Goal: Task Accomplishment & Management: Manage account settings

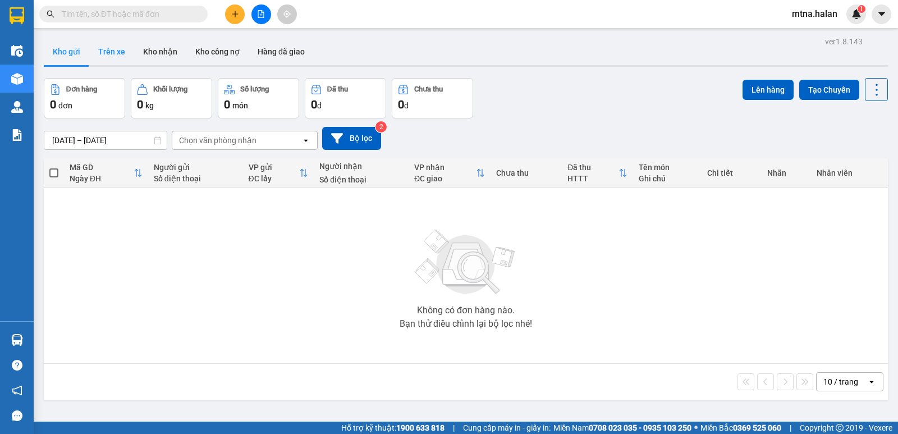
click at [112, 52] on button "Trên xe" at bounding box center [111, 51] width 45 height 27
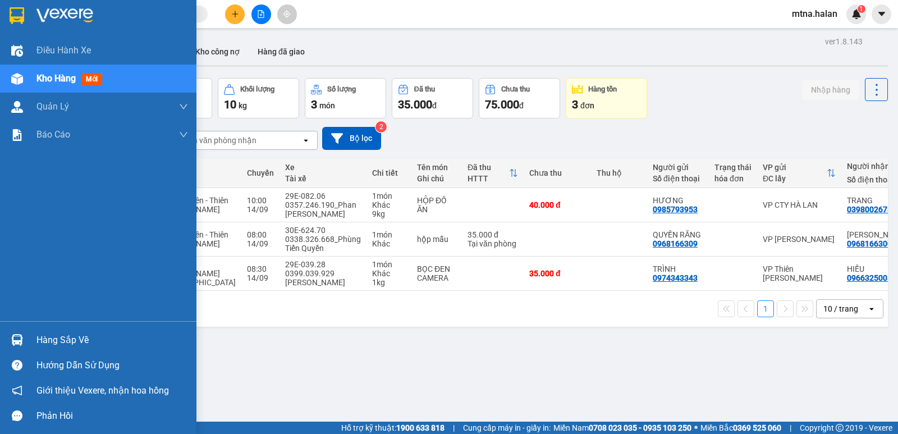
click at [18, 339] on img at bounding box center [17, 340] width 12 height 12
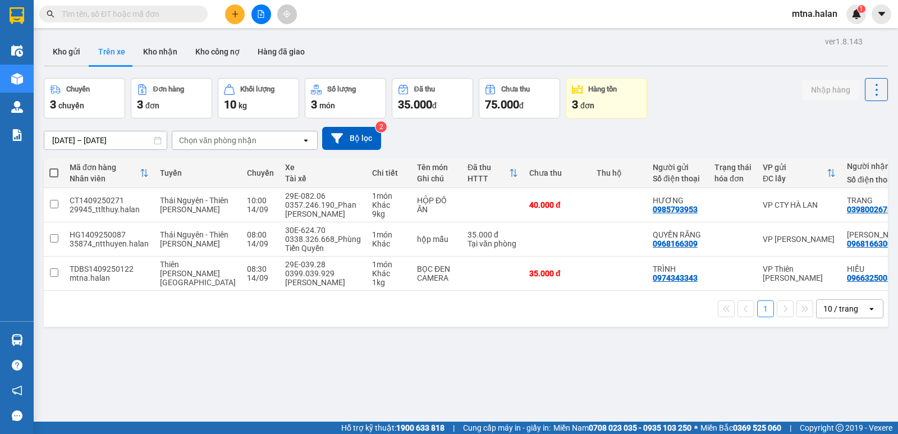
click at [551, 395] on section "Kết quả tìm kiếm ( 0 ) Bộ lọc No Data mtna.halan 1 Điều hành xe Kho hàng mới Qu…" at bounding box center [449, 217] width 898 height 434
click at [232, 13] on icon "plus" at bounding box center [235, 14] width 8 height 8
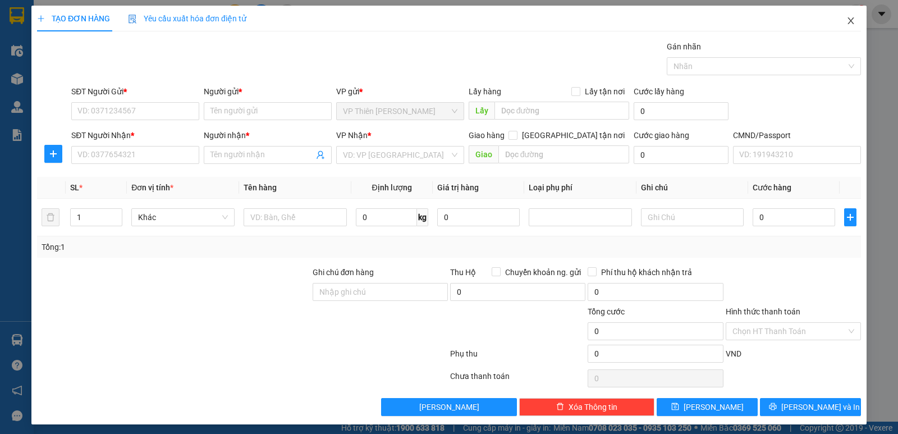
click at [848, 19] on icon "close" at bounding box center [851, 20] width 6 height 7
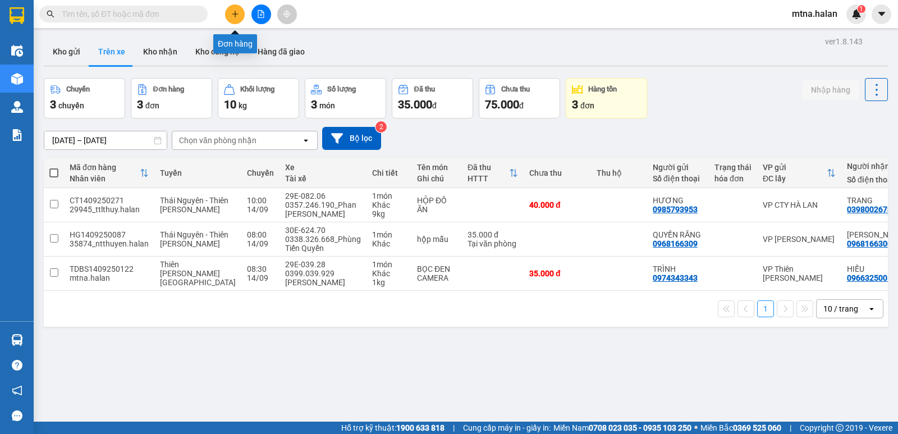
click at [237, 17] on icon "plus" at bounding box center [235, 14] width 8 height 8
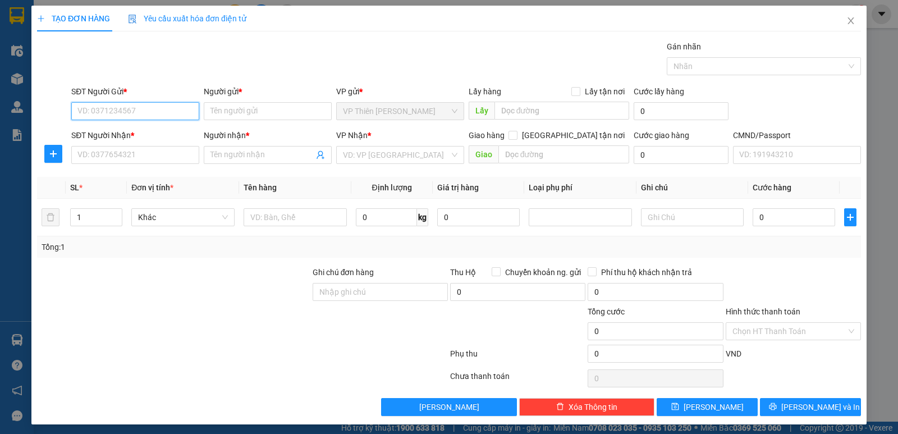
click at [144, 113] on input "SĐT Người Gửi *" at bounding box center [135, 111] width 128 height 18
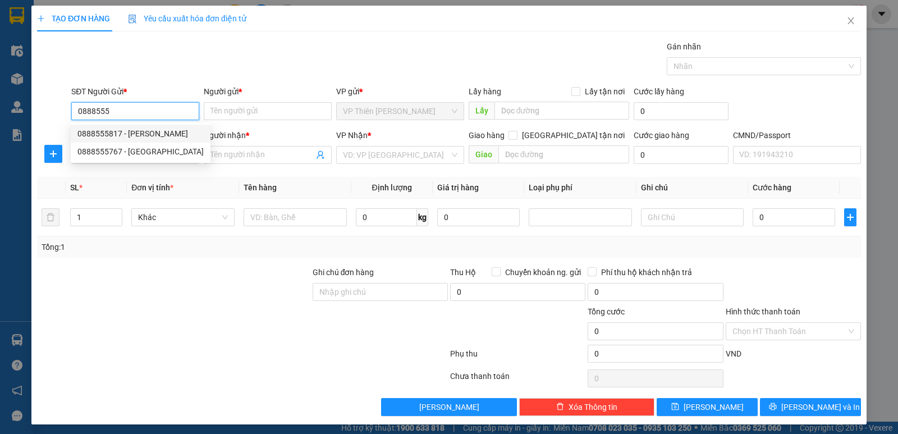
click at [127, 134] on div "0888555817 - VÂN" at bounding box center [140, 133] width 126 height 12
type input "0888555817"
type input "VÂN"
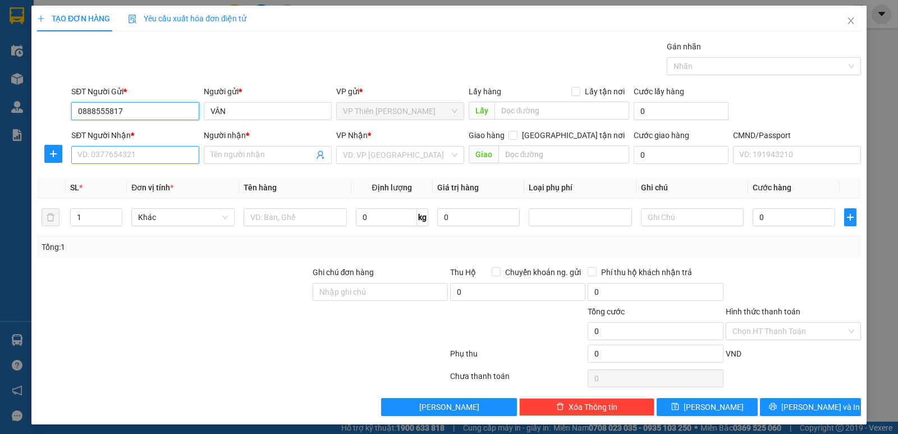
type input "0888555817"
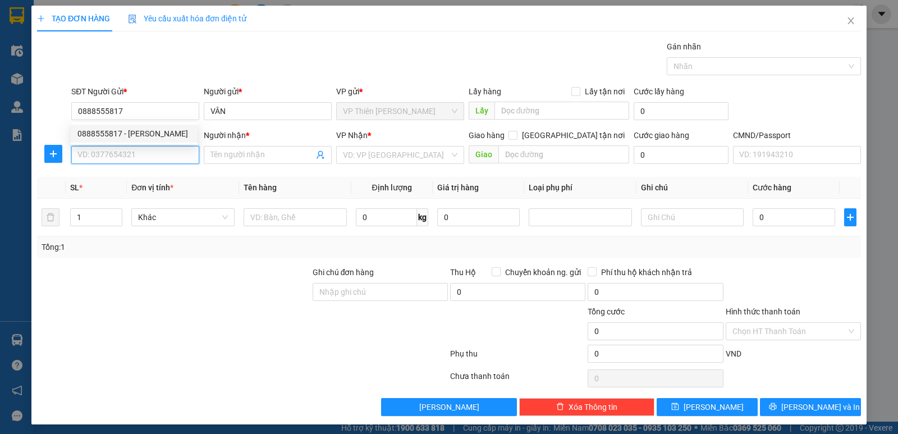
click at [138, 150] on input "SĐT Người Nhận *" at bounding box center [135, 155] width 128 height 18
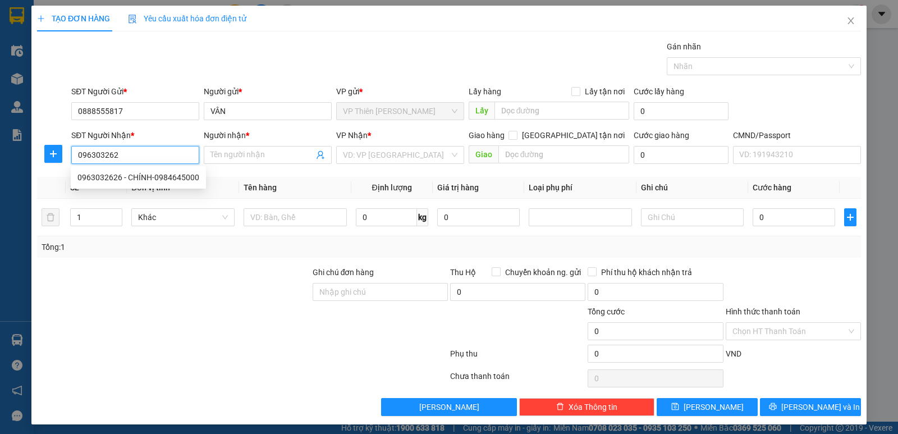
type input "0963032626"
click at [138, 180] on div "0963032626 - CHÍNH-0984645000" at bounding box center [138, 177] width 122 height 12
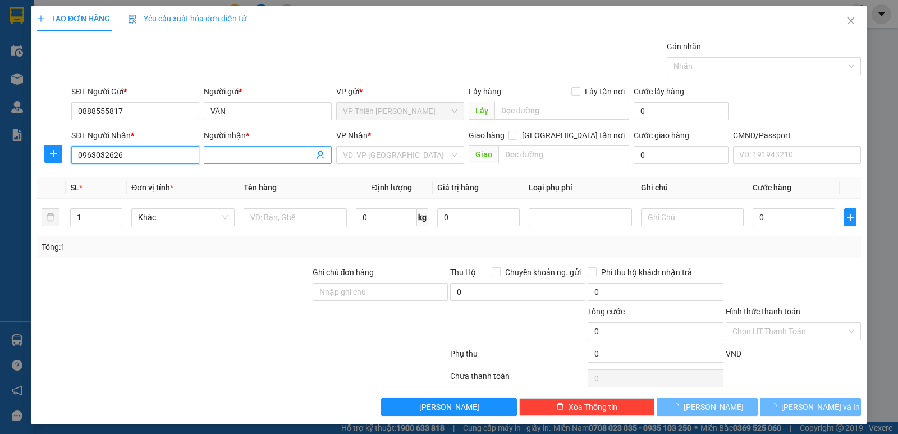
type input "CHÍNH-0984645000"
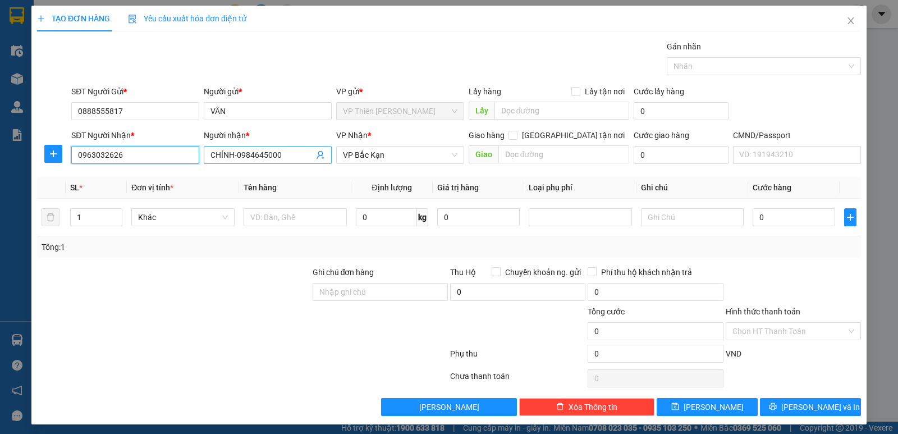
type input "0963032626"
click at [284, 153] on input "CHÍNH-0984645000" at bounding box center [262, 155] width 103 height 12
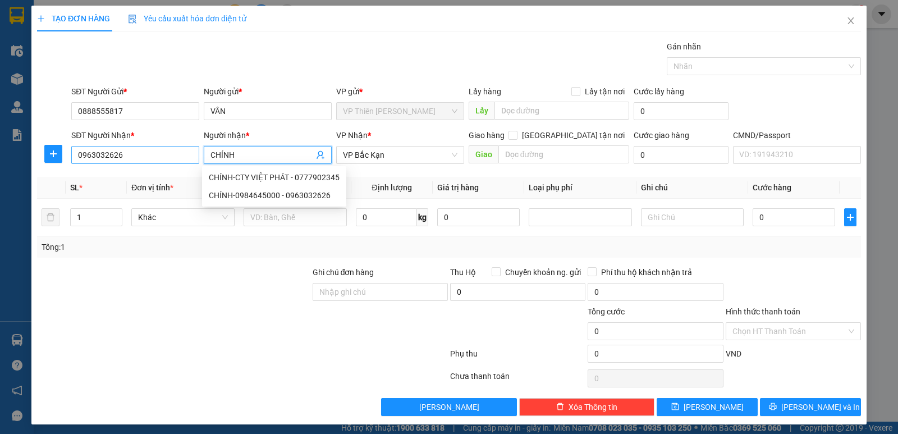
type input "CHÍNH"
click at [143, 152] on input "0963032626" at bounding box center [135, 155] width 128 height 18
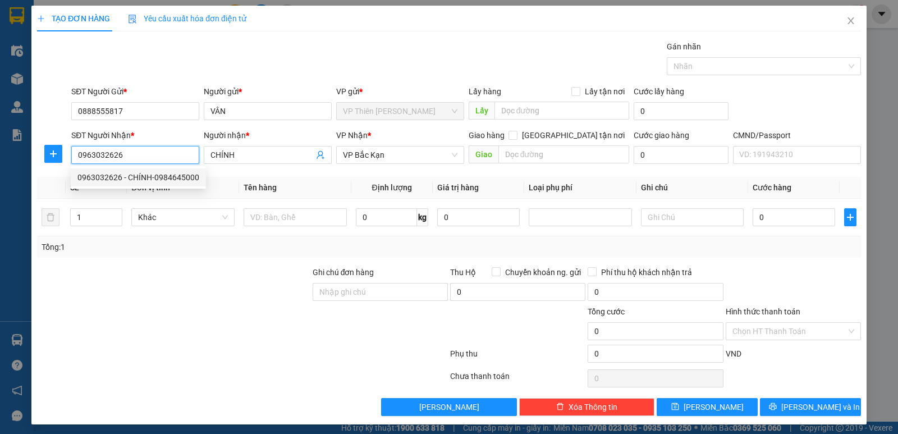
drag, startPoint x: 132, startPoint y: 152, endPoint x: 76, endPoint y: 152, distance: 56.7
click at [76, 152] on input "0963032626" at bounding box center [135, 155] width 128 height 18
click at [126, 153] on input "SĐT Người Nhận *" at bounding box center [135, 155] width 128 height 18
click at [125, 176] on div "0988818150 - A THỊNH" at bounding box center [133, 177] width 113 height 12
type input "0988818150"
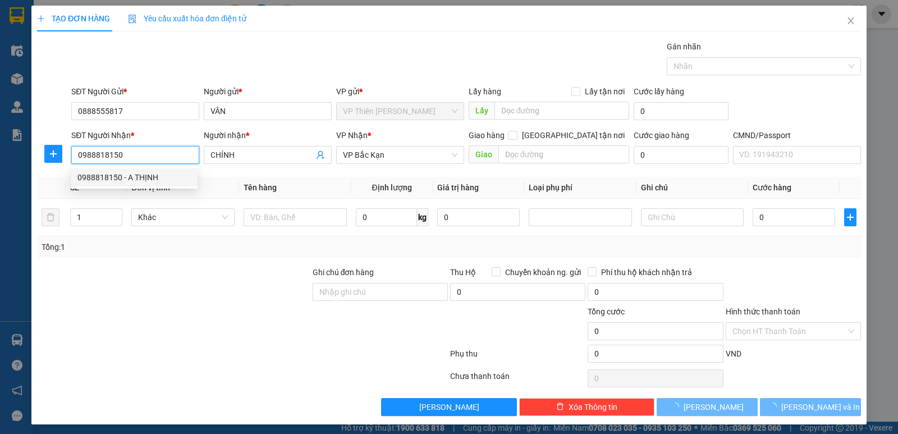
type input "A THỊNH"
type input "TT ĐU - PHÚ LƯƠNG"
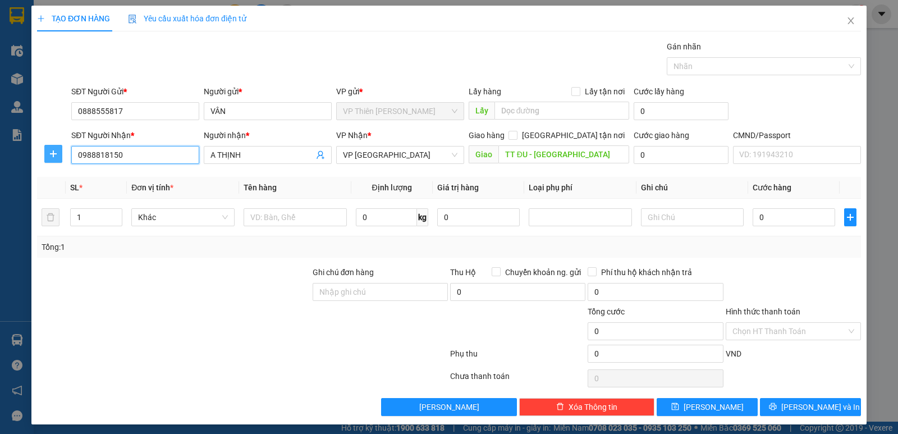
type input "0988818150"
click at [50, 154] on icon "plus" at bounding box center [53, 153] width 7 height 1
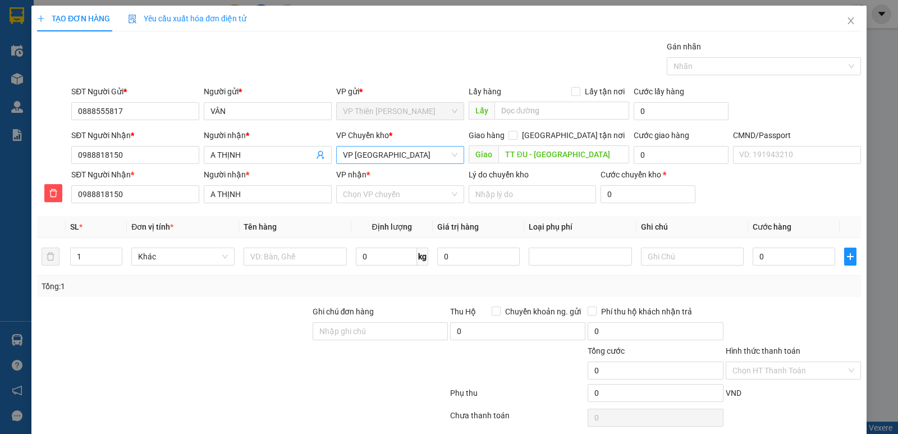
click at [401, 154] on span "VP Định Hóa" at bounding box center [400, 155] width 115 height 17
type input "hoang"
click at [362, 196] on div "VP Hoàng Gia" at bounding box center [396, 195] width 113 height 12
click at [398, 194] on input "VP nhận *" at bounding box center [396, 194] width 107 height 17
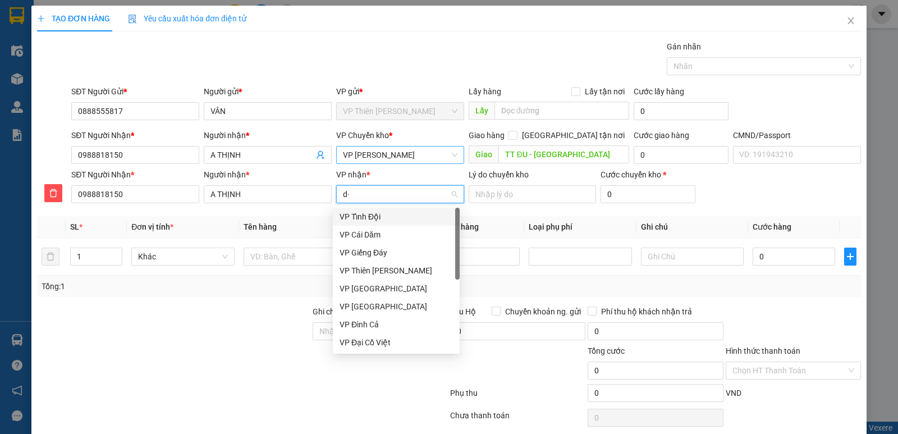
type input "d"
type input "đi"
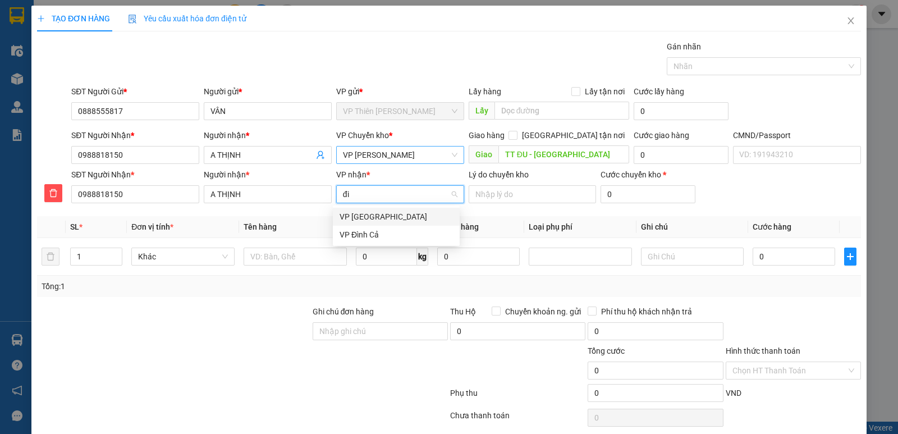
click at [374, 213] on div "VP Định Hóa" at bounding box center [396, 217] width 113 height 12
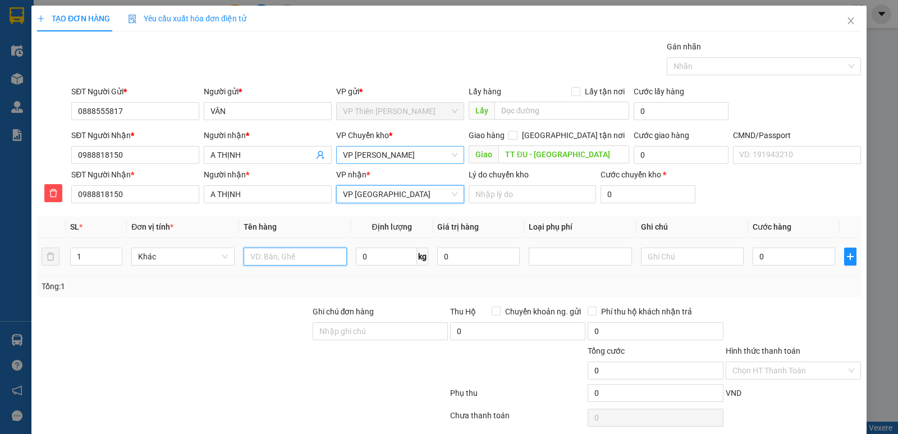
click at [290, 255] on input "text" at bounding box center [295, 257] width 103 height 18
type input "bọc trắng bs"
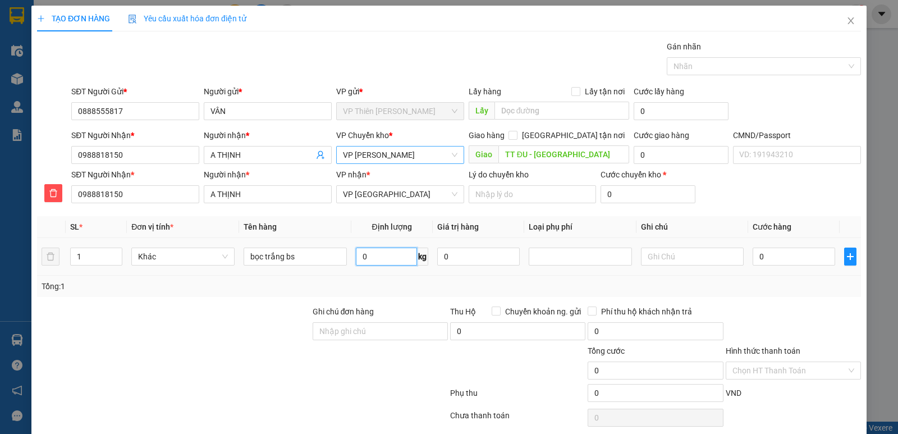
click at [403, 258] on input "0" at bounding box center [386, 257] width 61 height 18
type input "1"
click at [773, 258] on input "0" at bounding box center [794, 257] width 83 height 18
type input "4"
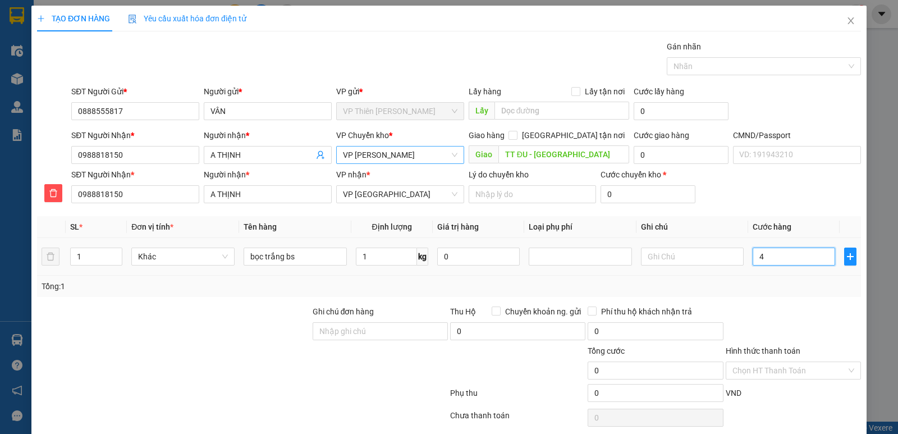
type input "4"
type input "40"
type input "400"
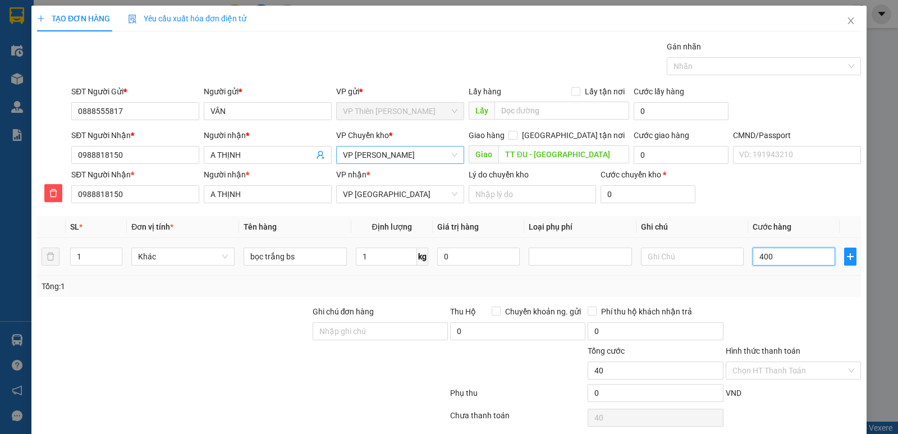
type input "400"
type input "4.000"
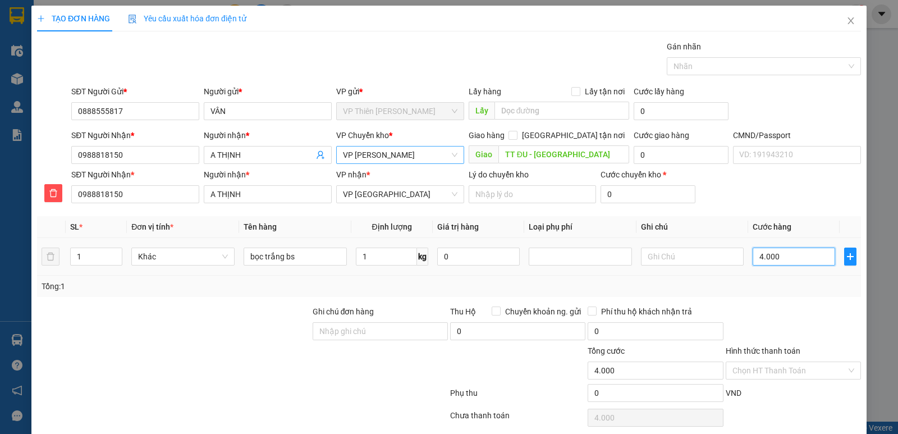
type input "40.000"
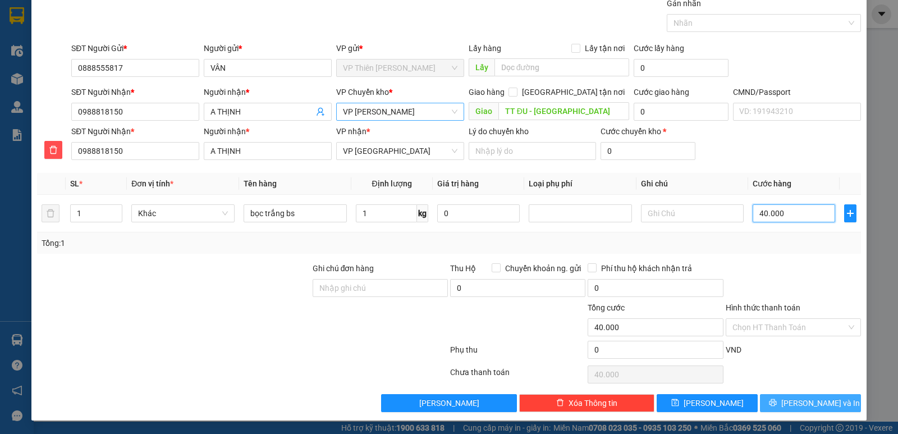
type input "40.000"
click at [800, 404] on span "Lưu và In" at bounding box center [820, 403] width 79 height 12
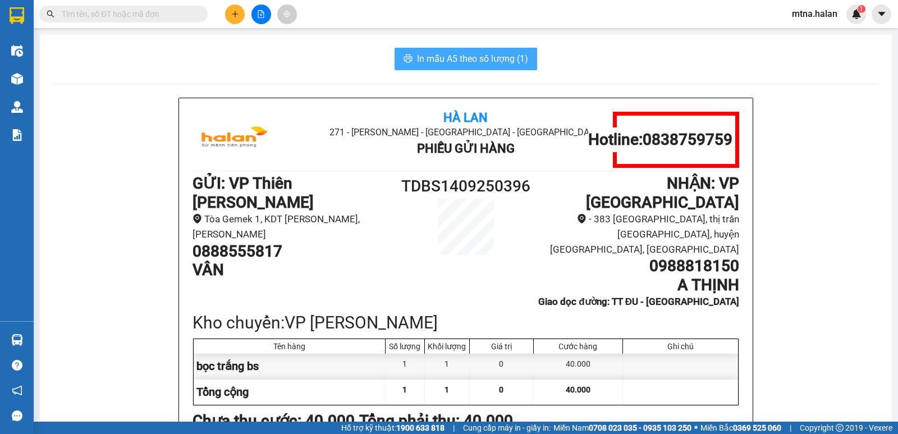
click at [455, 56] on span "In mẫu A5 theo số lượng (1)" at bounding box center [472, 59] width 111 height 14
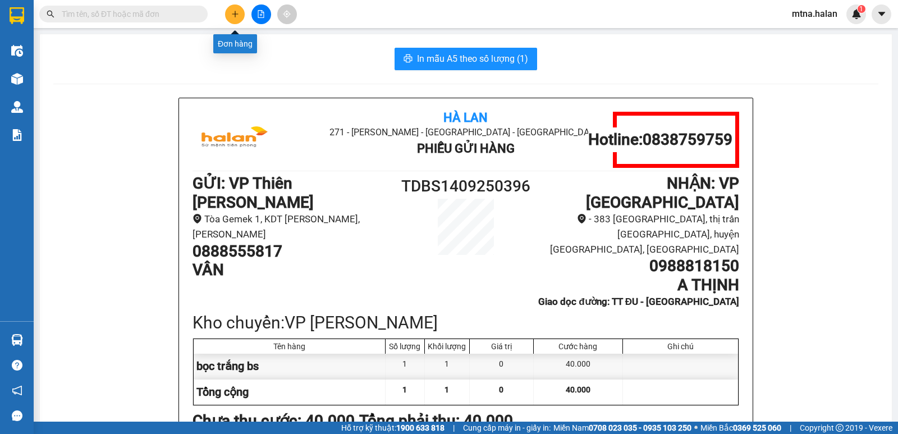
click at [234, 16] on icon "plus" at bounding box center [235, 14] width 8 height 8
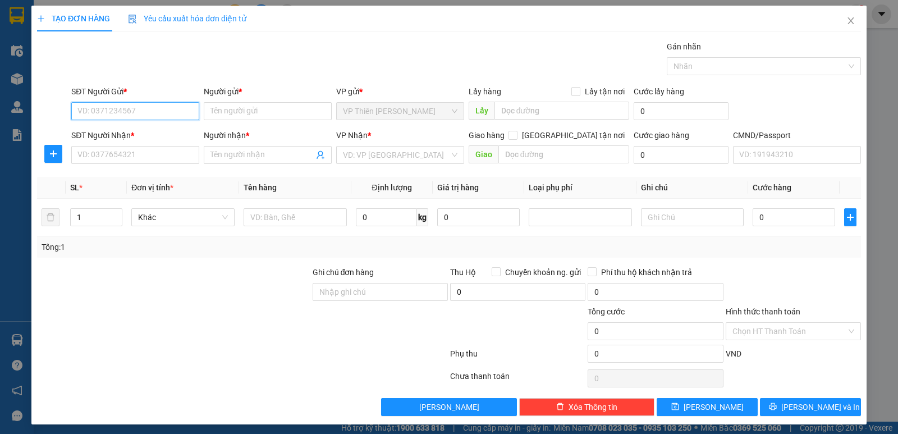
click at [137, 110] on input "SĐT Người Gửi *" at bounding box center [135, 111] width 128 height 18
click at [137, 110] on input "08888555" at bounding box center [135, 111] width 128 height 18
click at [238, 110] on input "Người gửi *" at bounding box center [268, 111] width 128 height 18
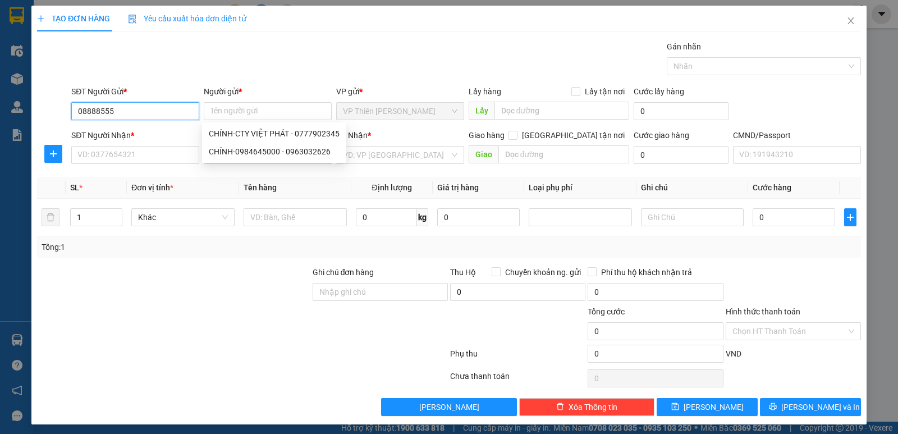
click at [159, 108] on input "08888555" at bounding box center [135, 111] width 128 height 18
click at [138, 107] on input "08888555" at bounding box center [135, 111] width 128 height 18
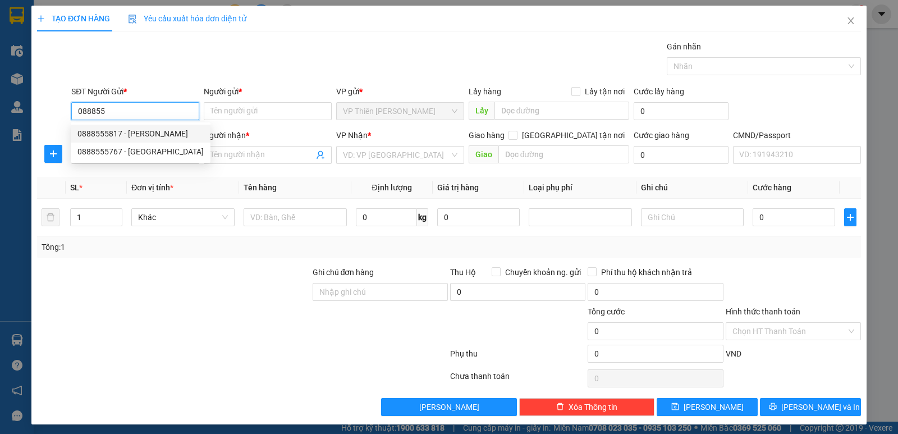
click at [139, 128] on div "0888555817 - VÂN" at bounding box center [140, 133] width 126 height 12
type input "0888555817"
type input "VÂN"
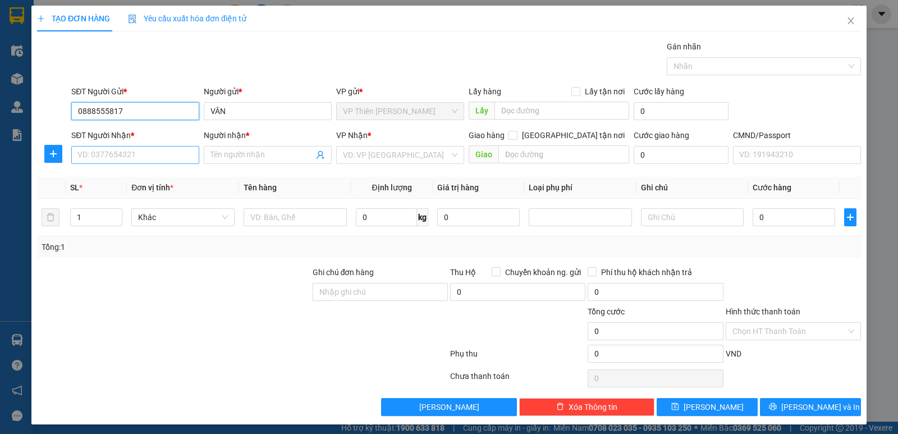
type input "0888555817"
click at [153, 148] on input "SĐT Người Nhận *" at bounding box center [135, 155] width 128 height 18
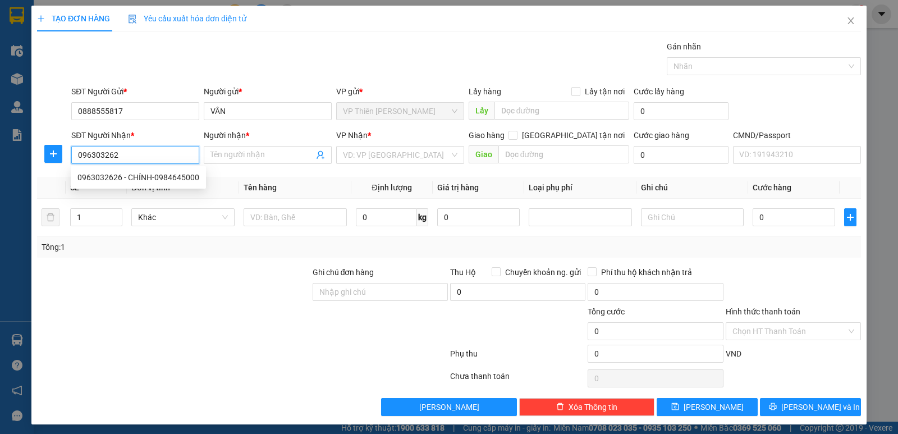
type input "0963032626"
click at [148, 176] on div "0963032626 - CHÍNH-0984645000" at bounding box center [138, 177] width 122 height 12
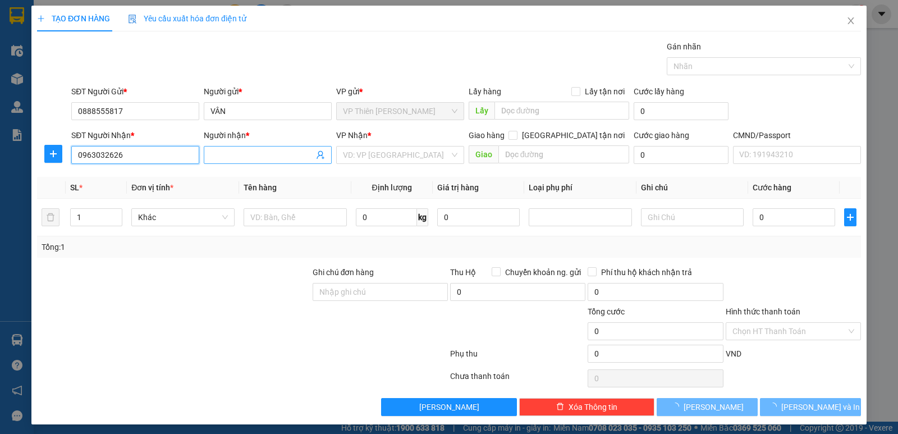
type input "CHÍNH-0984645000"
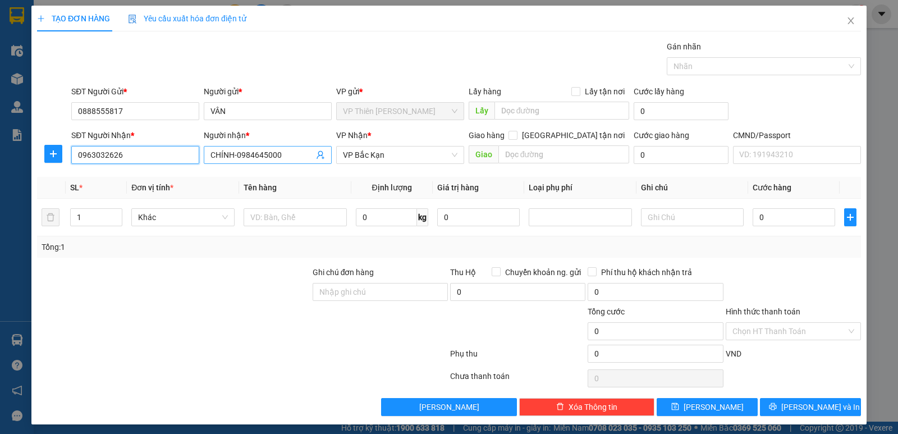
type input "0963032626"
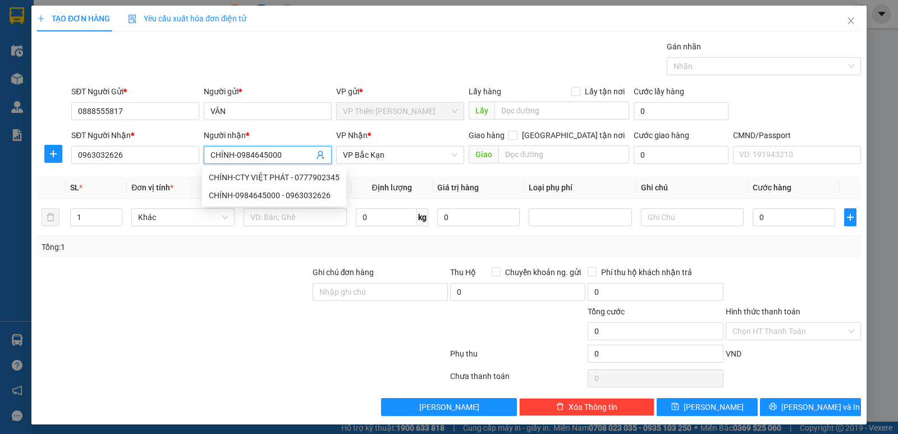
drag, startPoint x: 281, startPoint y: 153, endPoint x: 236, endPoint y: 153, distance: 44.9
click at [236, 153] on input "CHÍNH-0984645000" at bounding box center [262, 155] width 103 height 12
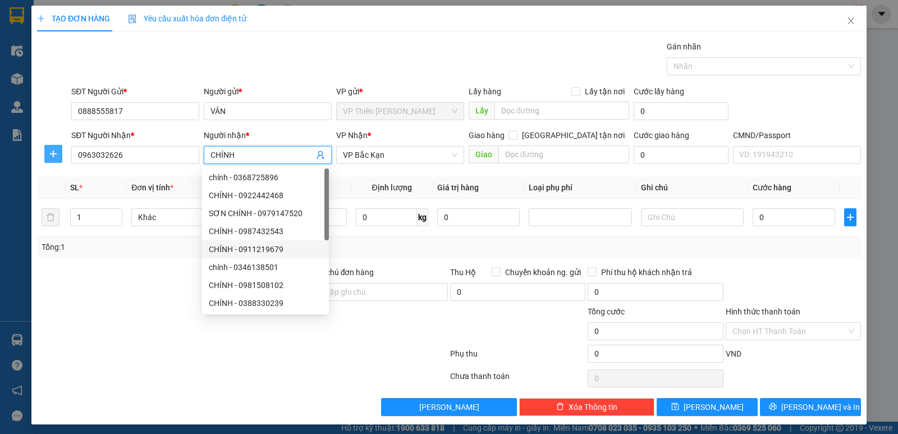
type input "CHÍNH"
click at [56, 156] on icon "plus" at bounding box center [53, 153] width 9 height 9
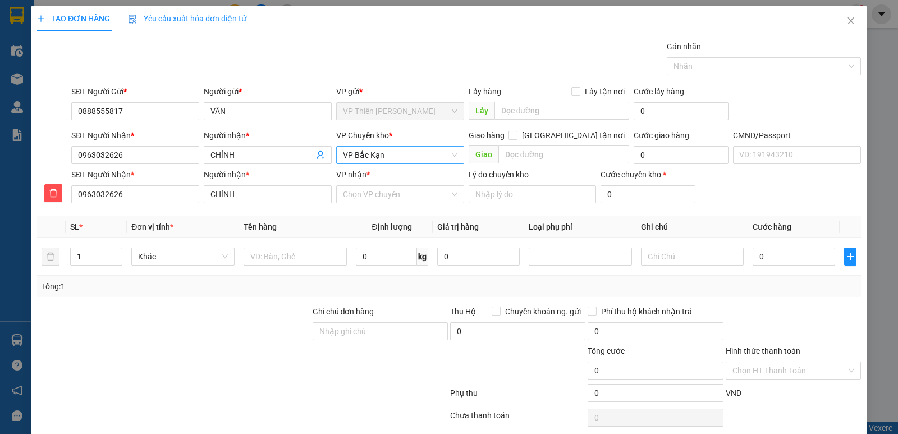
click at [418, 157] on span "VP Bắc Kạn" at bounding box center [400, 155] width 115 height 17
type input "hoang"
click at [365, 182] on div "VP Hoàng Văn Thụ" at bounding box center [396, 177] width 113 height 12
click at [413, 153] on span "VP Hoàng Văn Thụ" at bounding box center [400, 155] width 115 height 17
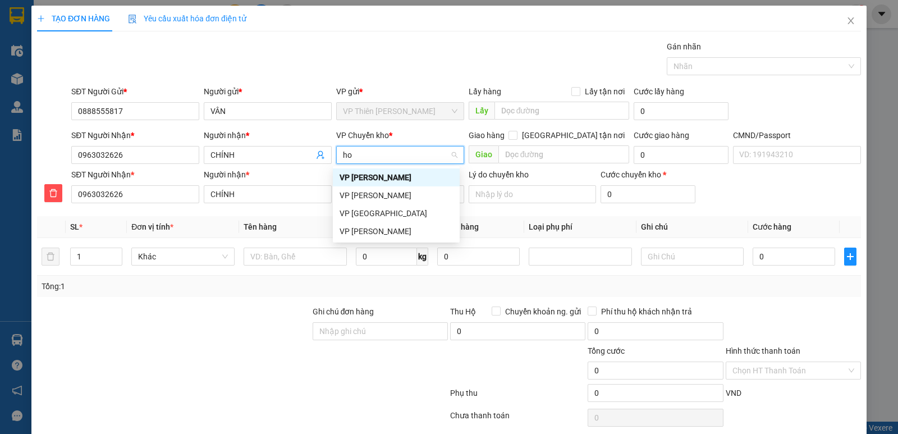
type input "hoa"
click at [364, 213] on div "VP Hoàng Gia" at bounding box center [396, 213] width 113 height 12
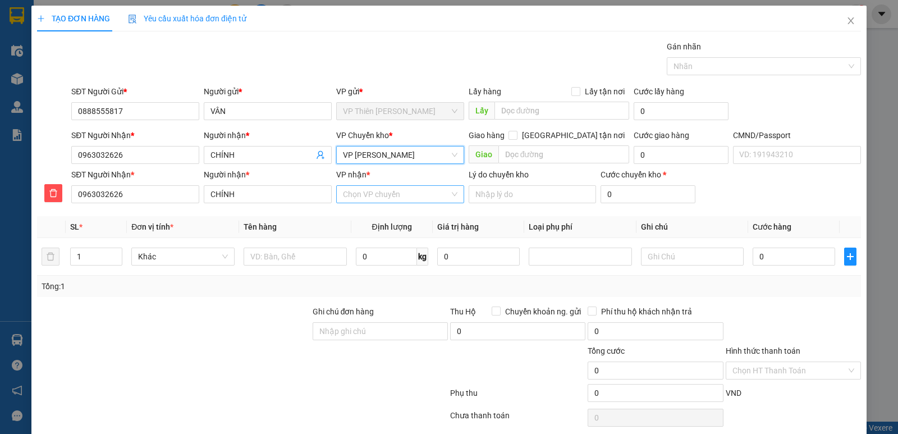
click at [392, 194] on input "VP nhận *" at bounding box center [396, 194] width 107 height 17
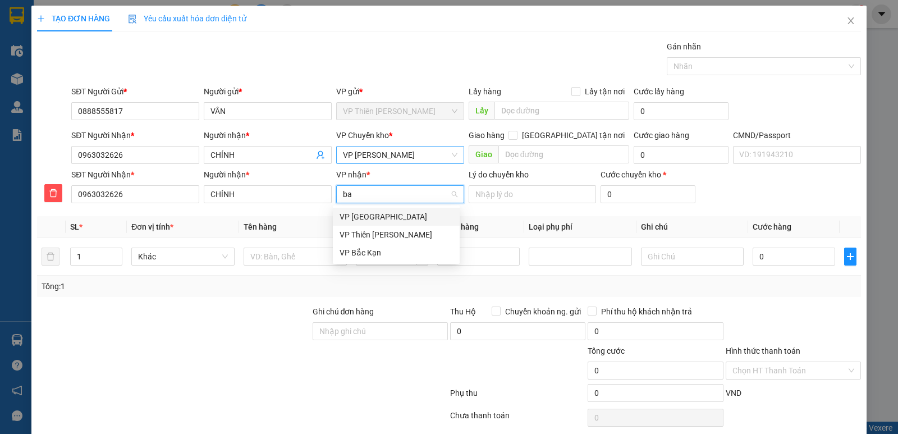
type input "bac"
click at [355, 234] on div "VP Bắc Kạn" at bounding box center [396, 234] width 113 height 12
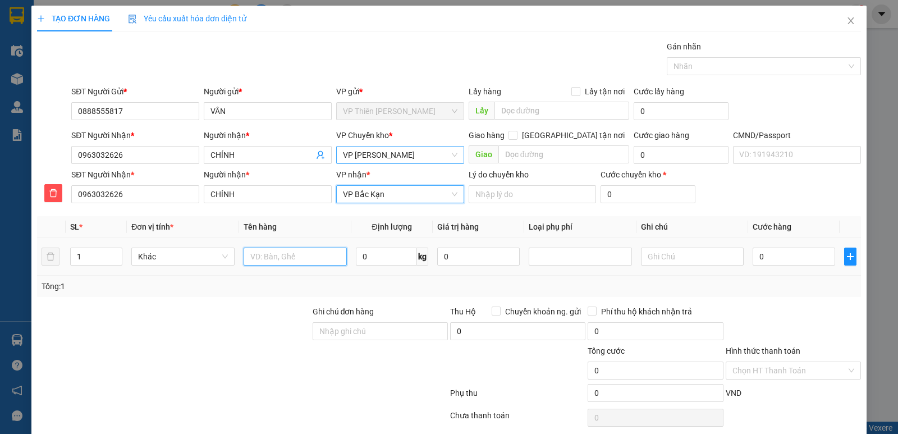
click at [309, 258] on input "text" at bounding box center [295, 257] width 103 height 18
type input "c"
type input "bọc trắng bs"
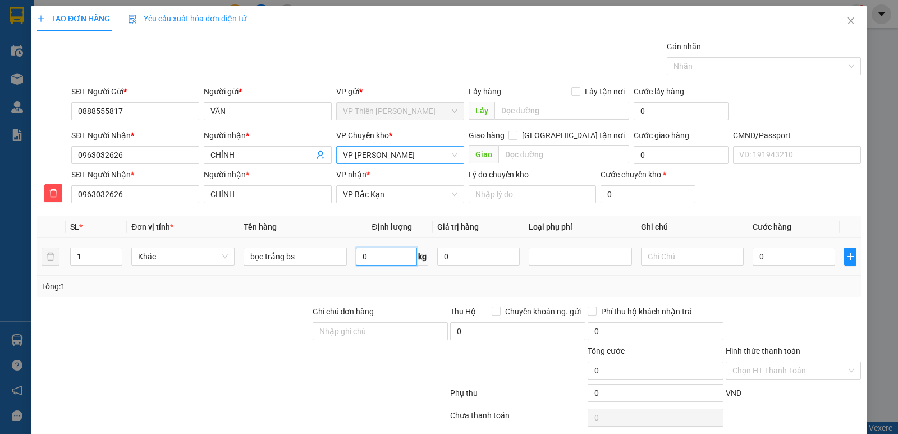
click at [383, 253] on input "0" at bounding box center [386, 257] width 61 height 18
type input "1"
click at [784, 260] on input "0" at bounding box center [794, 257] width 83 height 18
type input "4"
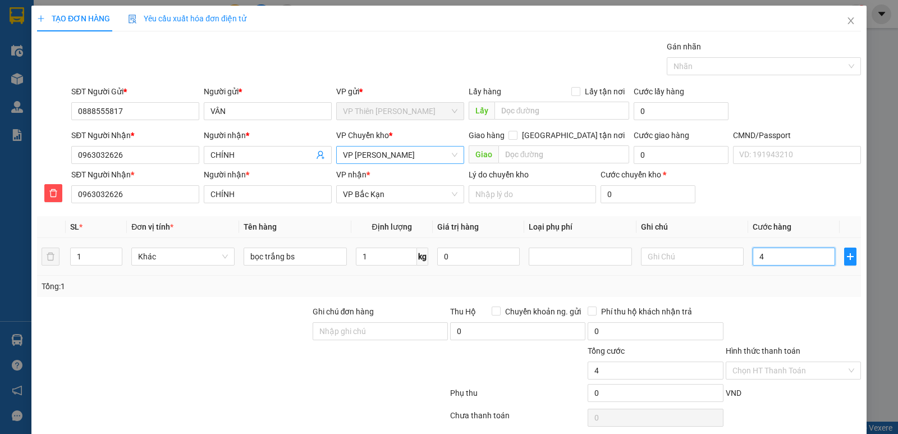
type input "4"
type input "40"
type input "400"
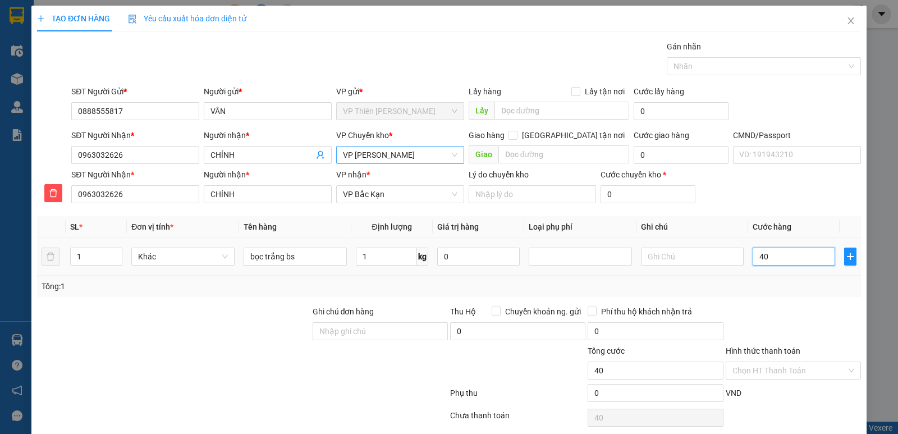
type input "400"
type input "4.000"
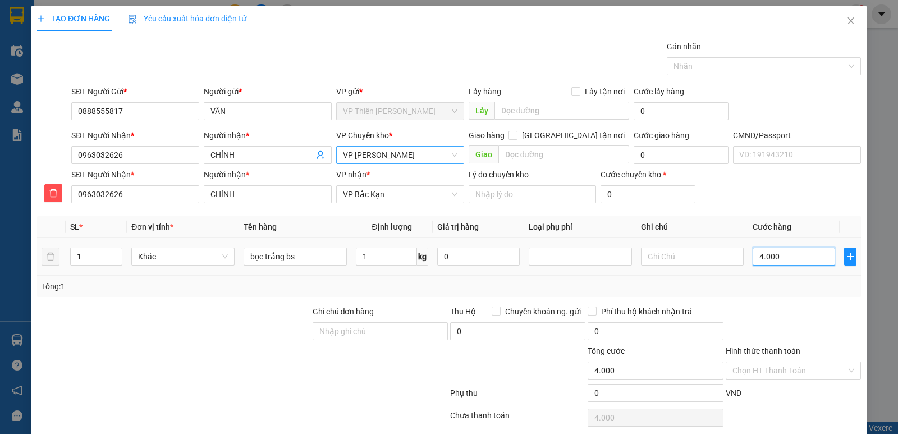
type input "40.000"
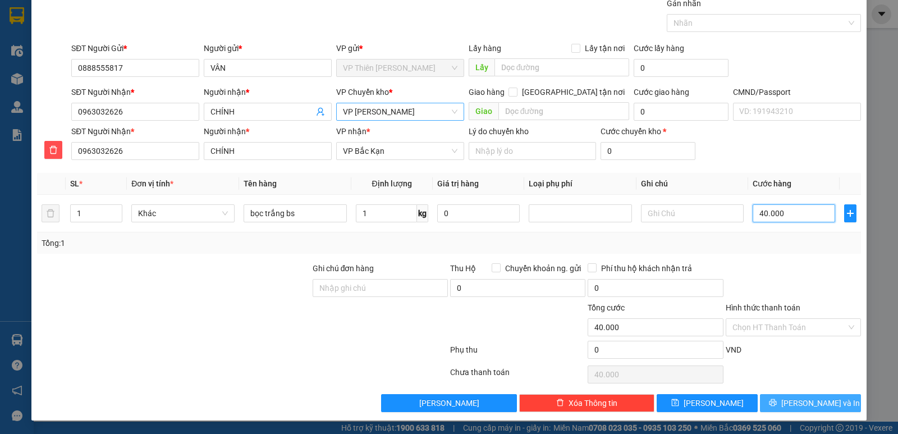
type input "40.000"
click at [817, 403] on span "Lưu và In" at bounding box center [820, 403] width 79 height 12
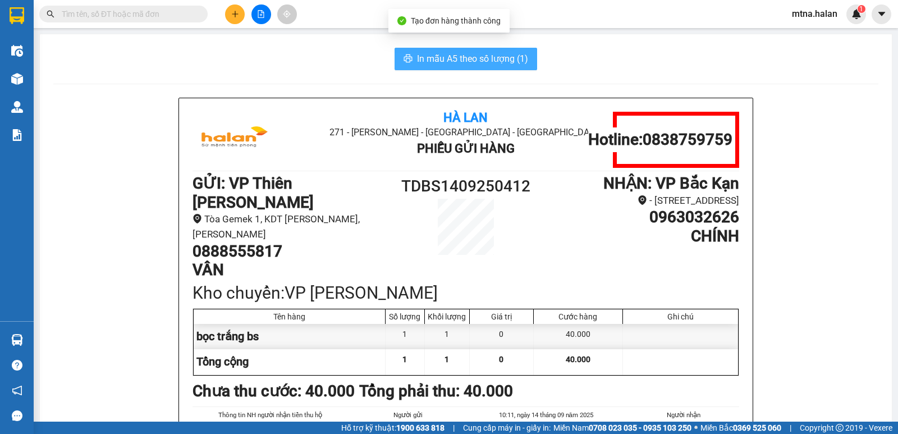
click at [455, 53] on span "In mẫu A5 theo số lượng (1)" at bounding box center [472, 59] width 111 height 14
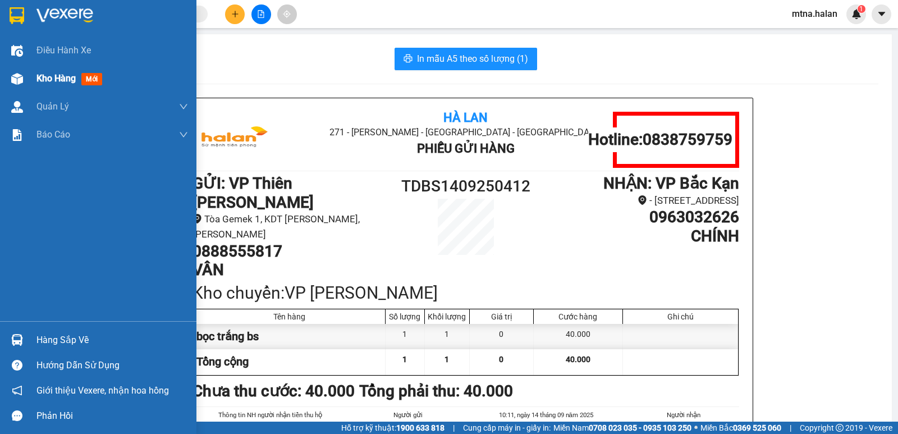
click at [11, 76] on img at bounding box center [17, 79] width 12 height 12
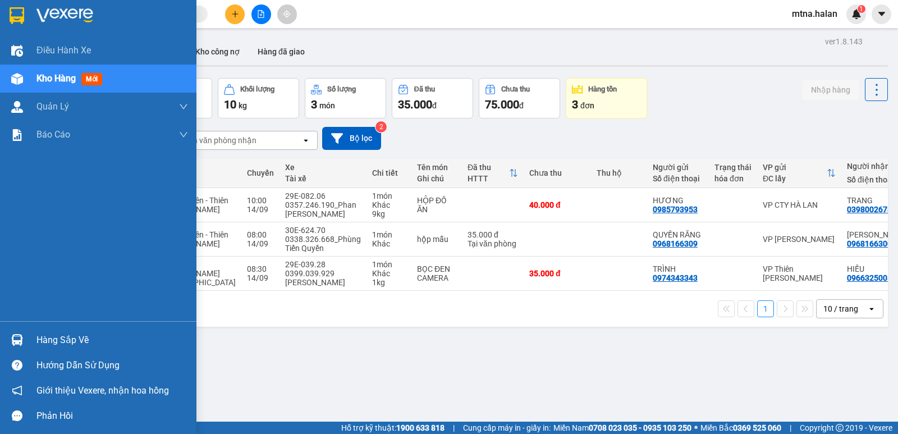
click at [14, 337] on img at bounding box center [17, 340] width 12 height 12
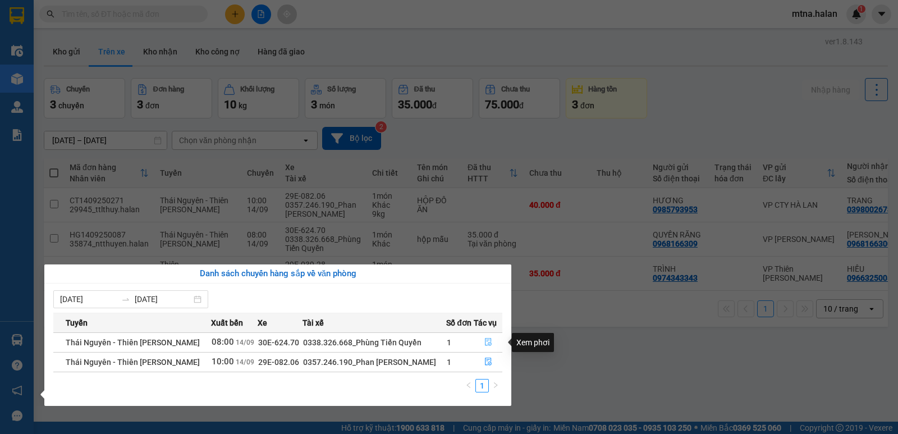
click at [486, 341] on icon "file-done" at bounding box center [488, 342] width 8 height 8
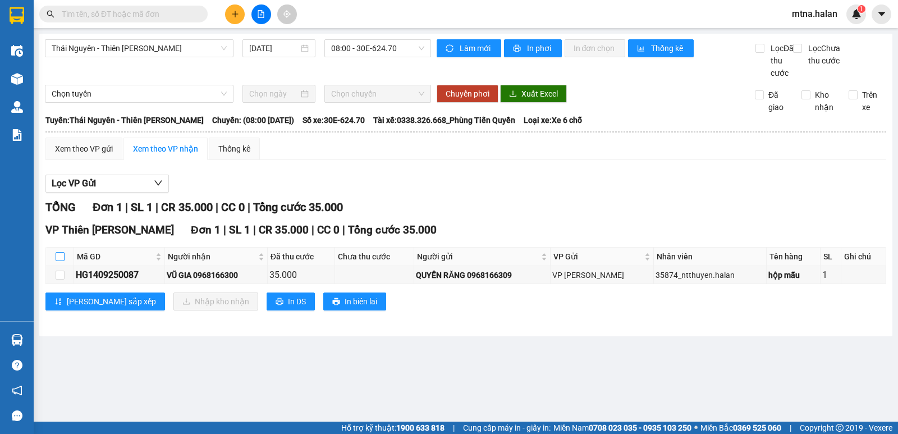
click at [58, 261] on input "checkbox" at bounding box center [60, 256] width 9 height 9
checkbox input "true"
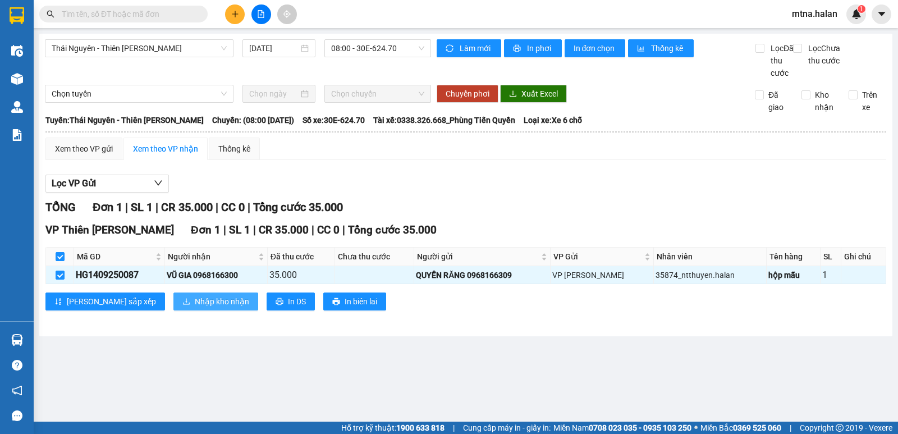
click at [195, 308] on span "Nhập kho nhận" at bounding box center [222, 301] width 54 height 12
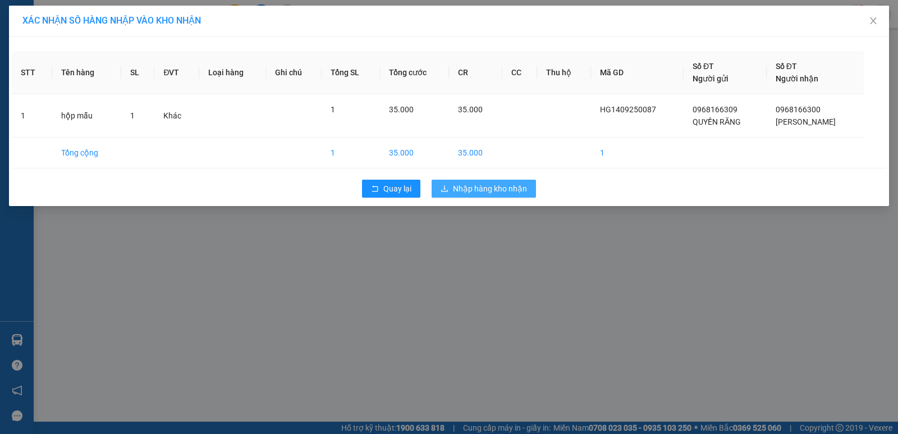
click at [490, 183] on span "Nhập hàng kho nhận" at bounding box center [490, 188] width 74 height 12
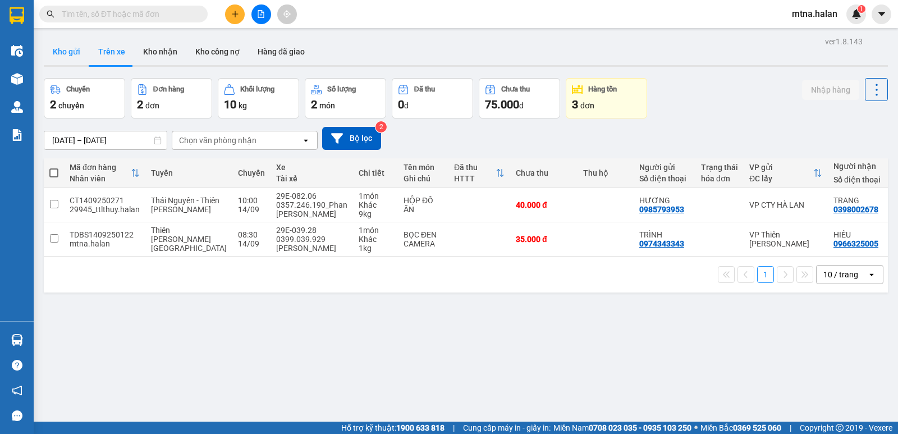
click at [70, 51] on button "Kho gửi" at bounding box center [66, 51] width 45 height 27
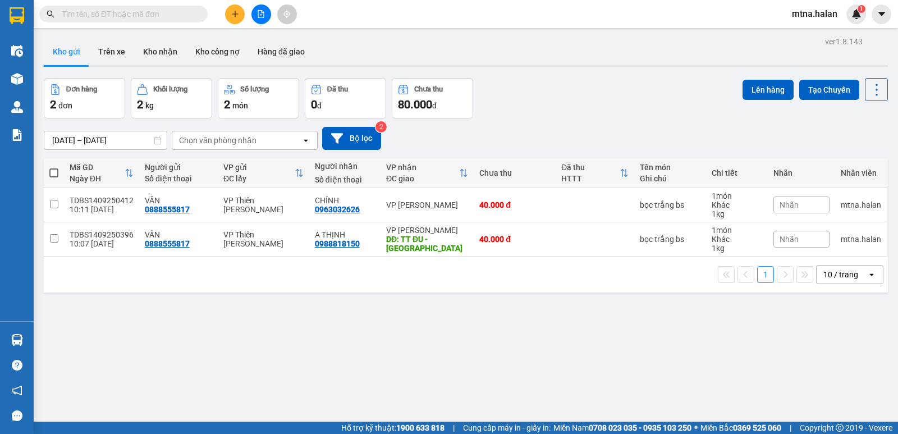
click at [54, 171] on span at bounding box center [53, 172] width 9 height 9
click at [54, 167] on input "checkbox" at bounding box center [54, 167] width 0 height 0
checkbox input "true"
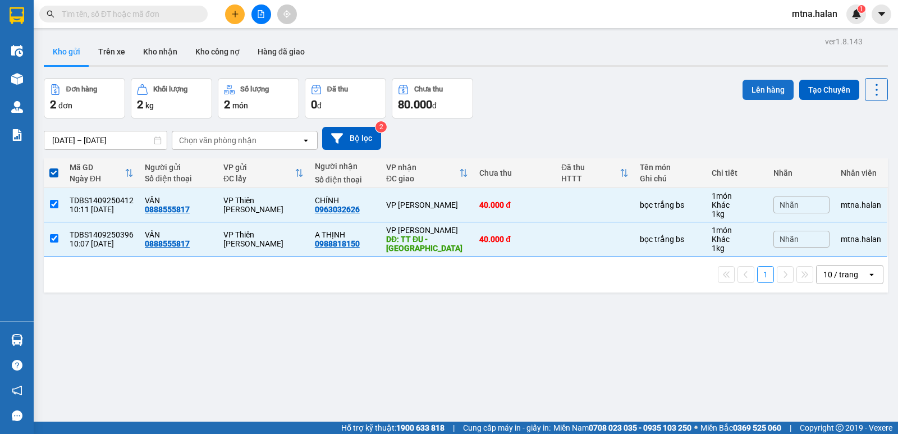
click at [772, 88] on button "Lên hàng" at bounding box center [768, 90] width 51 height 20
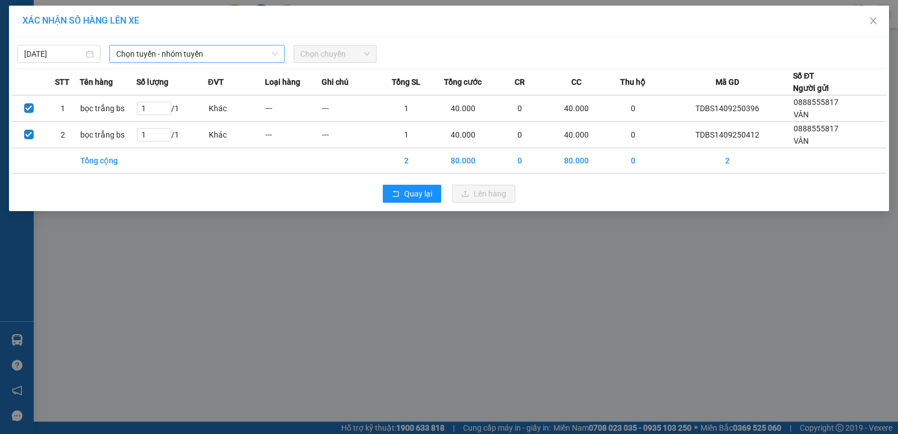
click at [226, 53] on span "Chọn tuyến - nhóm tuyến" at bounding box center [197, 53] width 162 height 17
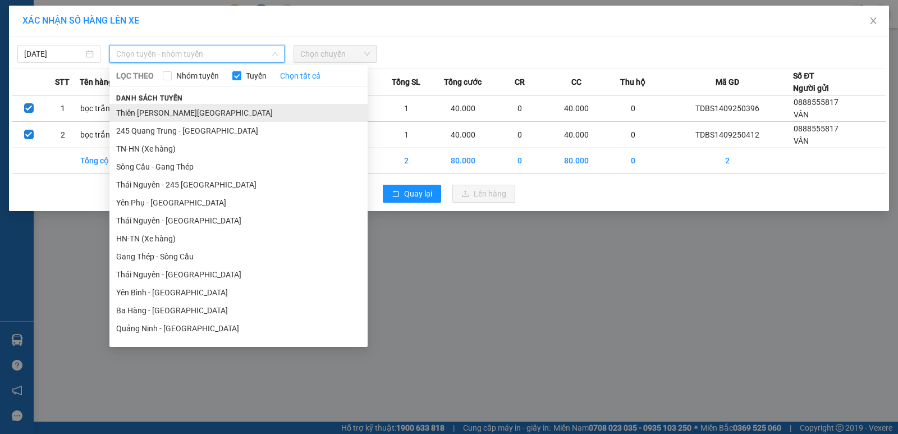
click at [198, 113] on li "Thiên Đường Bảo Sơn - Thái Nguyên" at bounding box center [238, 113] width 258 height 18
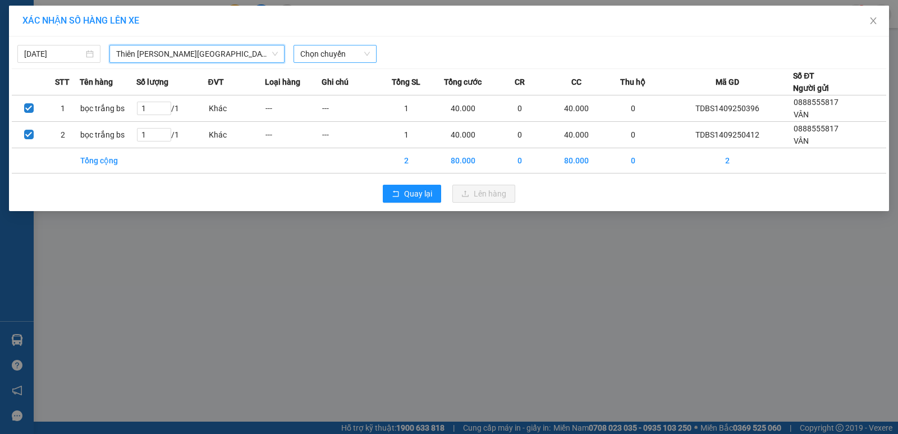
click at [350, 53] on span "Chọn chuyến" at bounding box center [335, 53] width 70 height 17
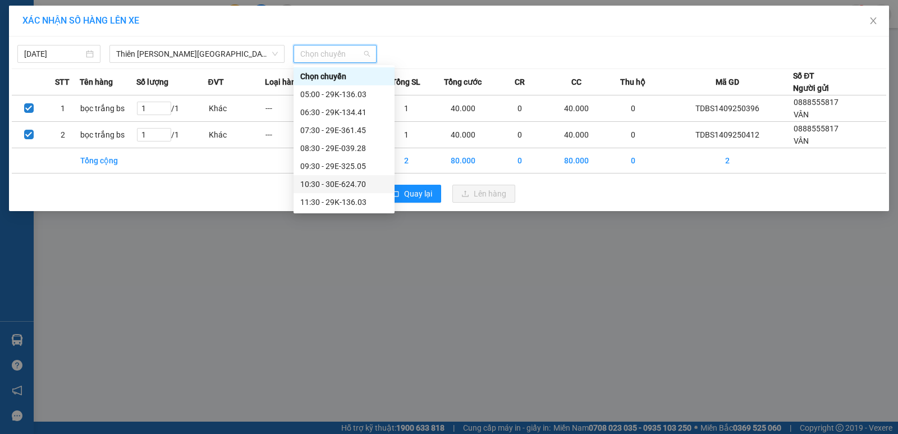
click at [337, 183] on div "10:30 - 30E-624.70" at bounding box center [344, 184] width 88 height 12
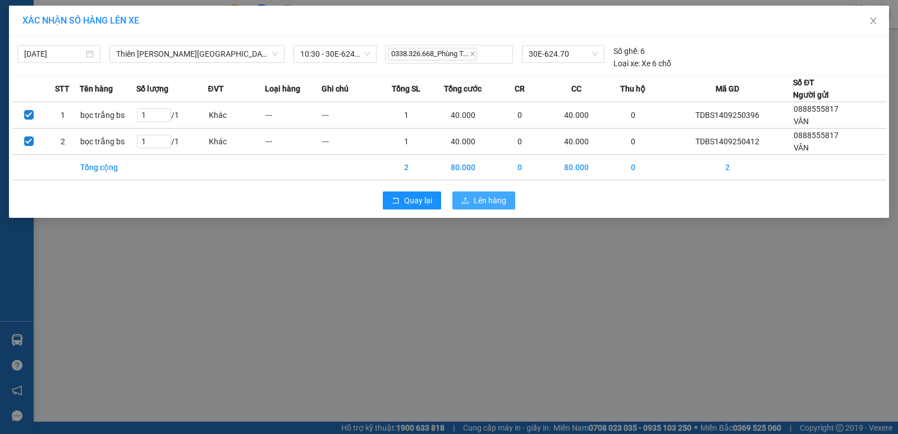
click at [487, 201] on span "Lên hàng" at bounding box center [490, 200] width 33 height 12
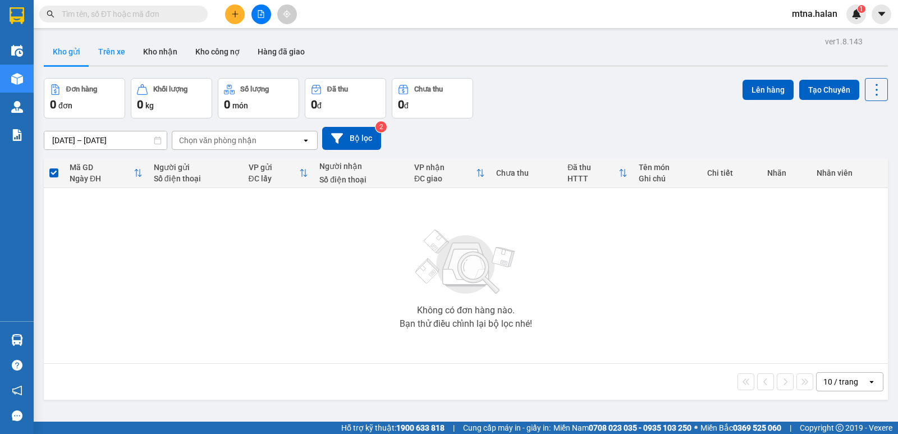
click at [113, 52] on button "Trên xe" at bounding box center [111, 51] width 45 height 27
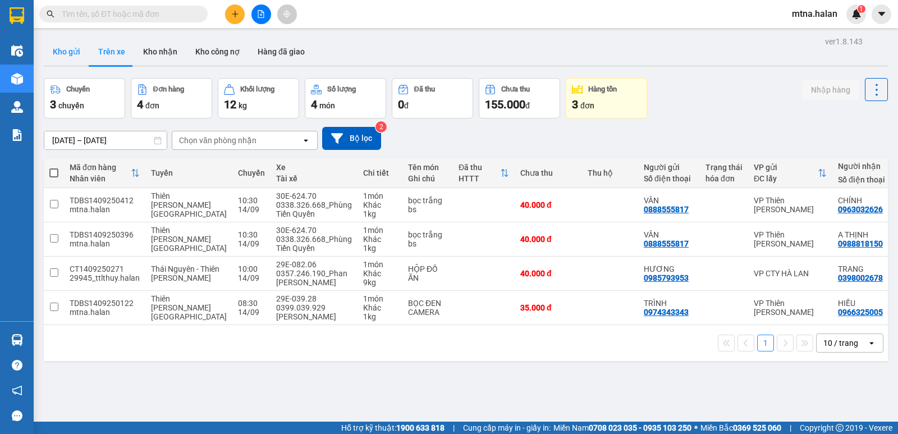
click at [66, 49] on button "Kho gửi" at bounding box center [66, 51] width 45 height 27
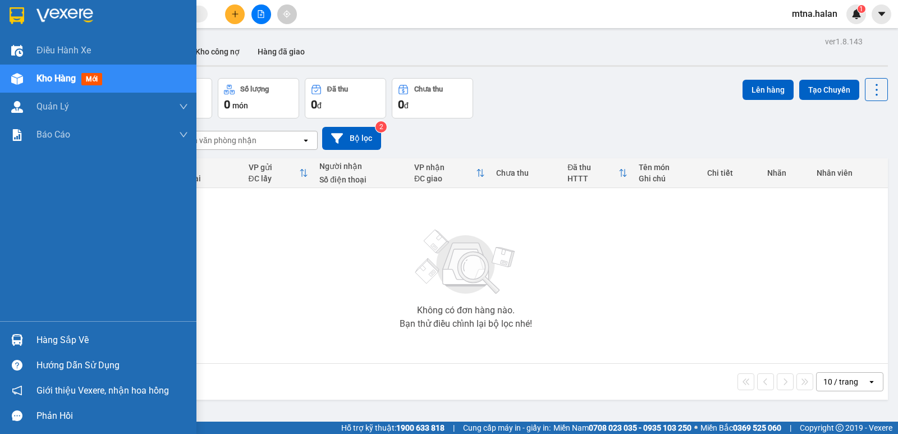
click at [21, 342] on img at bounding box center [17, 340] width 12 height 12
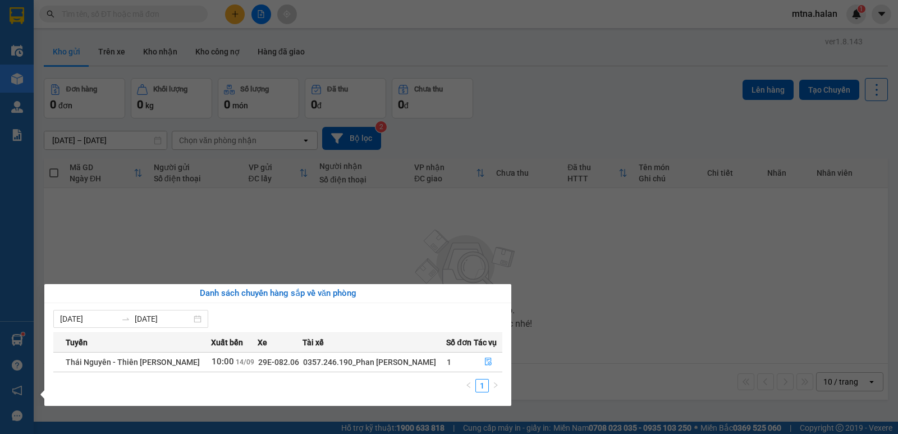
click at [651, 319] on section "Kết quả tìm kiếm ( 0 ) Bộ lọc No Data mtna.halan 1 Điều hành xe Kho hàng mới Qu…" at bounding box center [449, 217] width 898 height 434
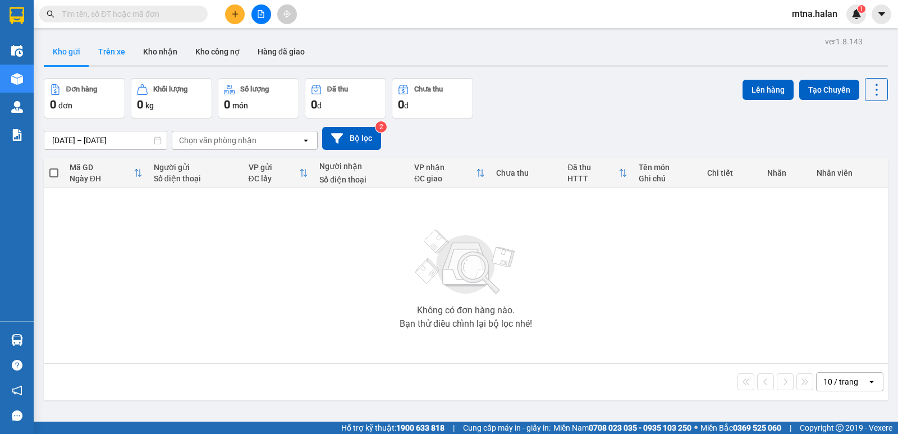
click at [107, 52] on button "Trên xe" at bounding box center [111, 51] width 45 height 27
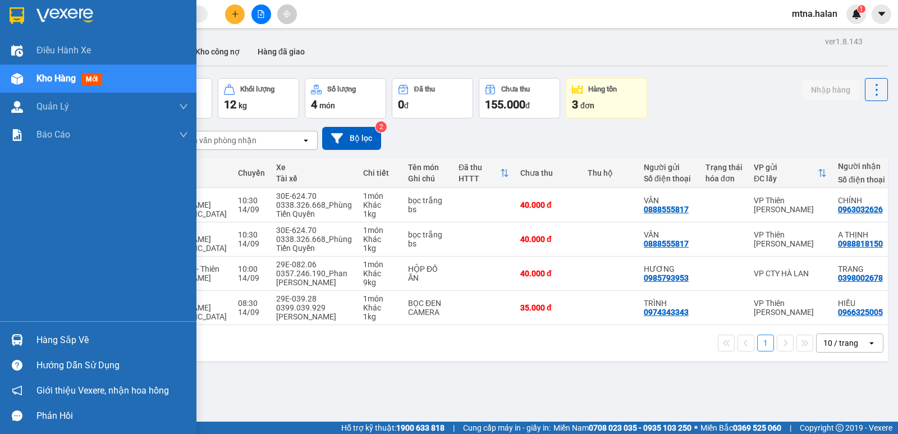
click at [15, 338] on img at bounding box center [17, 340] width 12 height 12
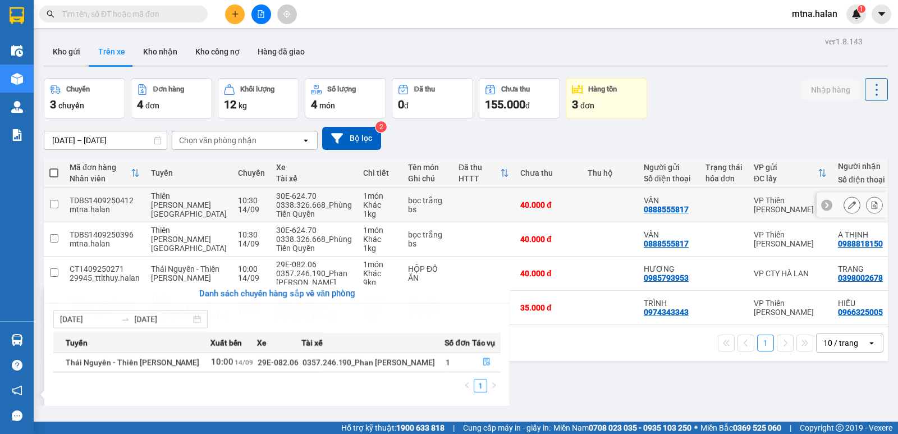
click at [431, 213] on section "Kết quả tìm kiếm ( 0 ) Bộ lọc No Data mtna.halan 1 Điều hành xe Kho hàng mới Qu…" at bounding box center [449, 217] width 898 height 434
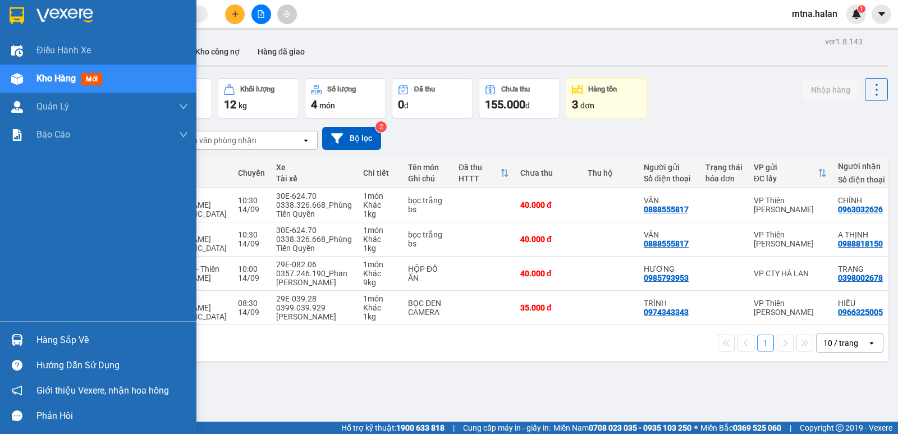
click at [18, 337] on img at bounding box center [17, 340] width 12 height 12
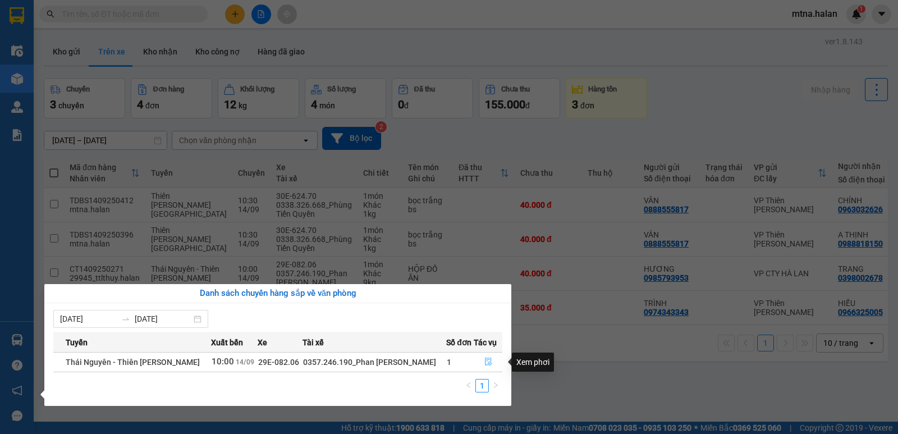
click at [489, 361] on icon "file-done" at bounding box center [488, 362] width 8 height 8
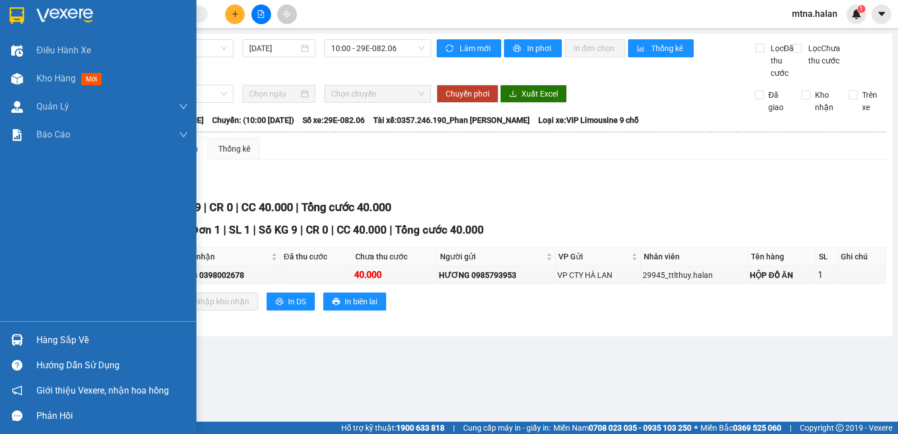
click at [15, 336] on img at bounding box center [17, 340] width 12 height 12
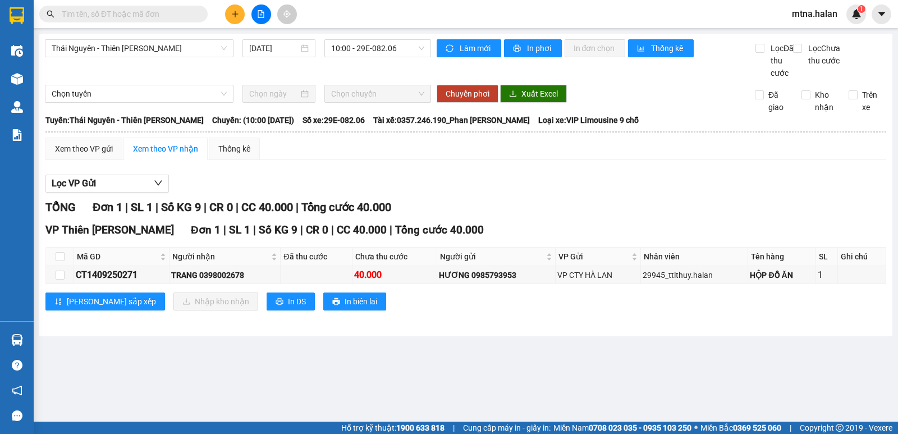
click at [140, 72] on section "Kết quả tìm kiếm ( 0 ) Bộ lọc No Data mtna.halan 1 Điều hành xe Kho hàng mới Qu…" at bounding box center [449, 217] width 898 height 434
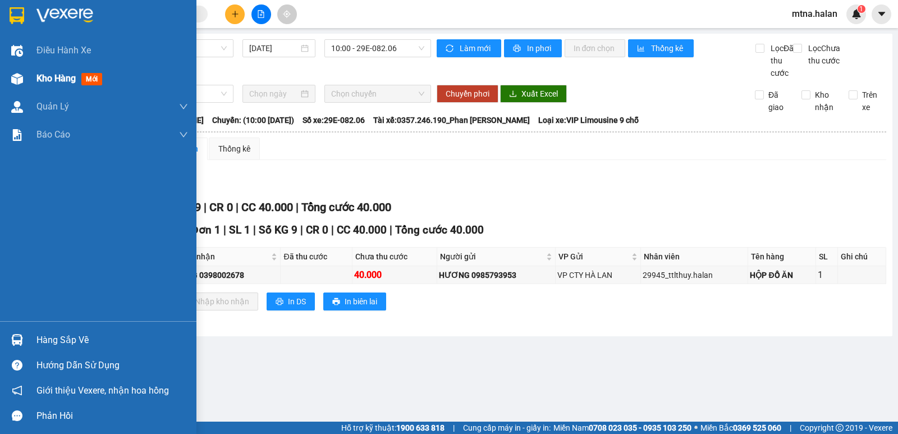
click at [12, 77] on img at bounding box center [17, 79] width 12 height 12
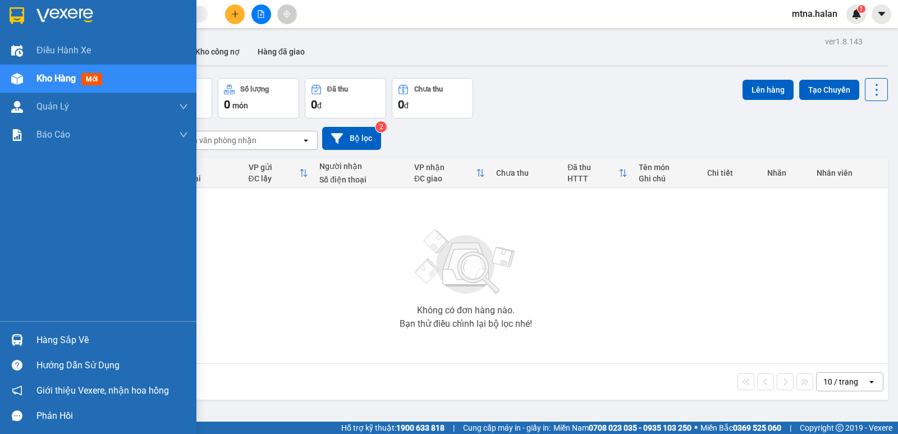
click at [13, 332] on div at bounding box center [17, 340] width 20 height 20
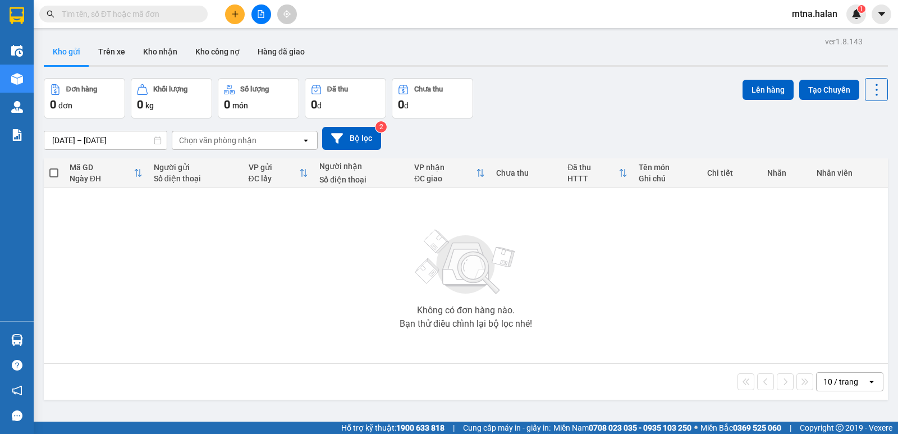
click at [615, 354] on section "Kết quả tìm kiếm ( 0 ) Bộ lọc No Data mtna.halan 1 Điều hành xe Kho hàng mới Qu…" at bounding box center [449, 217] width 898 height 434
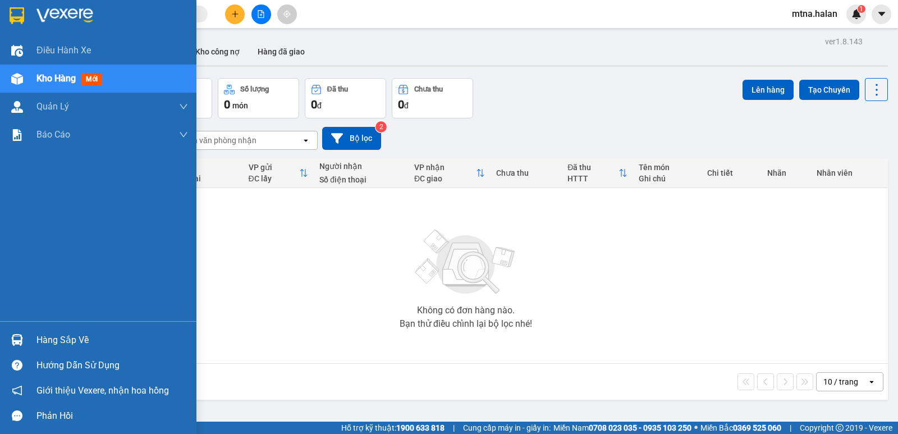
click at [20, 340] on img at bounding box center [17, 340] width 12 height 12
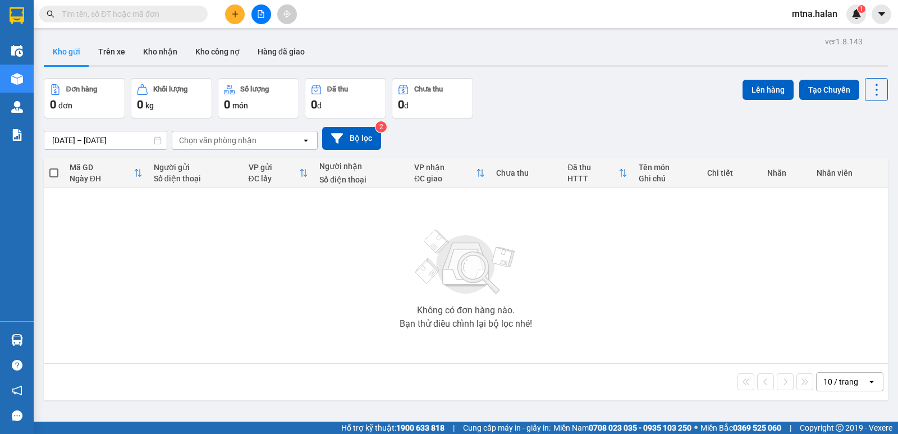
click at [689, 295] on section "Kết quả tìm kiếm ( 0 ) Bộ lọc No Data mtna.halan 1 Điều hành xe Kho hàng mới Qu…" at bounding box center [449, 217] width 898 height 434
click at [232, 14] on icon "plus" at bounding box center [235, 13] width 6 height 1
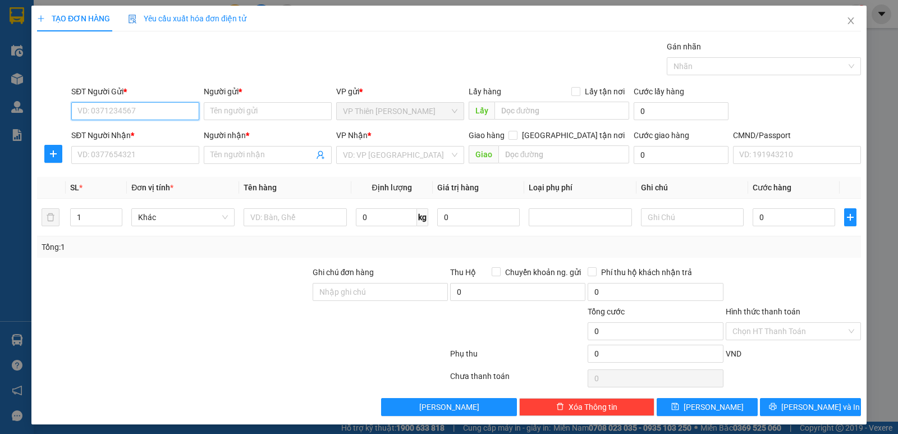
click at [145, 108] on input "SĐT Người Gửi *" at bounding box center [135, 111] width 128 height 18
type input "0352232996"
click at [134, 132] on div "0352232996 - huế" at bounding box center [133, 133] width 113 height 12
type input "huế"
type input "0352232996"
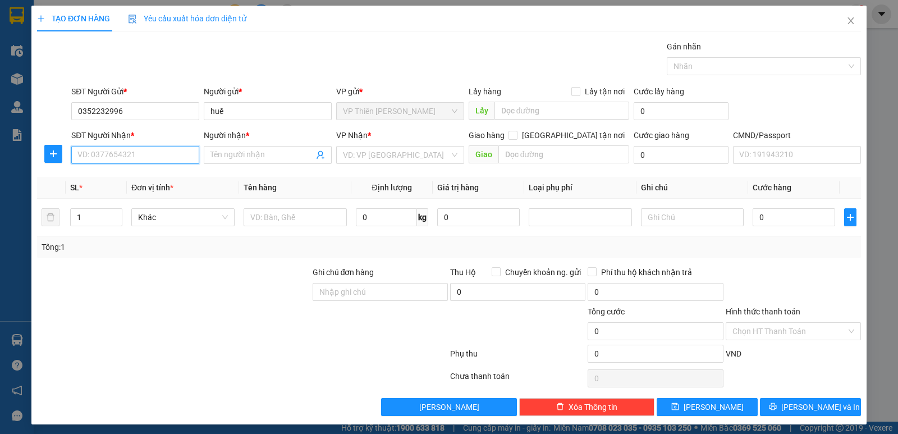
click at [134, 155] on input "SĐT Người Nhận *" at bounding box center [135, 155] width 128 height 18
click at [134, 175] on div "0979132832 - NGÂN" at bounding box center [133, 177] width 113 height 12
type input "0979132832"
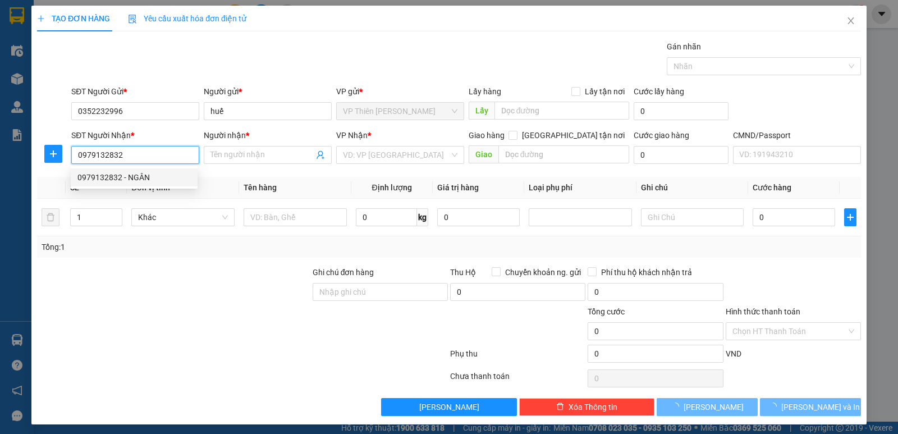
type input "NGÂN"
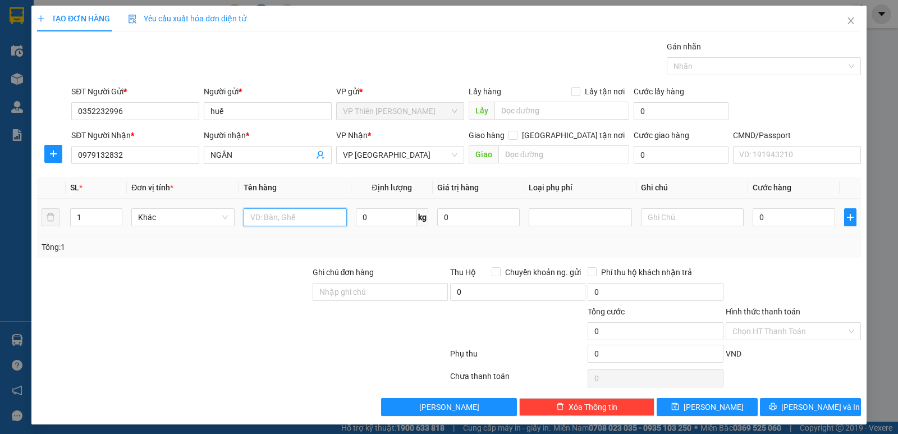
click at [301, 216] on input "text" at bounding box center [295, 217] width 103 height 18
type input "tải lưới nấm"
click at [390, 218] on input "0" at bounding box center [386, 217] width 61 height 18
type input "22.8"
click at [793, 220] on input "0" at bounding box center [794, 217] width 83 height 18
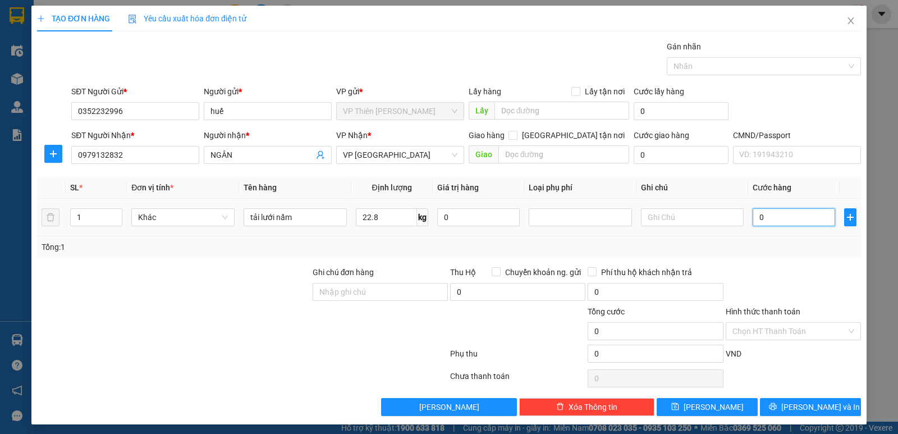
type input "6"
type input "65"
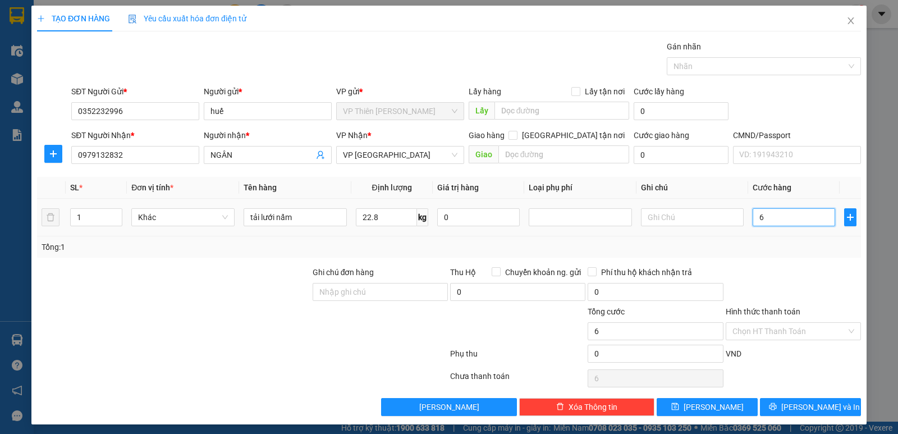
type input "65"
type input "650"
type input "6.500"
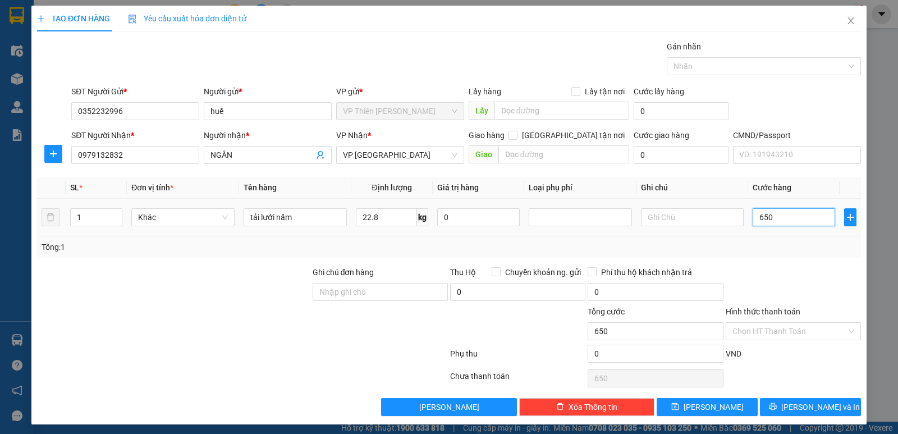
type input "6.500"
type input "65.000"
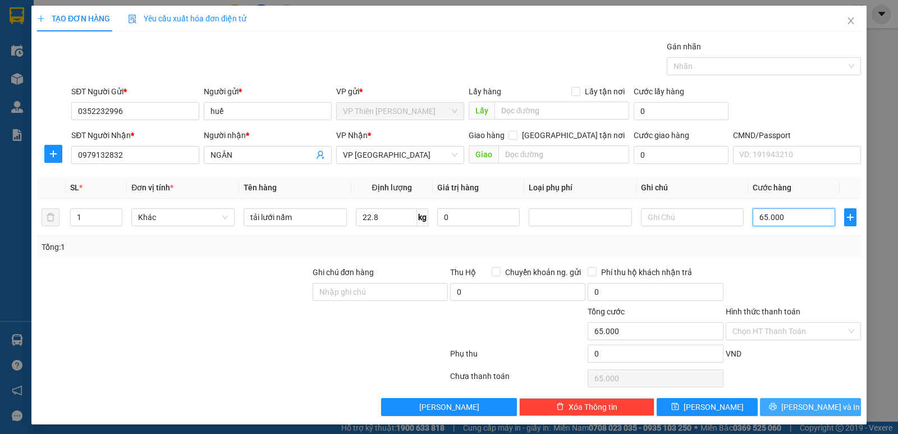
type input "65.000"
click at [805, 409] on span "Lưu và In" at bounding box center [820, 407] width 79 height 12
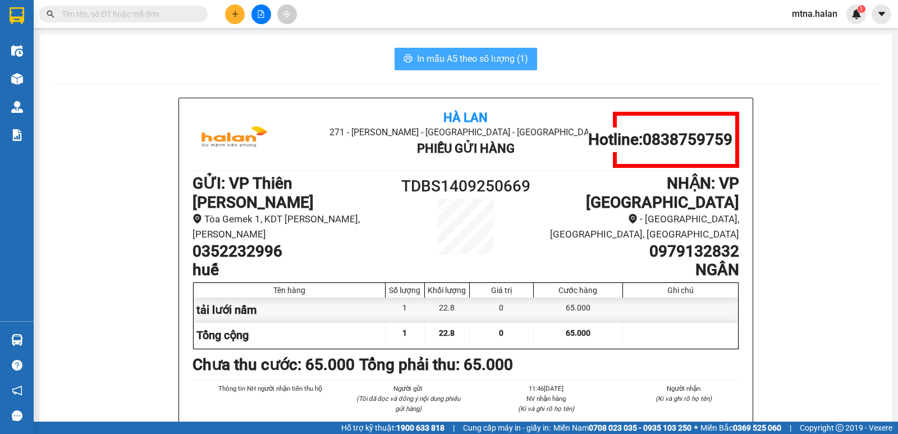
click at [465, 61] on span "In mẫu A5 theo số lượng (1)" at bounding box center [472, 59] width 111 height 14
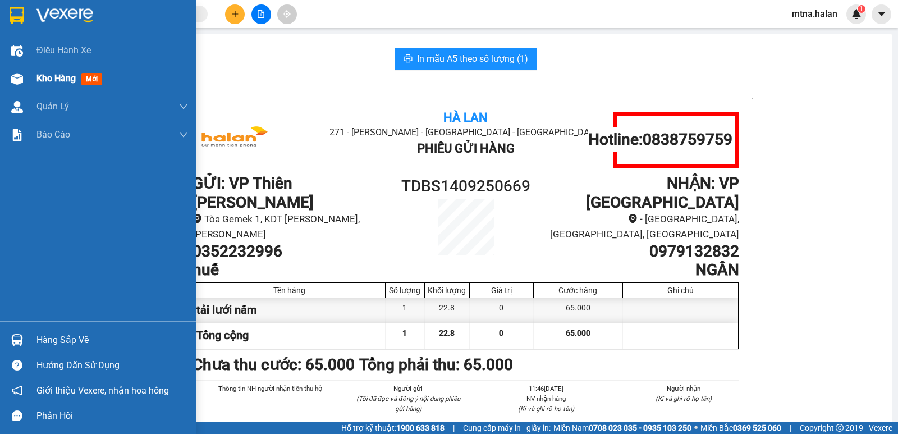
click at [20, 79] on img at bounding box center [17, 79] width 12 height 12
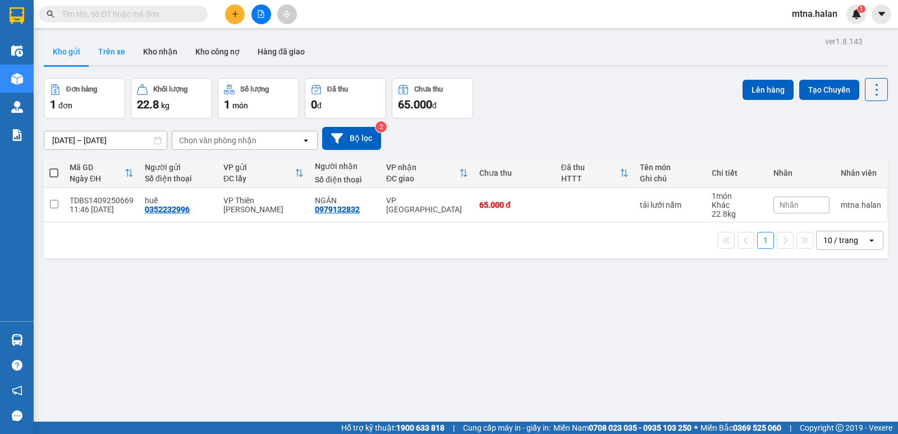
click at [103, 53] on button "Trên xe" at bounding box center [111, 51] width 45 height 27
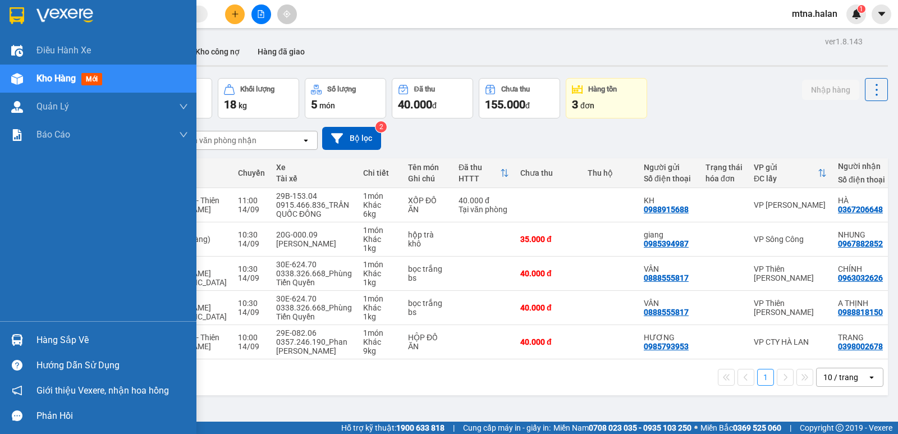
click at [16, 338] on img at bounding box center [17, 340] width 12 height 12
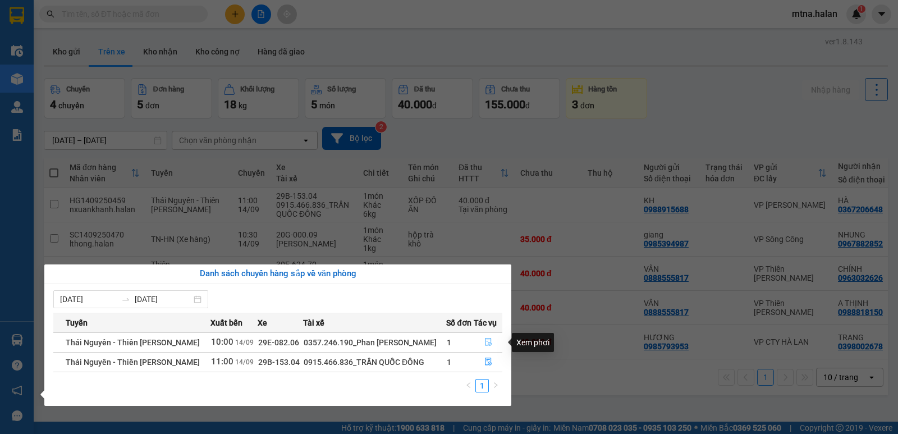
click at [487, 341] on icon "file-done" at bounding box center [488, 343] width 7 height 8
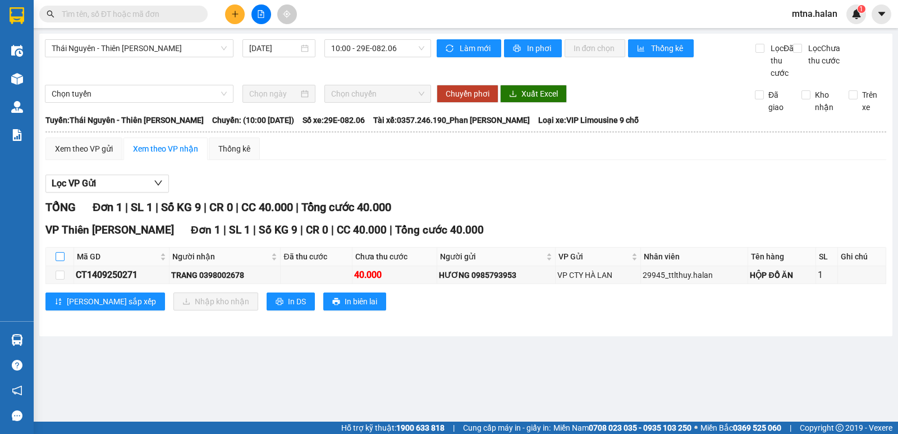
click at [61, 261] on input "checkbox" at bounding box center [60, 256] width 9 height 9
checkbox input "true"
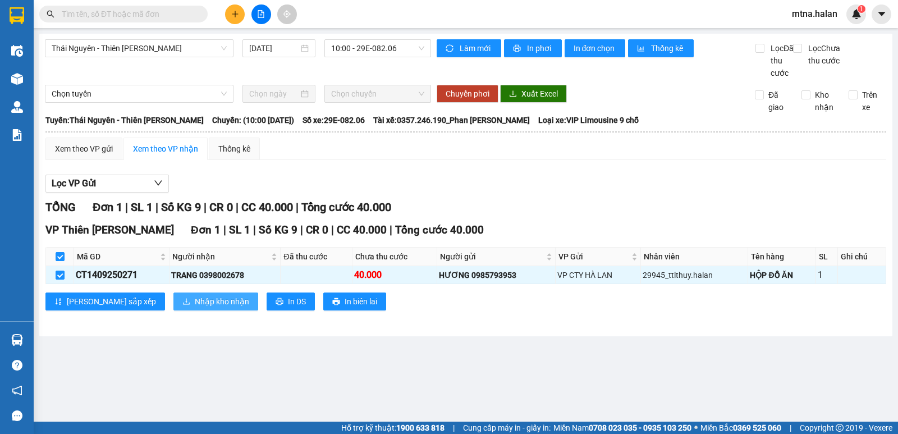
click at [195, 308] on span "Nhập kho nhận" at bounding box center [222, 301] width 54 height 12
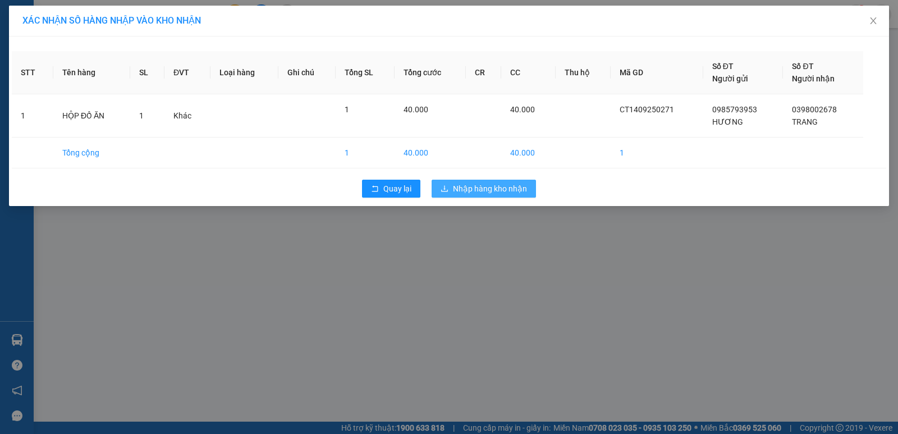
click at [499, 184] on span "Nhập hàng kho nhận" at bounding box center [490, 188] width 74 height 12
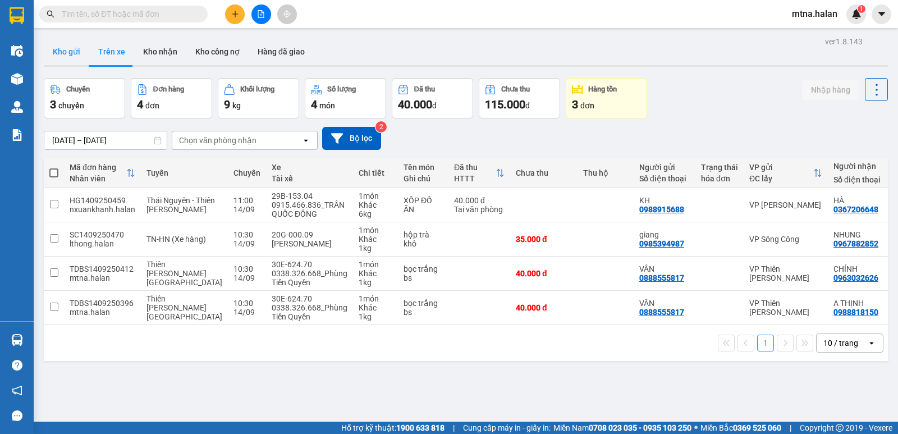
click at [74, 51] on button "Kho gửi" at bounding box center [66, 51] width 45 height 27
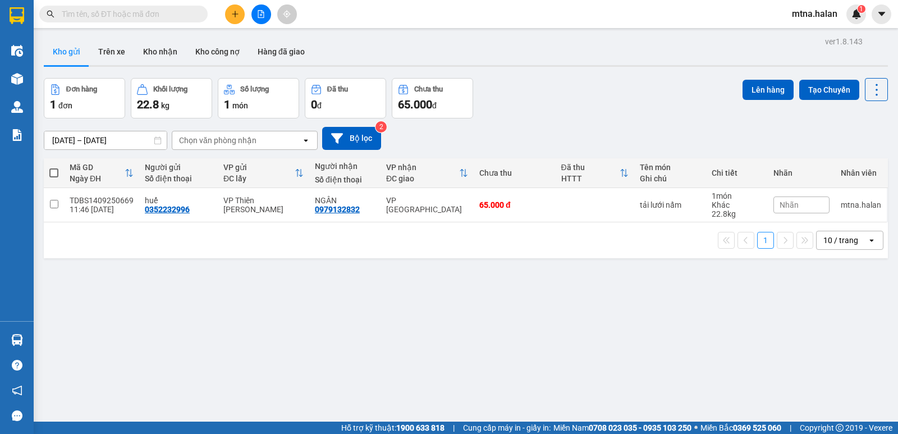
click at [54, 173] on span at bounding box center [53, 172] width 9 height 9
click at [54, 167] on input "checkbox" at bounding box center [54, 167] width 0 height 0
checkbox input "true"
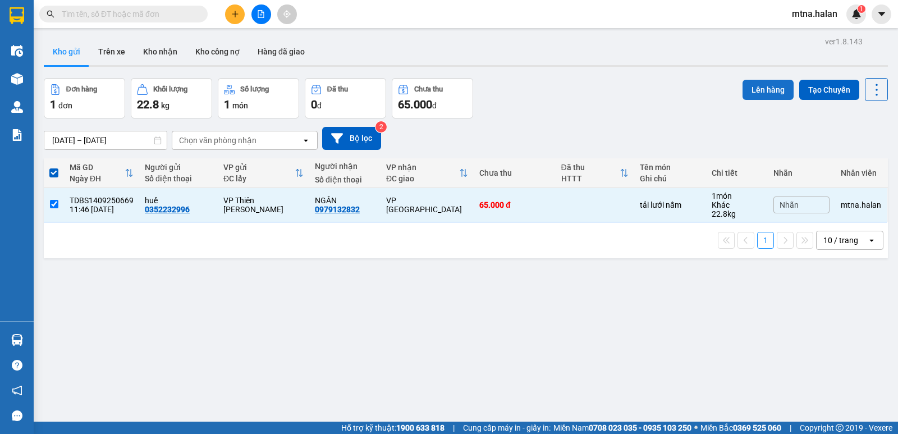
click at [760, 89] on button "Lên hàng" at bounding box center [768, 90] width 51 height 20
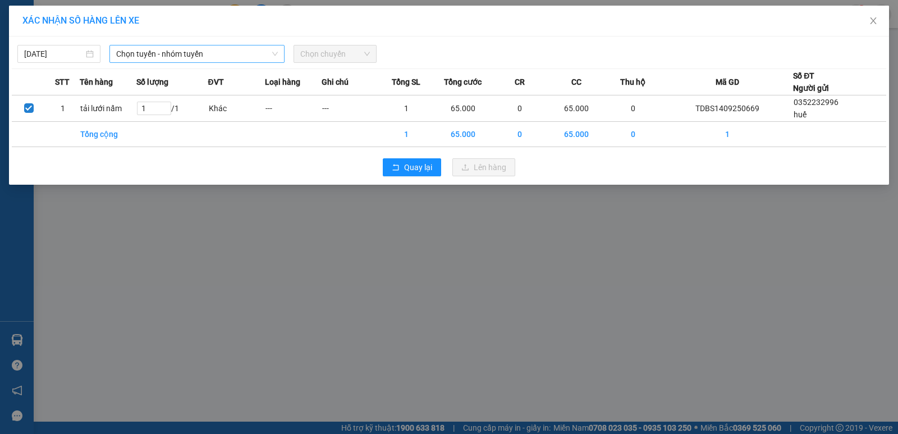
click at [217, 51] on span "Chọn tuyến - nhóm tuyến" at bounding box center [197, 53] width 162 height 17
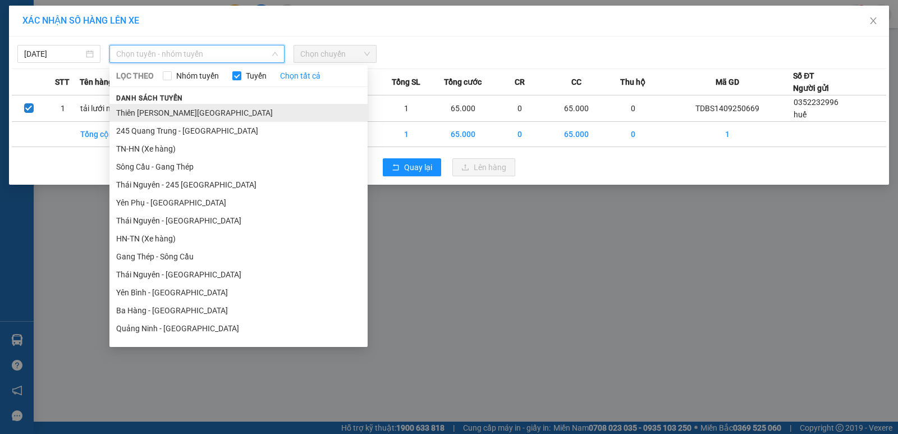
click at [189, 115] on li "Thiên Đường Bảo Sơn - Thái Nguyên" at bounding box center [238, 113] width 258 height 18
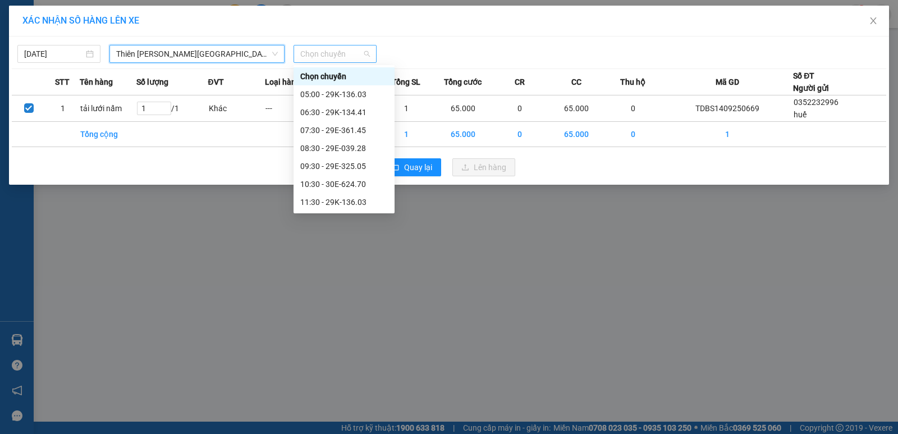
click at [351, 55] on span "Chọn chuyến" at bounding box center [335, 53] width 70 height 17
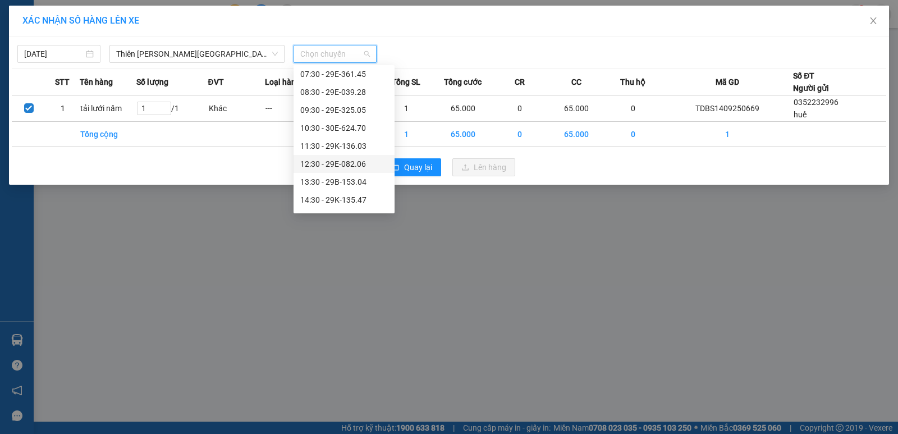
click at [344, 163] on div "12:30 - 29E-082.06" at bounding box center [344, 164] width 88 height 12
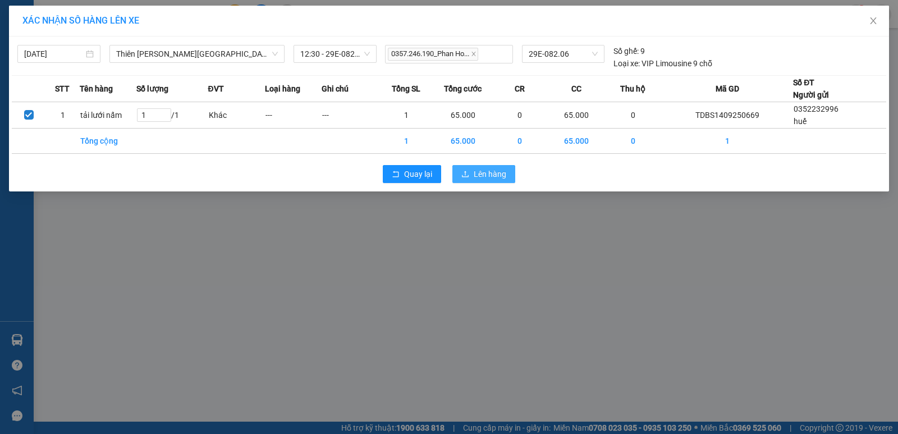
click at [489, 171] on span "Lên hàng" at bounding box center [490, 174] width 33 height 12
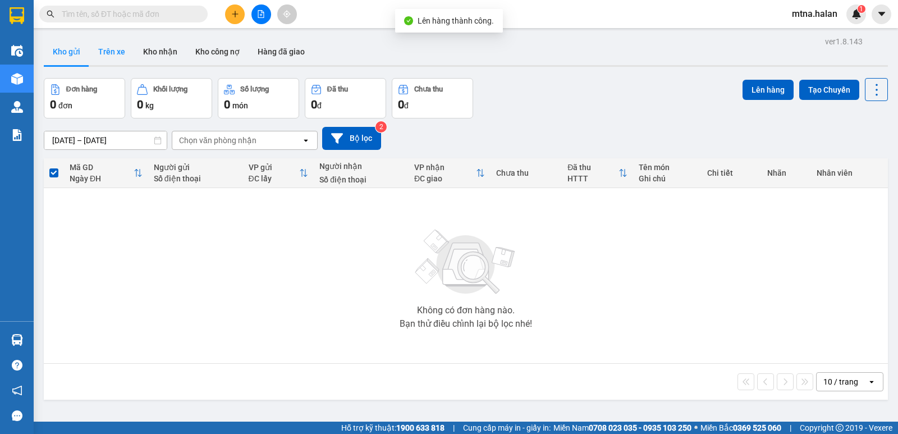
click at [103, 50] on button "Trên xe" at bounding box center [111, 51] width 45 height 27
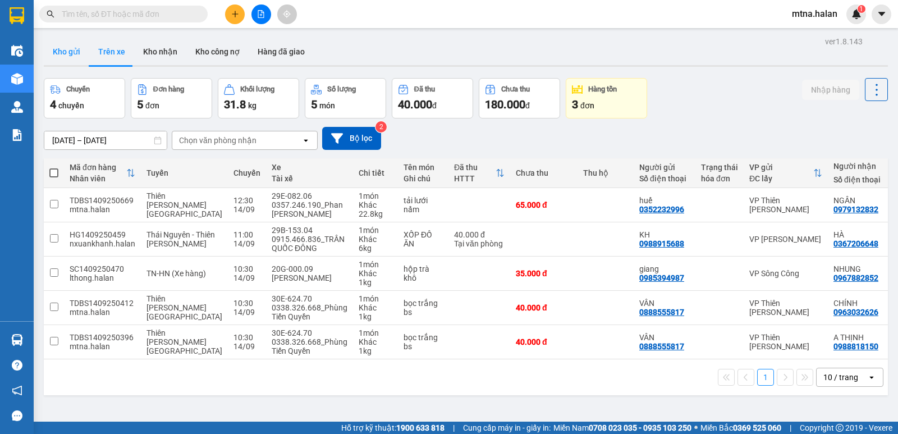
click at [70, 50] on button "Kho gửi" at bounding box center [66, 51] width 45 height 27
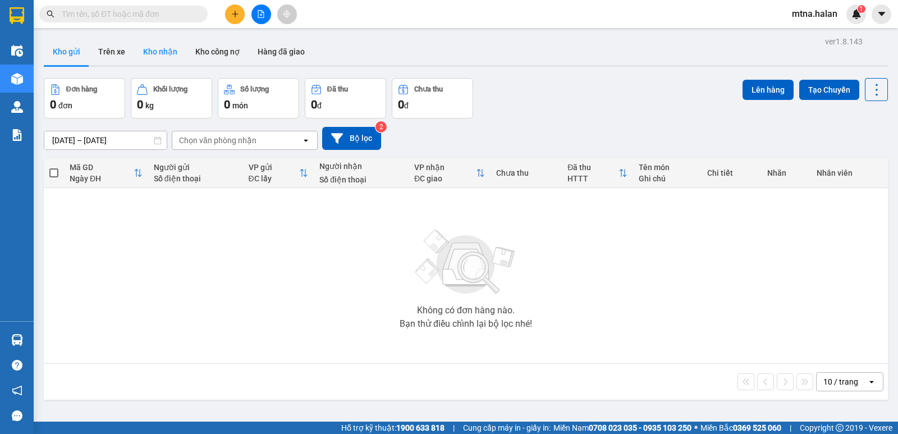
click at [157, 51] on button "Kho nhận" at bounding box center [160, 51] width 52 height 27
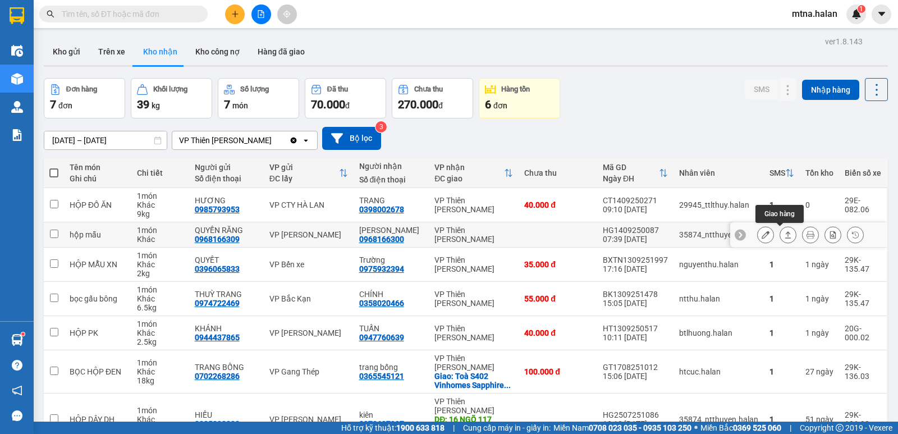
click at [784, 232] on icon at bounding box center [788, 235] width 8 height 8
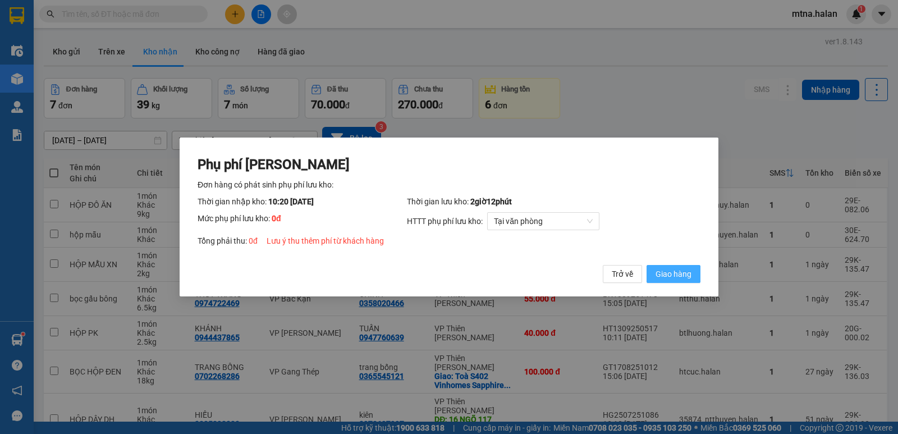
click at [676, 275] on span "Giao hàng" at bounding box center [674, 274] width 36 height 12
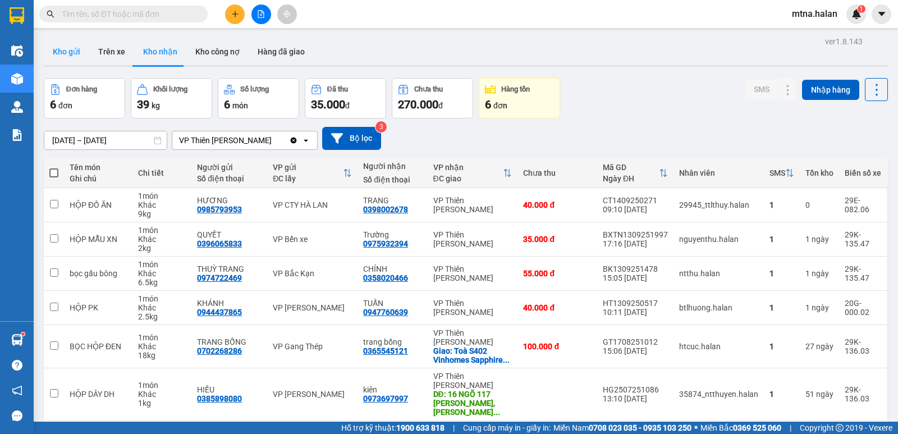
click at [64, 53] on button "Kho gửi" at bounding box center [66, 51] width 45 height 27
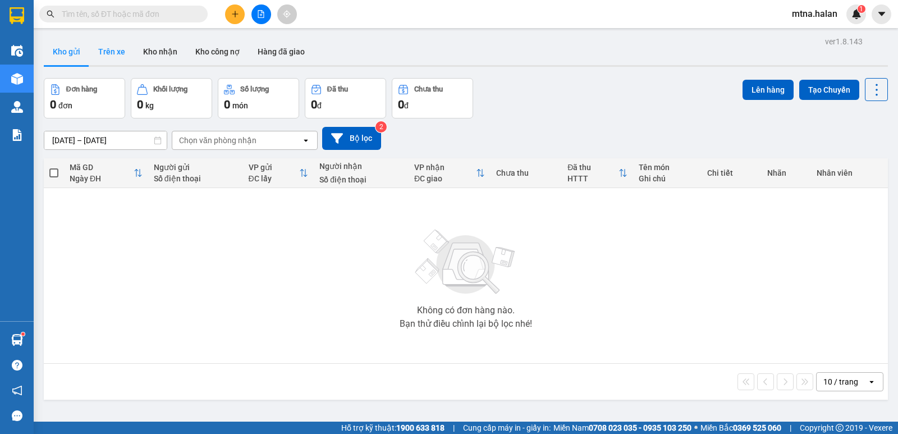
click at [112, 53] on button "Trên xe" at bounding box center [111, 51] width 45 height 27
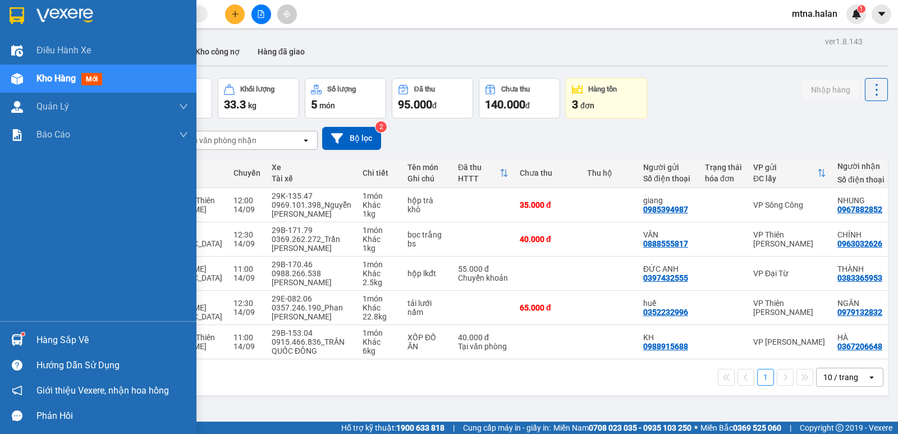
click at [18, 332] on div at bounding box center [17, 340] width 20 height 20
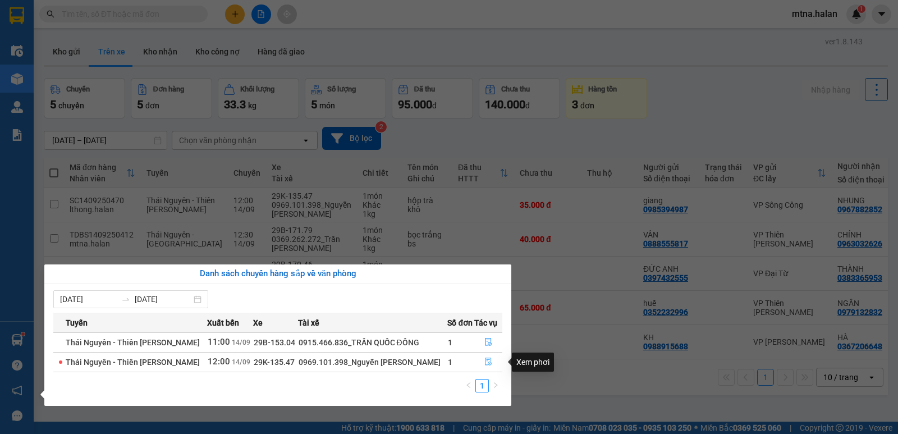
click at [488, 360] on icon "file-done" at bounding box center [488, 362] width 7 height 8
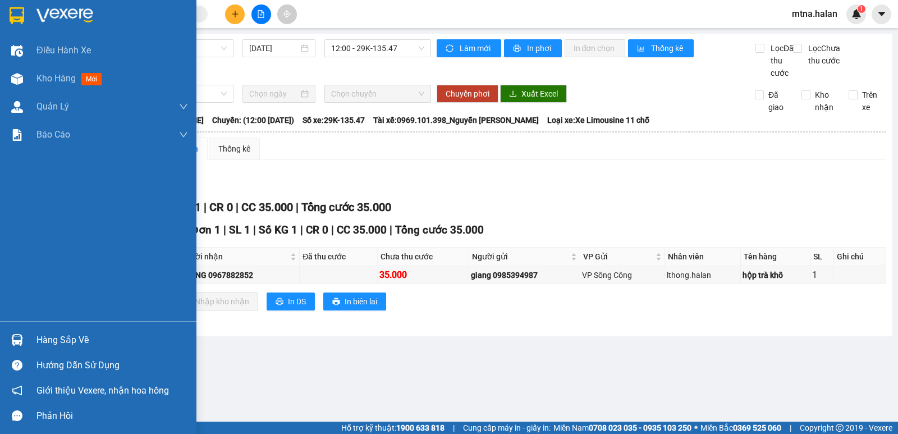
click at [15, 337] on img at bounding box center [17, 340] width 12 height 12
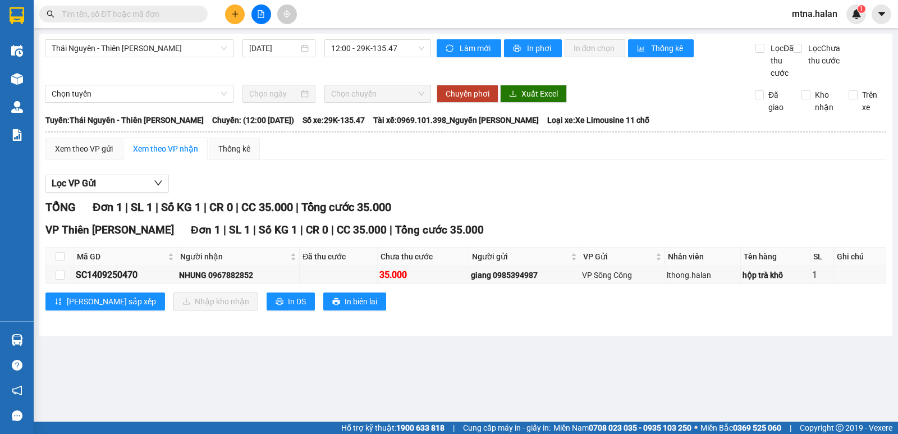
click at [624, 387] on section "Kết quả tìm kiếm ( 0 ) Bộ lọc No Data mtna.halan 1 Điều hành xe Kho hàng mới Qu…" at bounding box center [449, 217] width 898 height 434
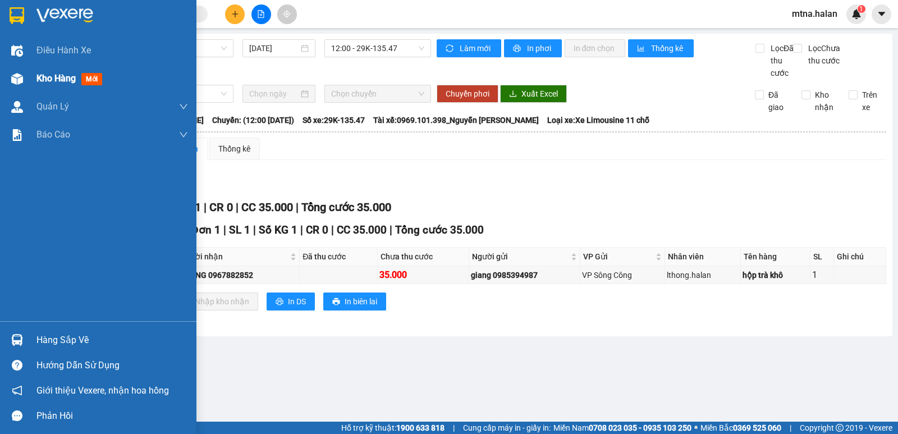
click at [14, 76] on img at bounding box center [17, 79] width 12 height 12
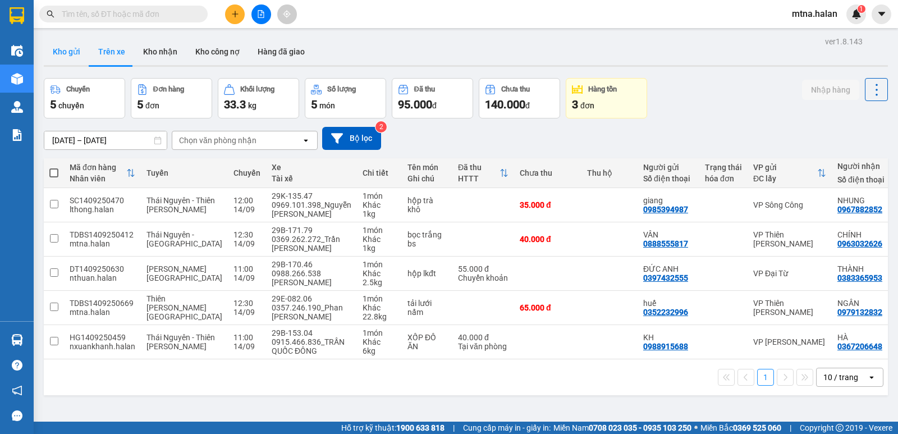
click at [60, 53] on button "Kho gửi" at bounding box center [66, 51] width 45 height 27
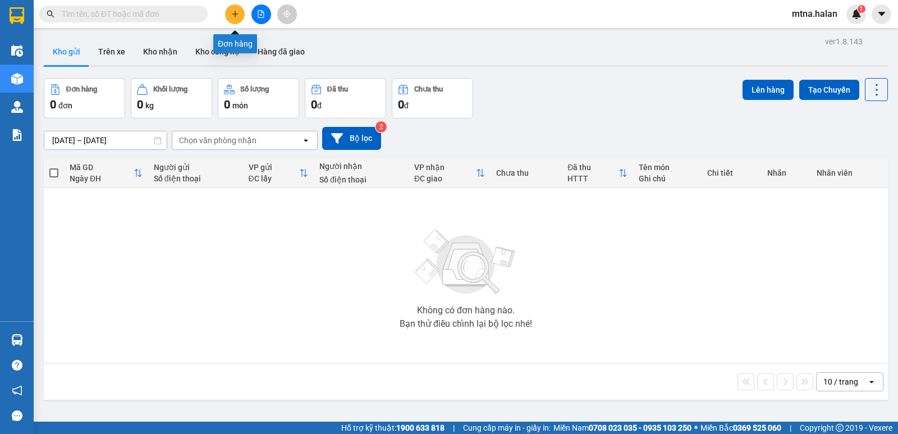
click at [231, 16] on icon "plus" at bounding box center [235, 14] width 8 height 8
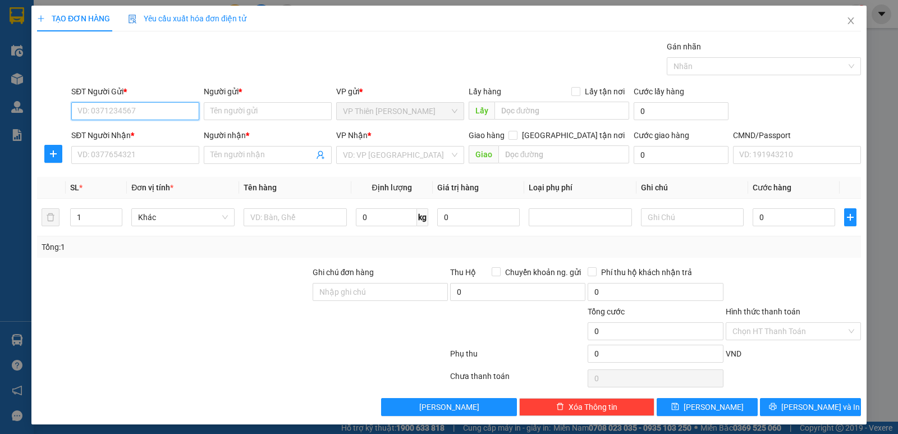
click at [168, 104] on input "SĐT Người Gửi *" at bounding box center [135, 111] width 128 height 18
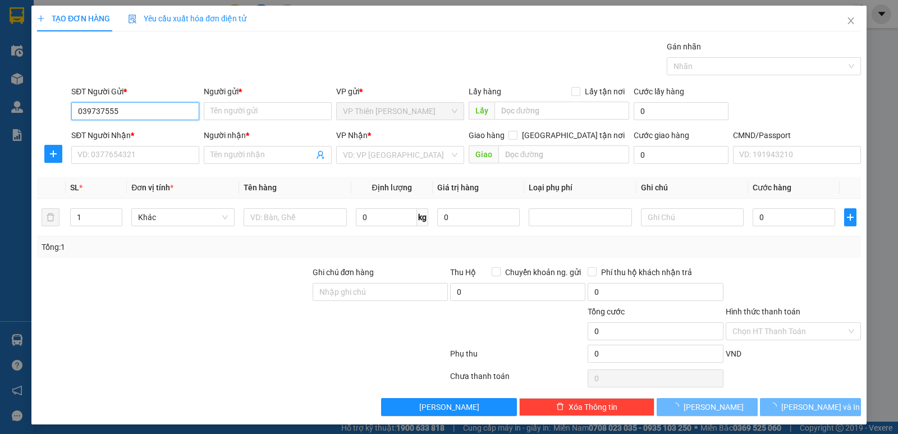
type input "0397375555"
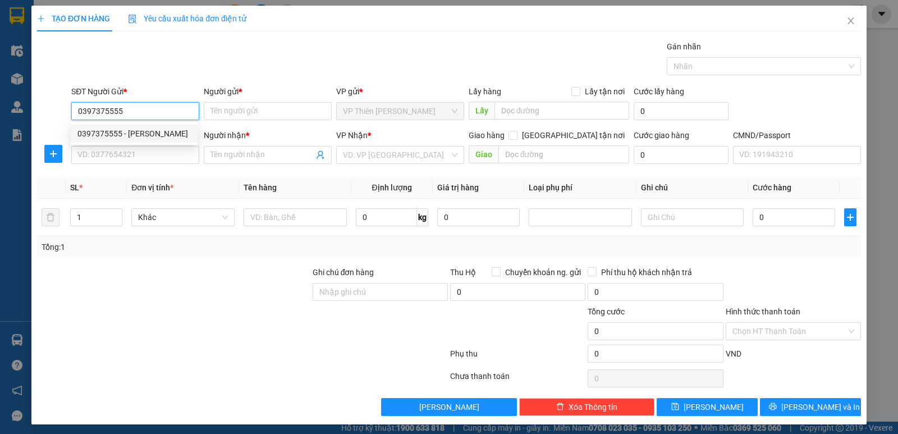
click at [134, 134] on div "0397375555 - MINH" at bounding box center [133, 133] width 113 height 12
type input "MINH"
type input "0397375555"
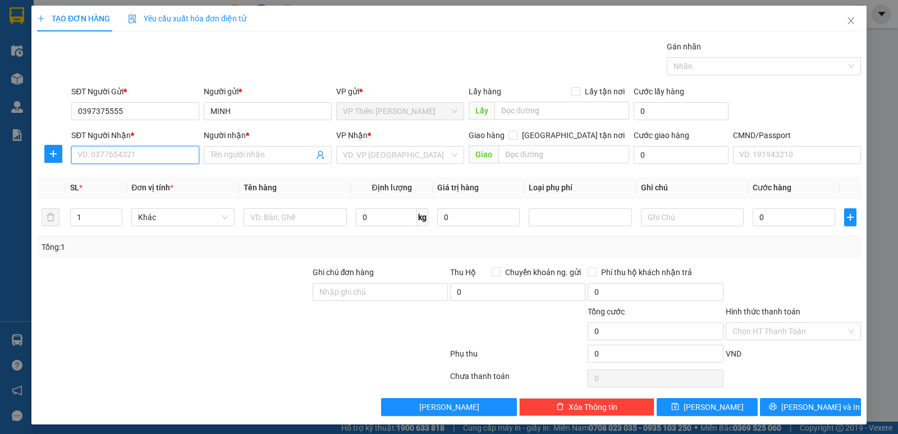
click at [139, 154] on input "SĐT Người Nhận *" at bounding box center [135, 155] width 128 height 18
type input "0966876260"
click at [108, 179] on div "0966876260 - LÊ" at bounding box center [133, 177] width 113 height 12
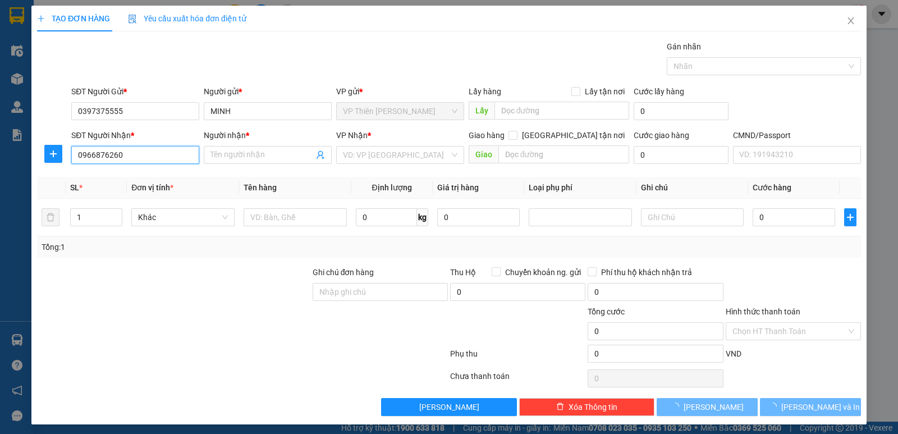
type input "LÊ"
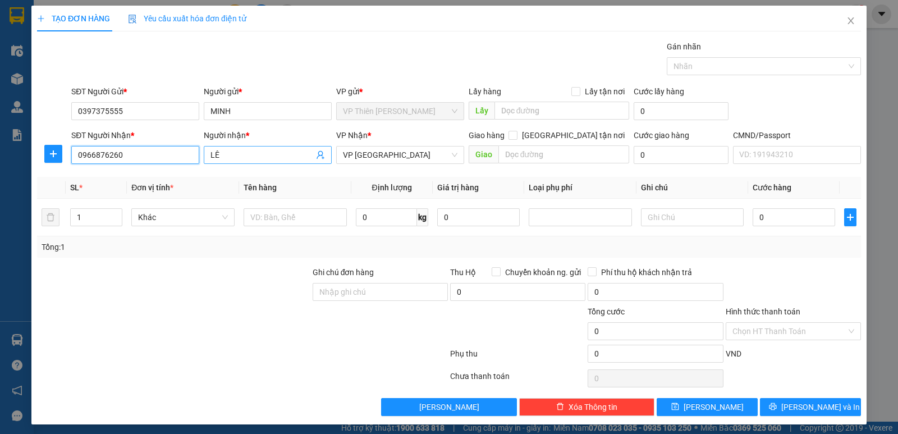
type input "0966876260"
click at [230, 153] on input "LÊ" at bounding box center [262, 155] width 103 height 12
type input "L"
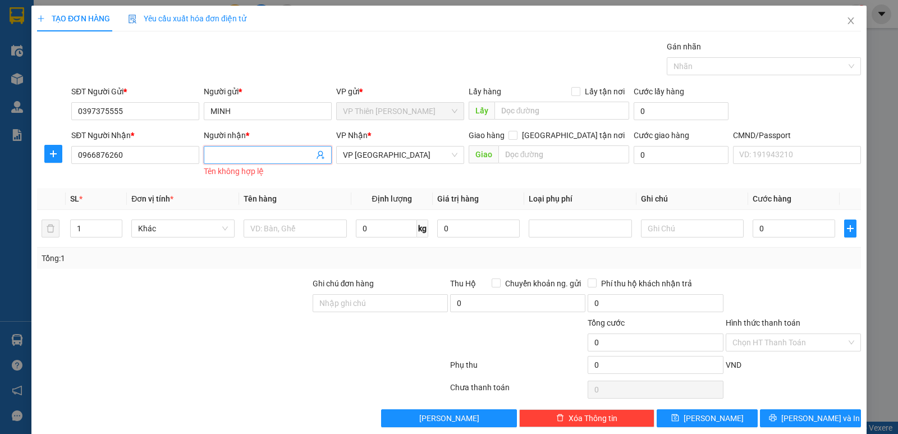
type input "t"
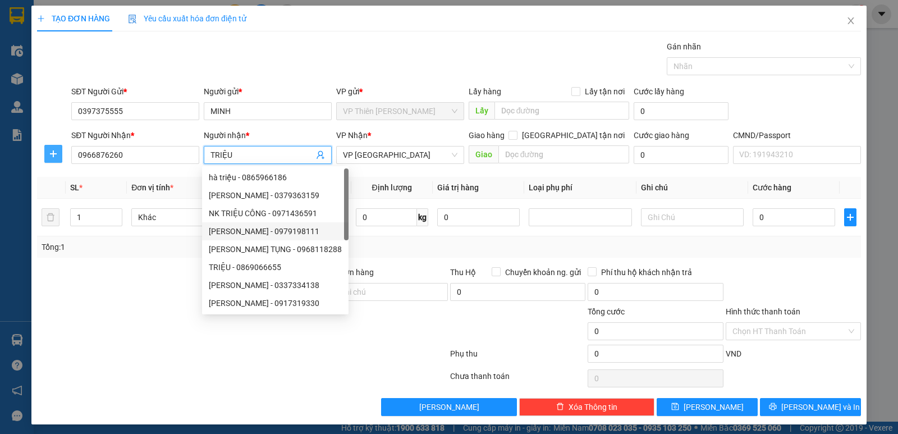
type input "TRIỆU"
click at [56, 153] on icon "plus" at bounding box center [53, 153] width 9 height 9
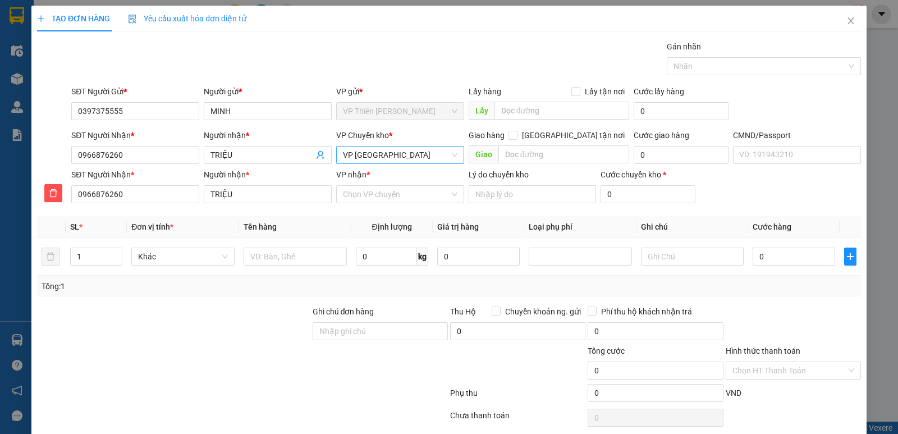
click at [411, 153] on span "VP Định Hóa" at bounding box center [400, 155] width 115 height 17
type input "HOANG"
click at [365, 194] on div "VP Hoàng Gia" at bounding box center [396, 195] width 113 height 12
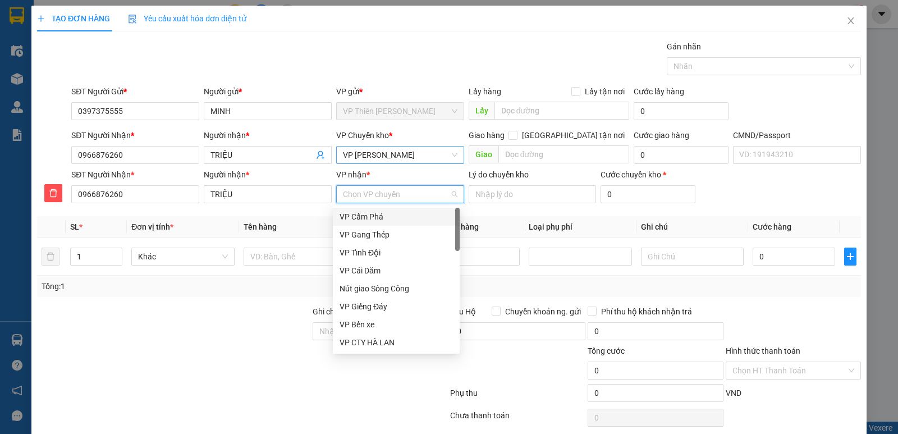
click at [400, 198] on input "VP nhận *" at bounding box center [396, 194] width 107 height 17
type input "D"
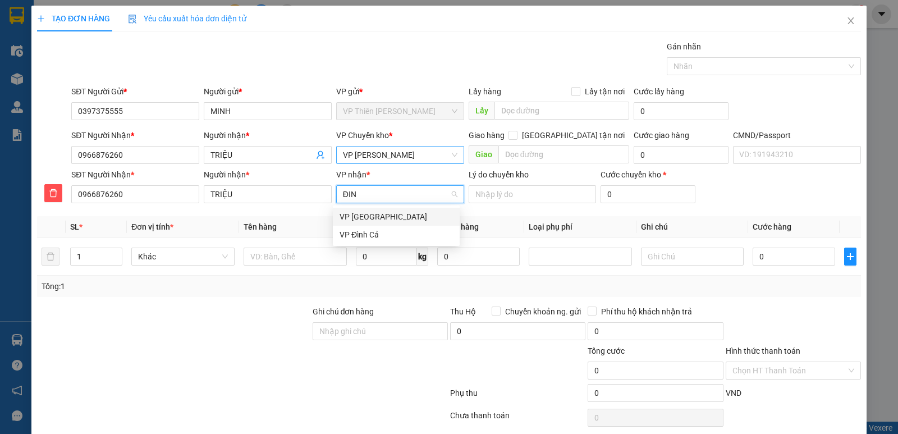
type input "ĐINH"
click at [358, 216] on div "VP Định Hóa" at bounding box center [396, 217] width 113 height 12
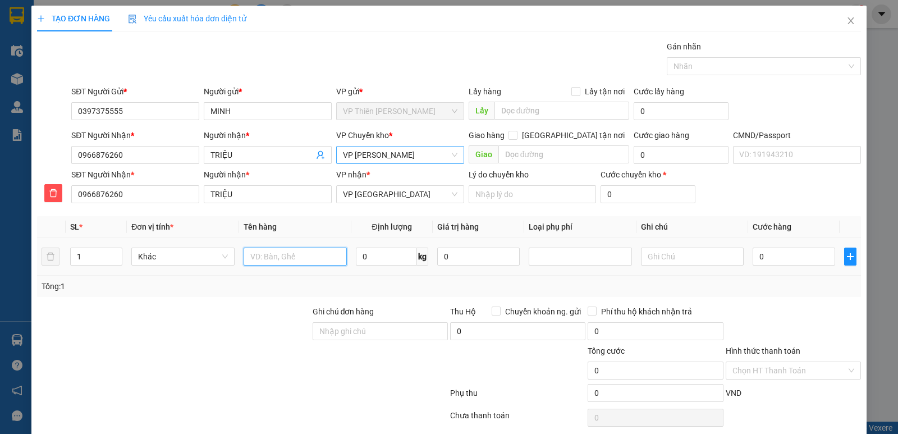
click at [296, 258] on input "text" at bounding box center [295, 257] width 103 height 18
type input "HỘP LK"
click at [381, 258] on input "0" at bounding box center [386, 257] width 61 height 18
type input "2"
click at [772, 258] on input "0" at bounding box center [794, 257] width 83 height 18
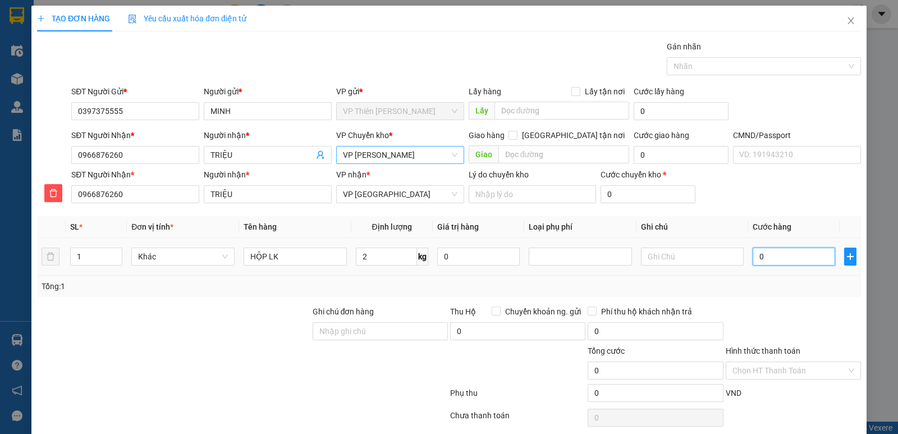
type input "4"
type input "40"
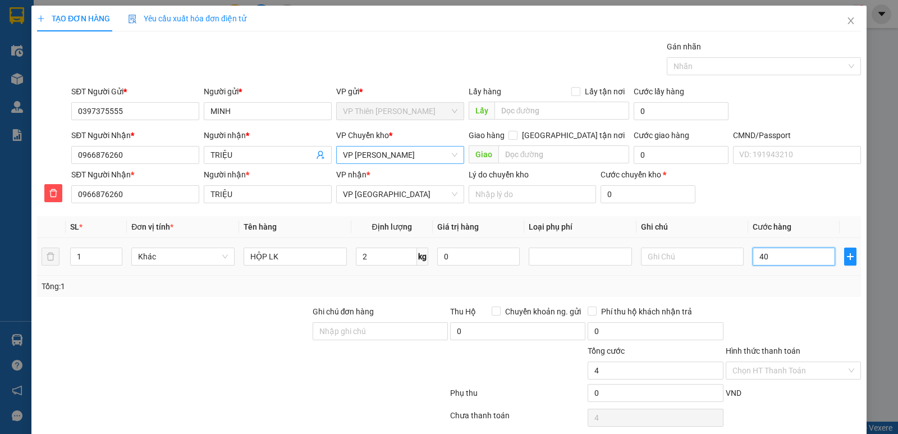
type input "40"
type input "400"
type input "4.000"
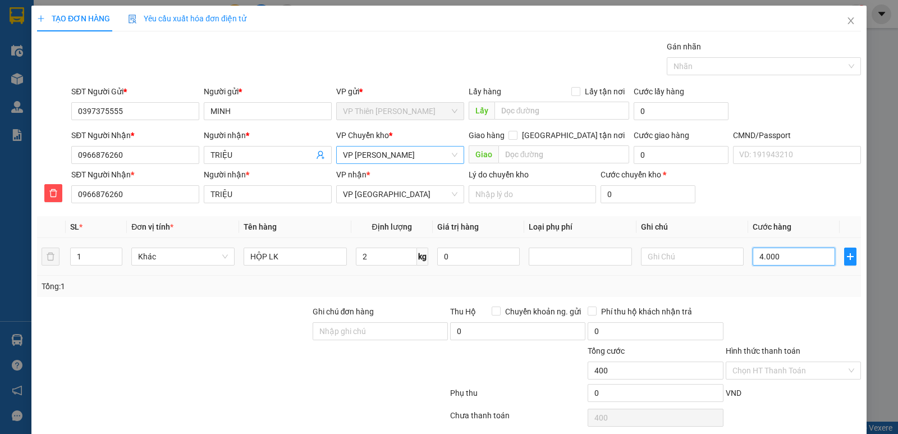
type input "4.000"
type input "40.000"
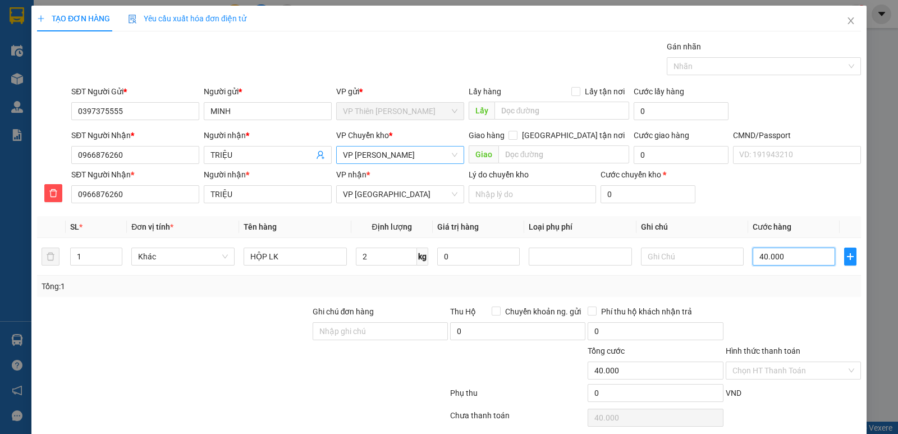
scroll to position [43, 0]
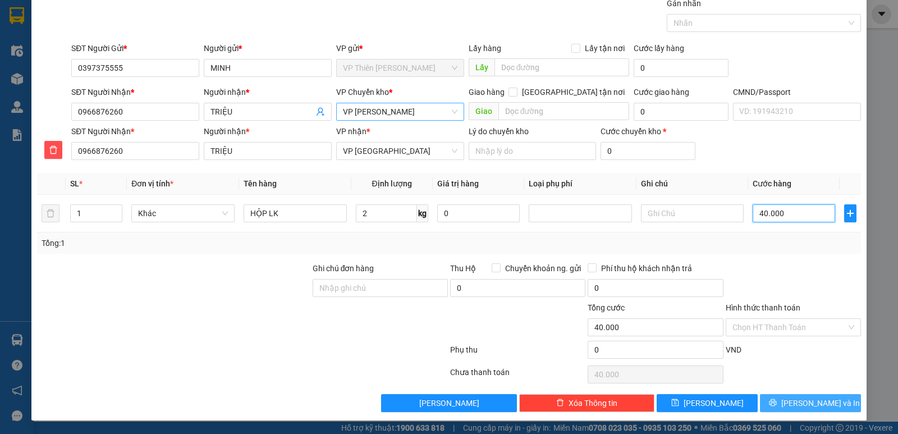
type input "40.000"
click at [816, 400] on span "Lưu và In" at bounding box center [820, 403] width 79 height 12
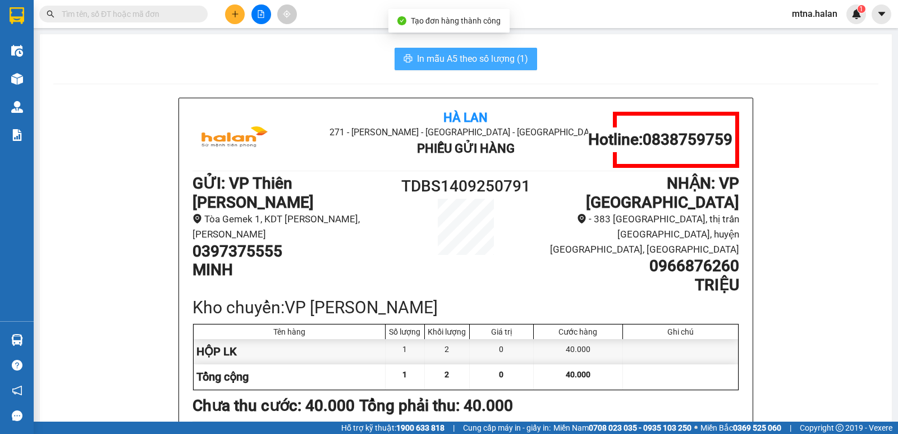
click at [484, 60] on span "In mẫu A5 theo số lượng (1)" at bounding box center [472, 59] width 111 height 14
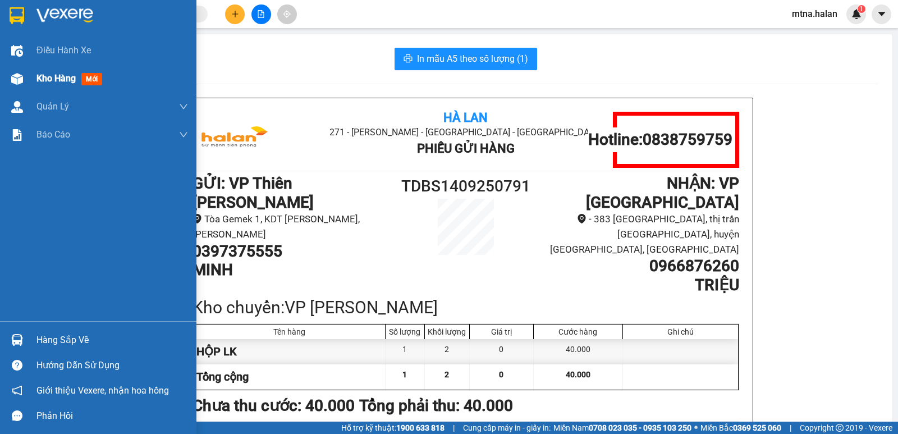
click at [19, 76] on img at bounding box center [17, 79] width 12 height 12
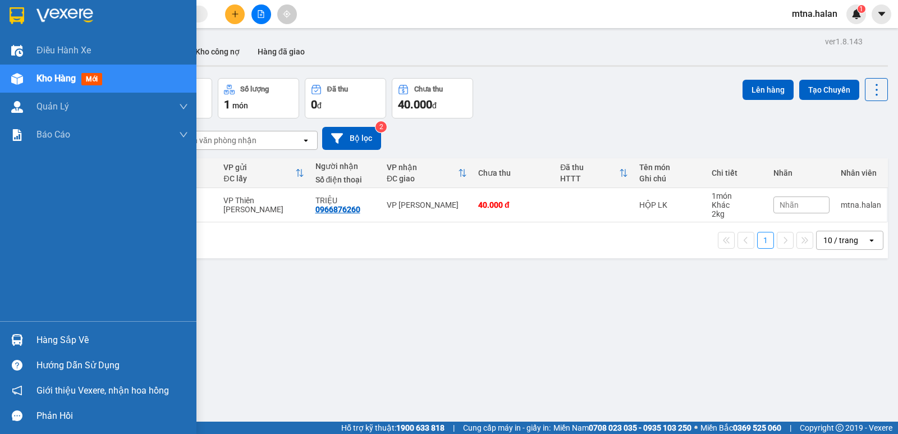
click at [18, 78] on img at bounding box center [17, 79] width 12 height 12
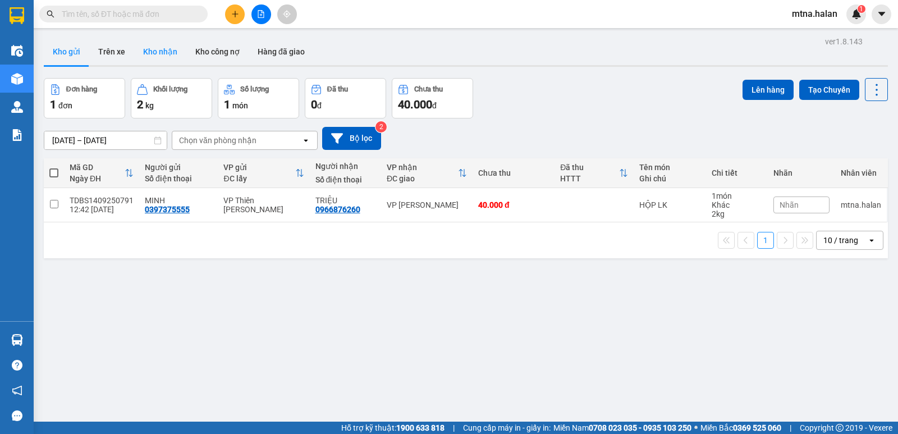
click at [158, 53] on button "Kho nhận" at bounding box center [160, 51] width 52 height 27
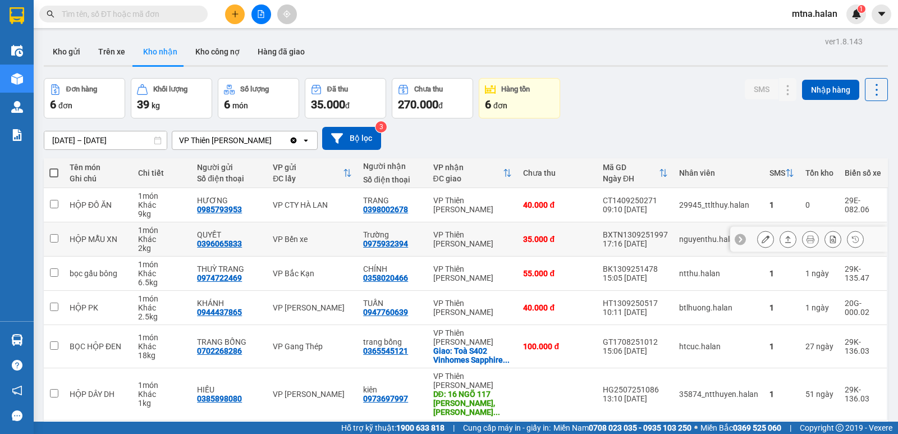
drag, startPoint x: 476, startPoint y: 239, endPoint x: 16, endPoint y: 340, distance: 470.8
click at [16, 340] on img at bounding box center [17, 340] width 12 height 12
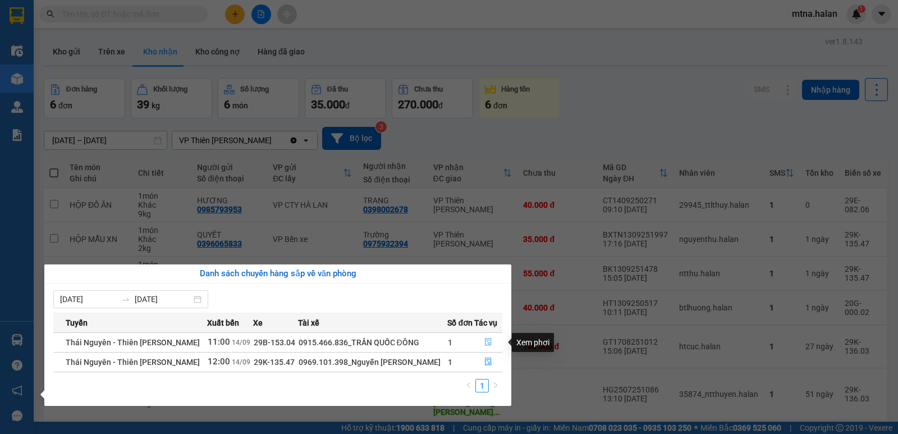
click at [486, 339] on icon "file-done" at bounding box center [488, 342] width 8 height 8
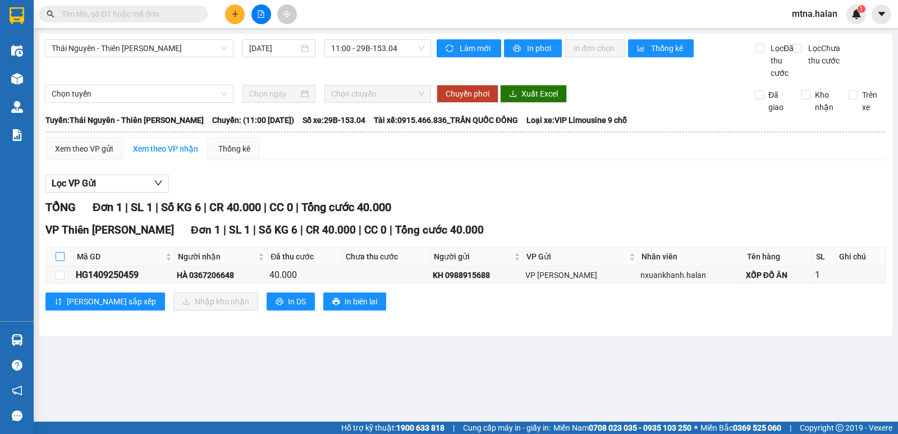
click at [60, 261] on input "checkbox" at bounding box center [60, 256] width 9 height 9
checkbox input "true"
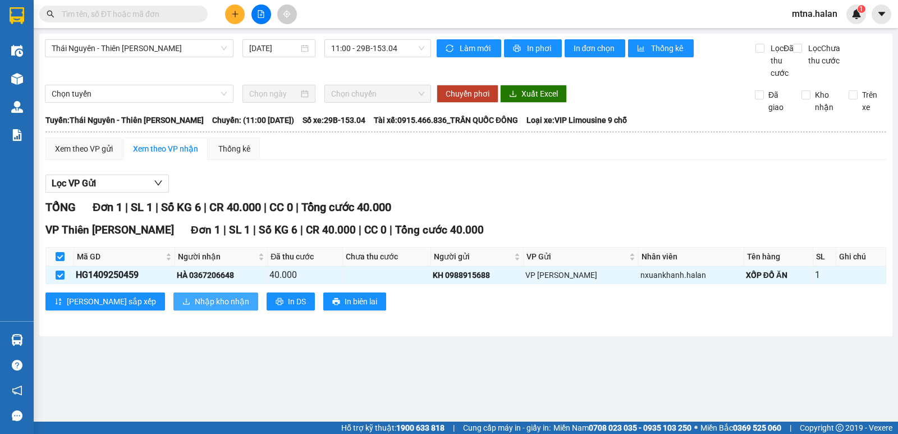
click at [195, 308] on span "Nhập kho nhận" at bounding box center [222, 301] width 54 height 12
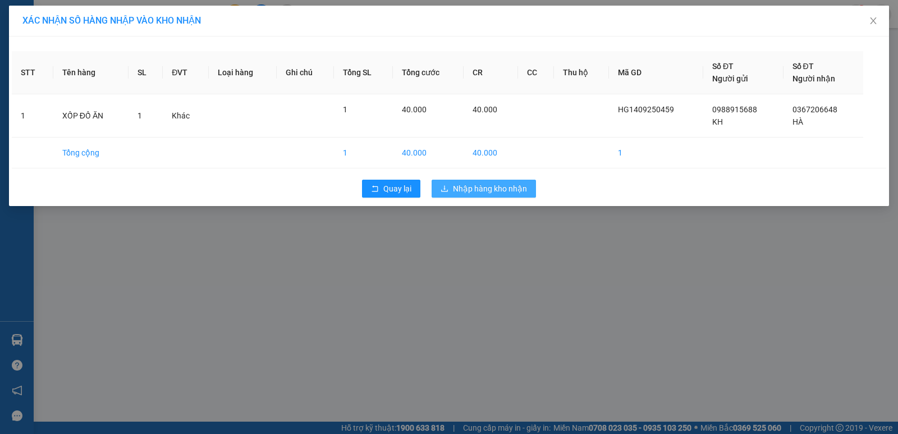
click at [490, 186] on span "Nhập hàng kho nhận" at bounding box center [490, 188] width 74 height 12
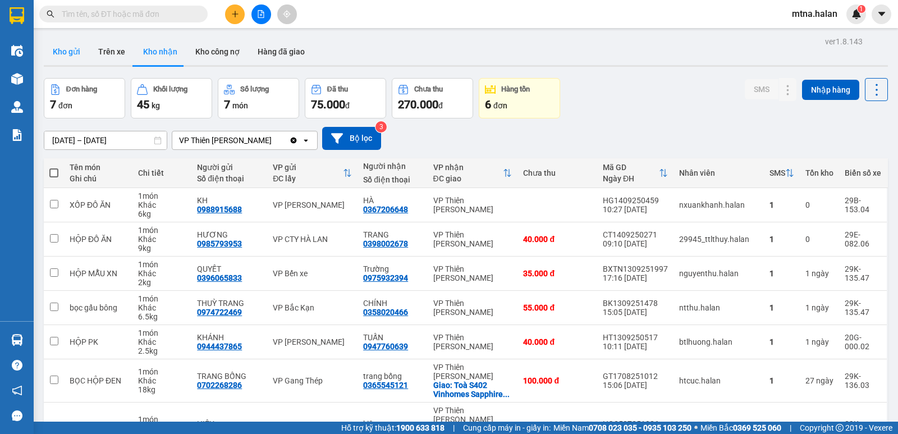
click at [63, 54] on button "Kho gửi" at bounding box center [66, 51] width 45 height 27
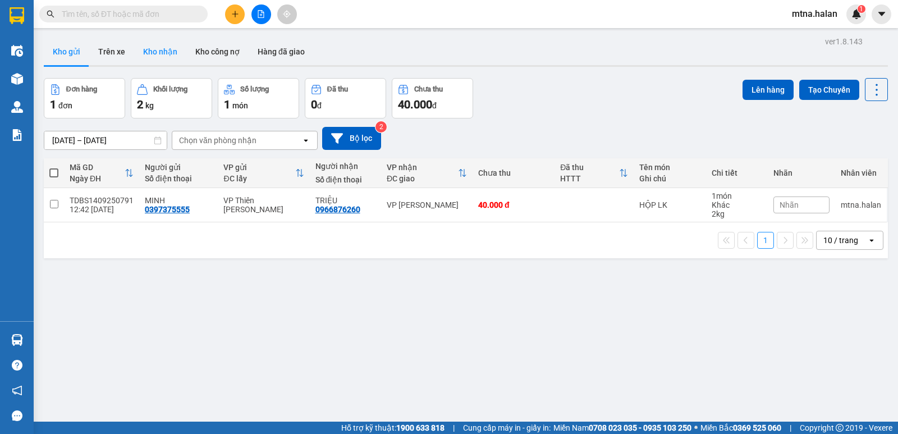
click at [161, 53] on button "Kho nhận" at bounding box center [160, 51] width 52 height 27
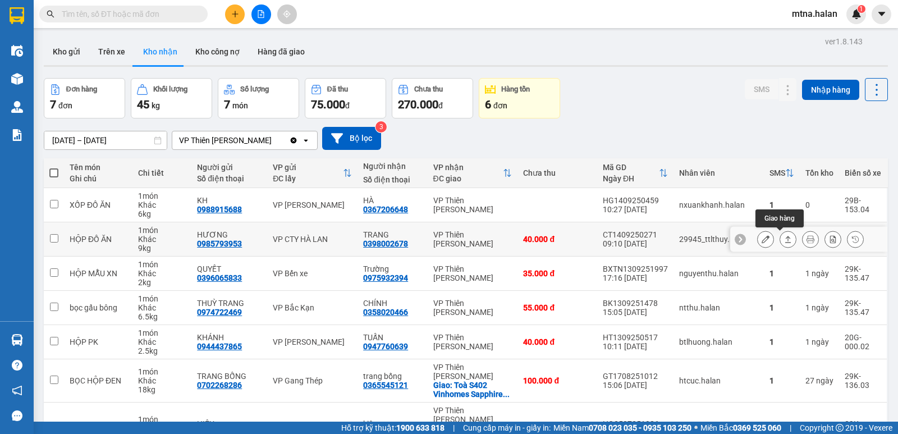
click at [784, 239] on icon at bounding box center [788, 239] width 8 height 8
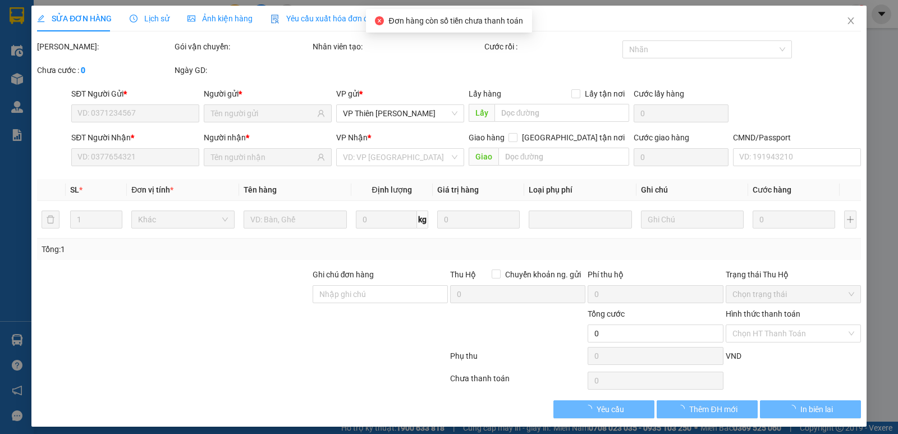
type input "0985793953"
type input "HƯƠNG"
type input "0398002678"
type input "TRANG"
type input "40.000"
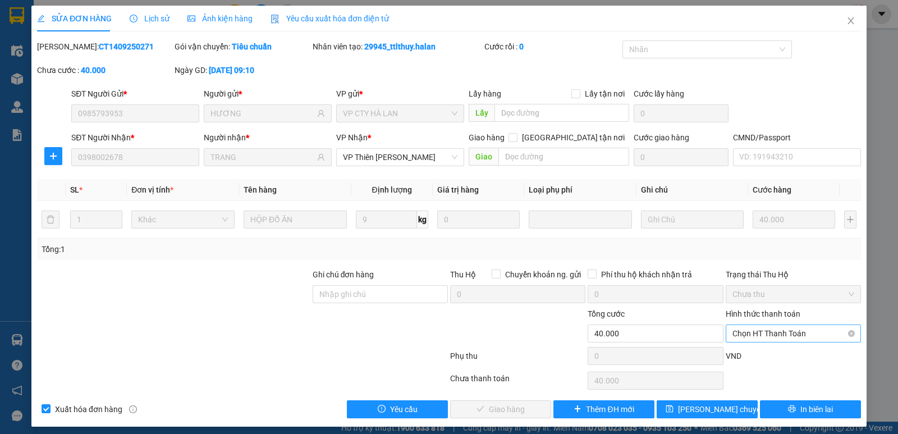
click at [761, 333] on span "Chọn HT Thanh Toán" at bounding box center [794, 333] width 122 height 17
click at [739, 237] on div "Tại văn phòng" at bounding box center [786, 239] width 121 height 12
type input "0"
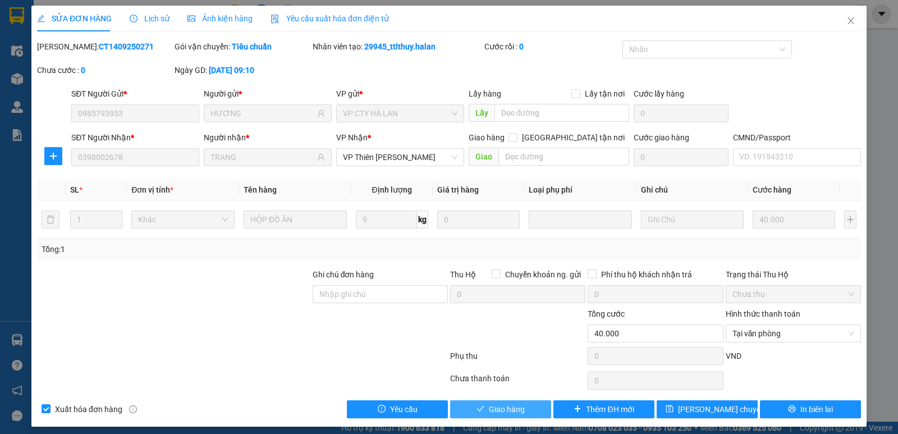
click at [508, 405] on span "Giao hàng" at bounding box center [507, 409] width 36 height 12
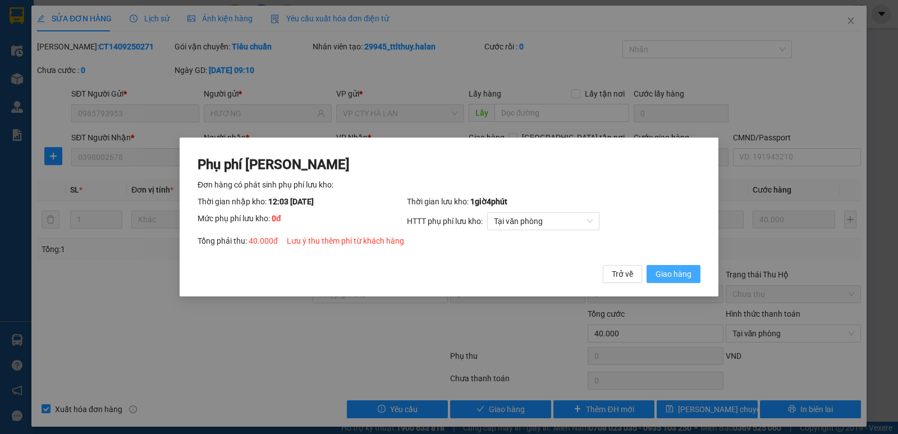
click at [671, 273] on span "Giao hàng" at bounding box center [674, 274] width 36 height 12
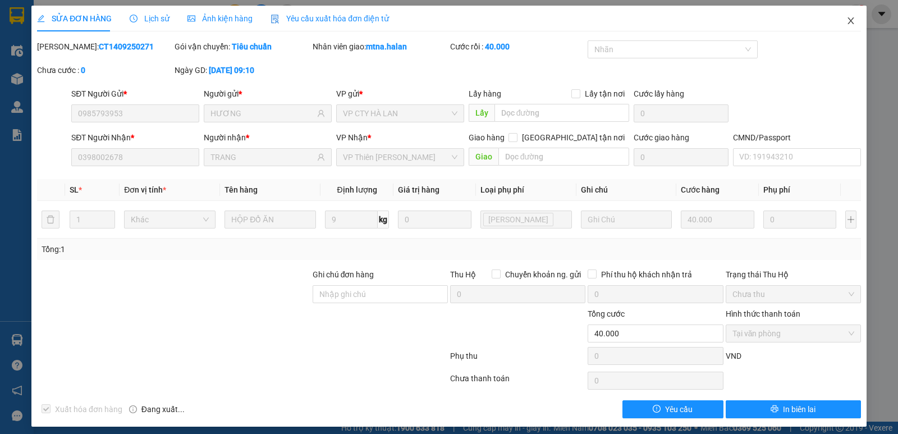
click at [847, 23] on icon "close" at bounding box center [851, 20] width 9 height 9
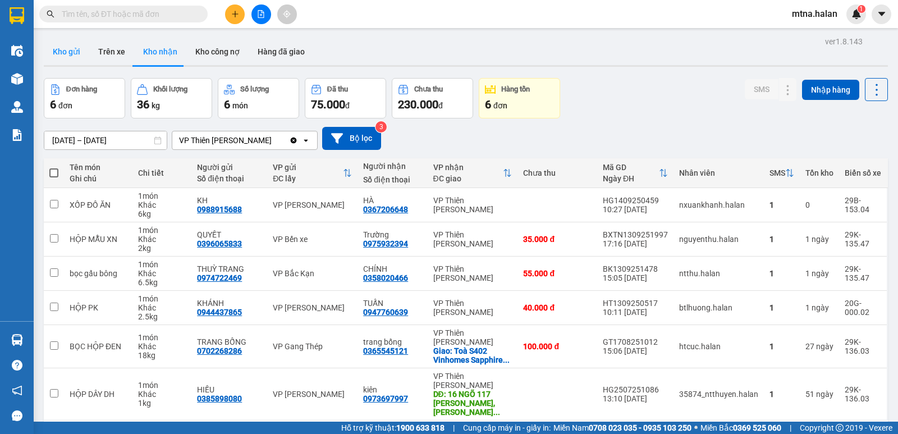
click at [71, 52] on button "Kho gửi" at bounding box center [66, 51] width 45 height 27
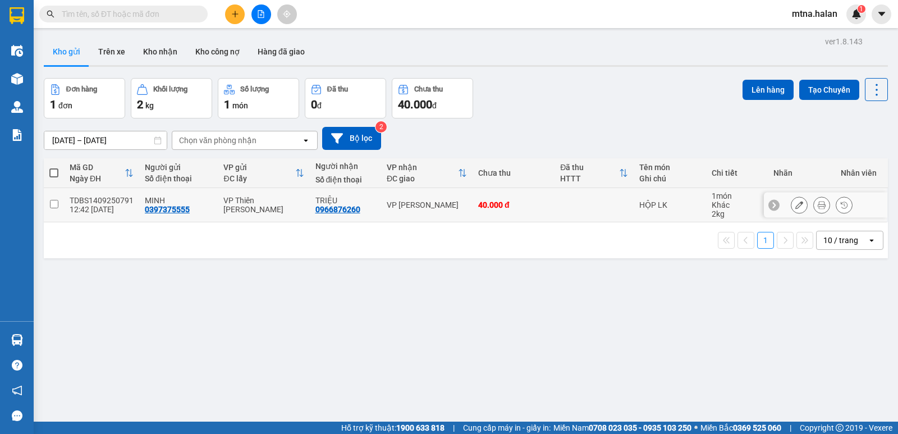
click at [52, 203] on input "checkbox" at bounding box center [54, 204] width 8 height 8
checkbox input "true"
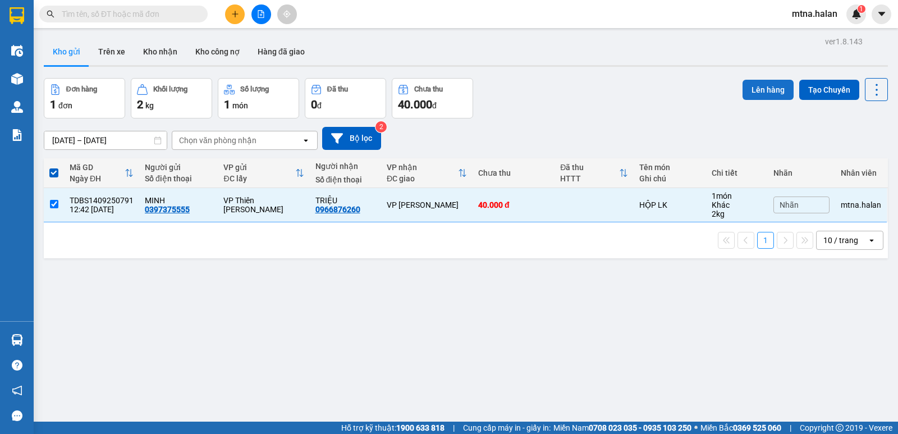
click at [765, 93] on button "Lên hàng" at bounding box center [768, 90] width 51 height 20
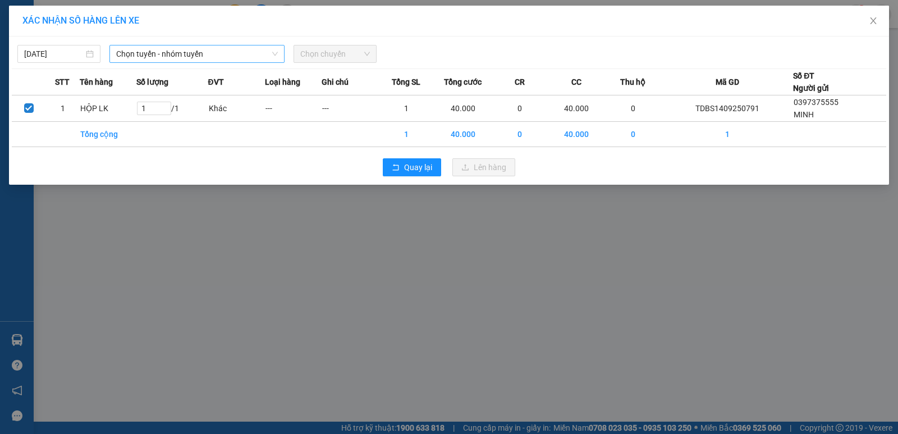
click at [212, 51] on span "Chọn tuyến - nhóm tuyến" at bounding box center [197, 53] width 162 height 17
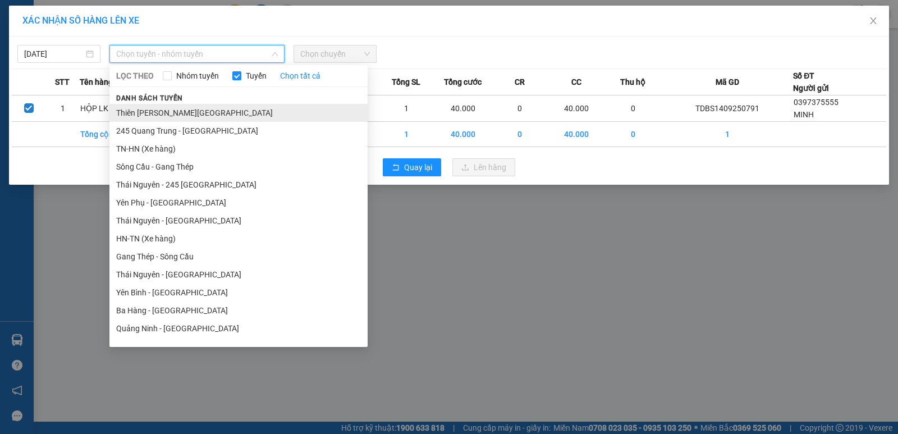
click at [187, 111] on li "Thiên Đường Bảo Sơn - Thái Nguyên" at bounding box center [238, 113] width 258 height 18
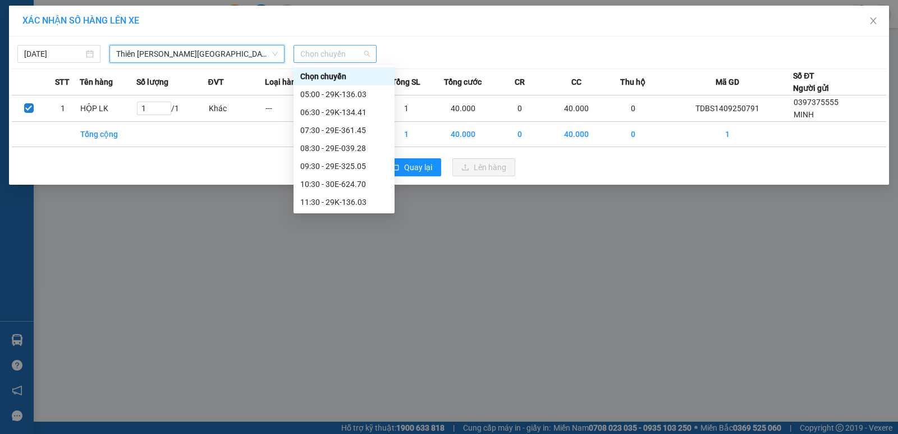
click at [355, 54] on span "Chọn chuyến" at bounding box center [335, 53] width 70 height 17
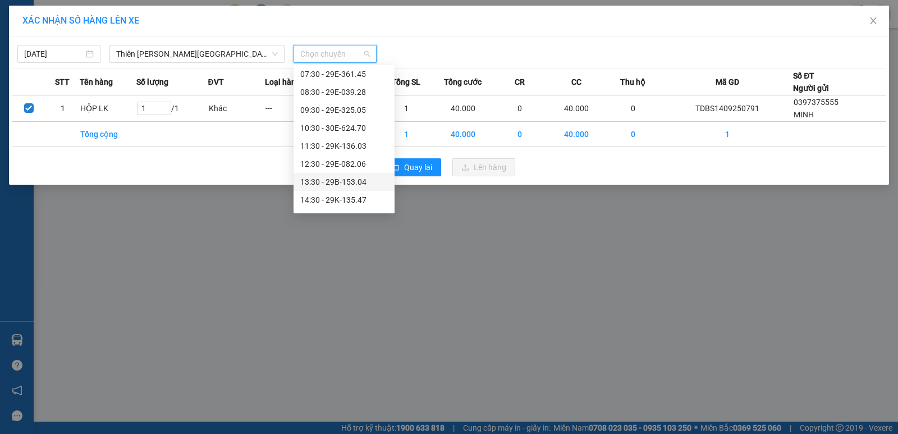
click at [343, 183] on div "13:30 - 29B-153.04" at bounding box center [344, 182] width 88 height 12
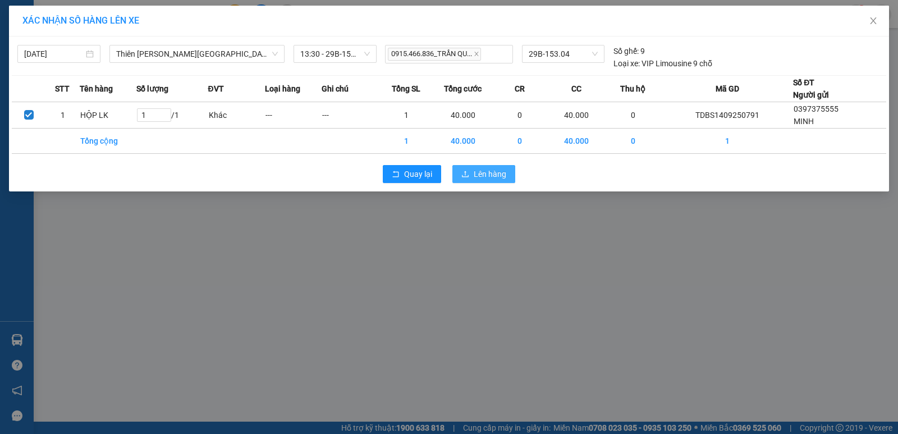
click at [490, 171] on span "Lên hàng" at bounding box center [490, 174] width 33 height 12
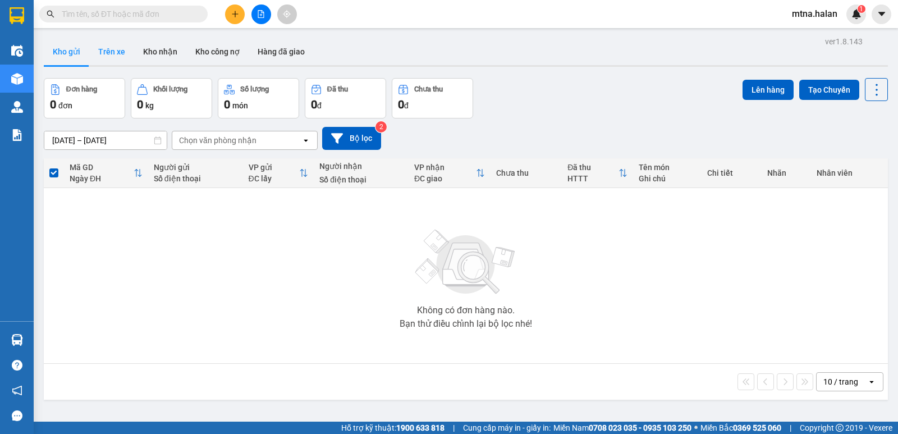
click at [117, 51] on button "Trên xe" at bounding box center [111, 51] width 45 height 27
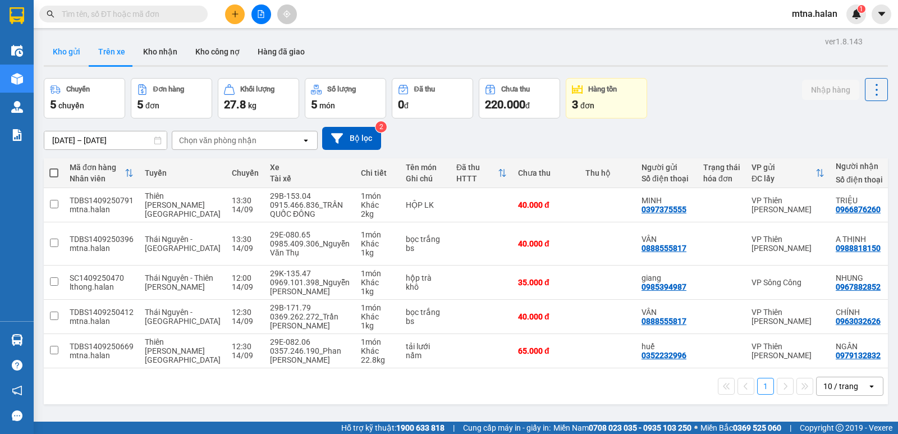
click at [57, 48] on button "Kho gửi" at bounding box center [66, 51] width 45 height 27
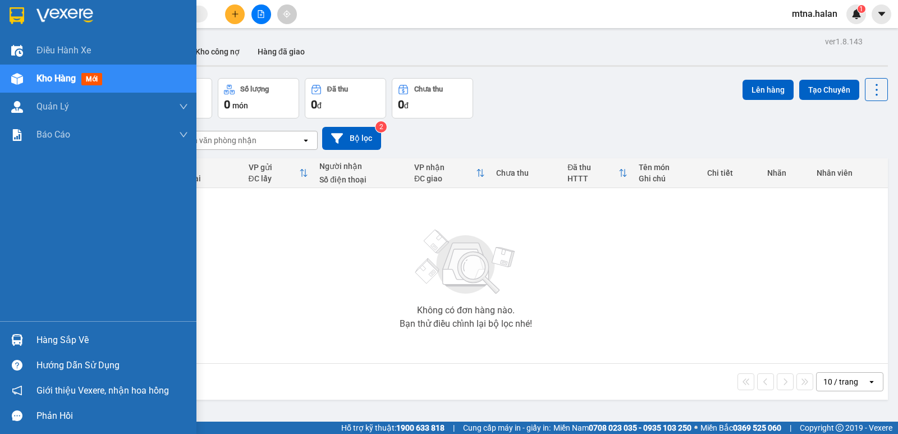
click at [58, 338] on div "Hàng sắp về" at bounding box center [112, 340] width 152 height 17
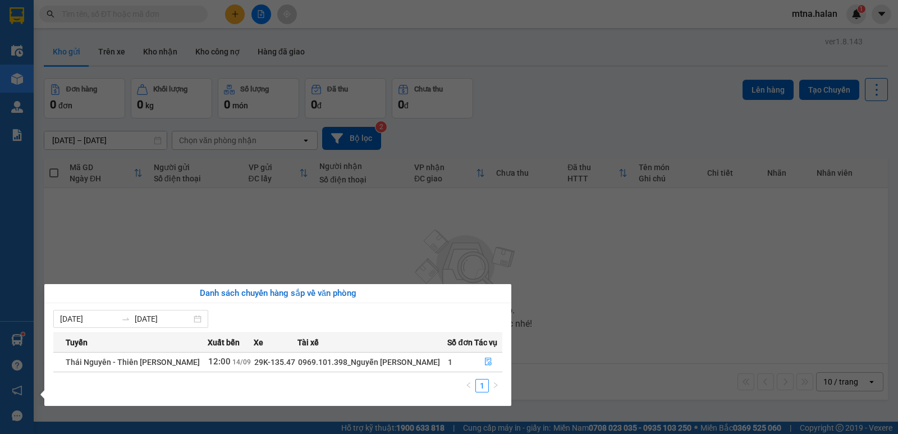
click at [607, 312] on section "Kết quả tìm kiếm ( 0 ) Bộ lọc No Data mtna.halan 1 Điều hành xe Kho hàng mới Qu…" at bounding box center [449, 217] width 898 height 434
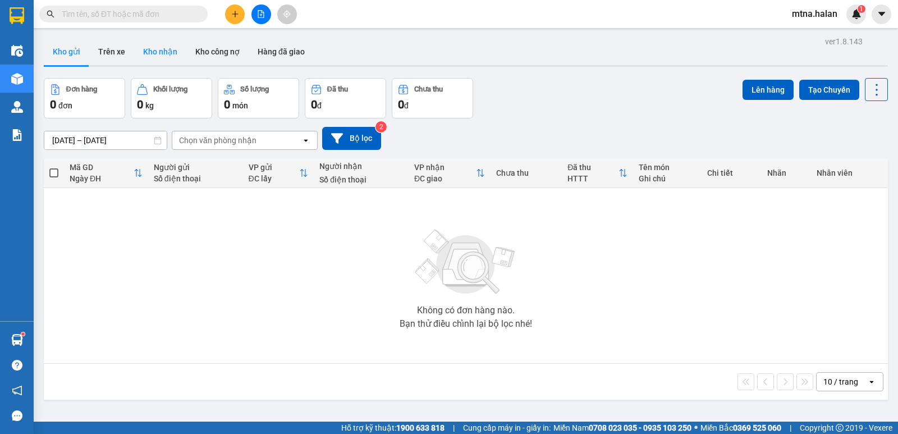
click at [145, 48] on button "Kho nhận" at bounding box center [160, 51] width 52 height 27
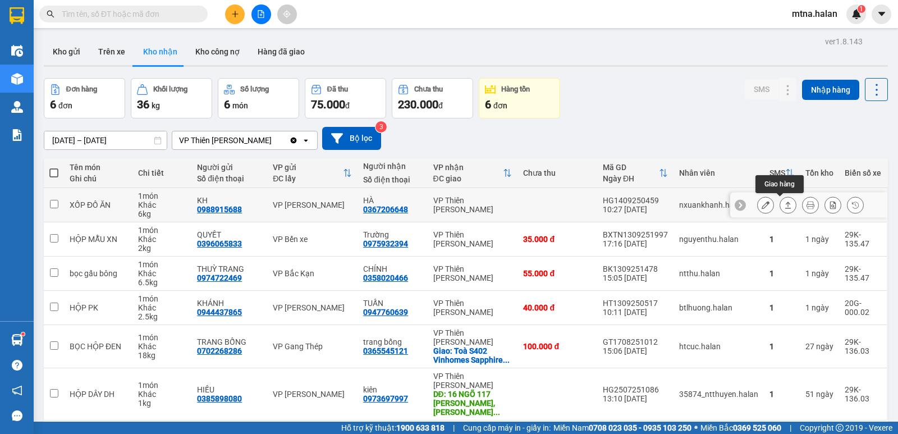
click at [784, 203] on icon at bounding box center [788, 205] width 8 height 8
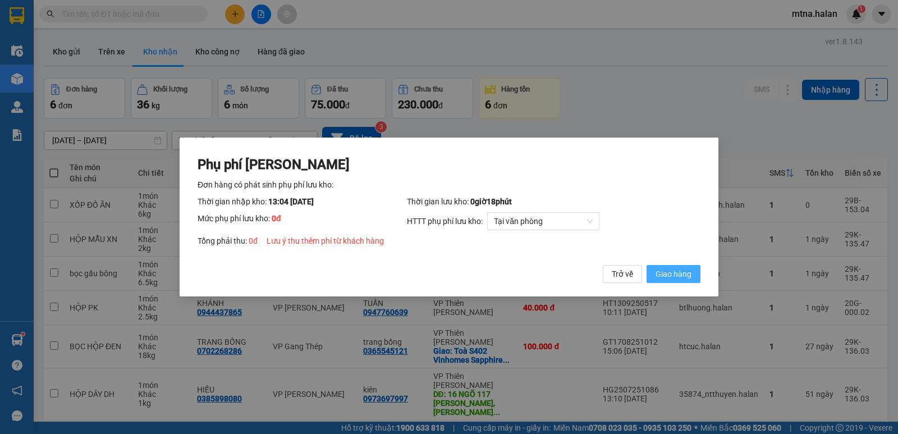
click at [682, 272] on span "Giao hàng" at bounding box center [674, 274] width 36 height 12
